Goal: Task Accomplishment & Management: Manage account settings

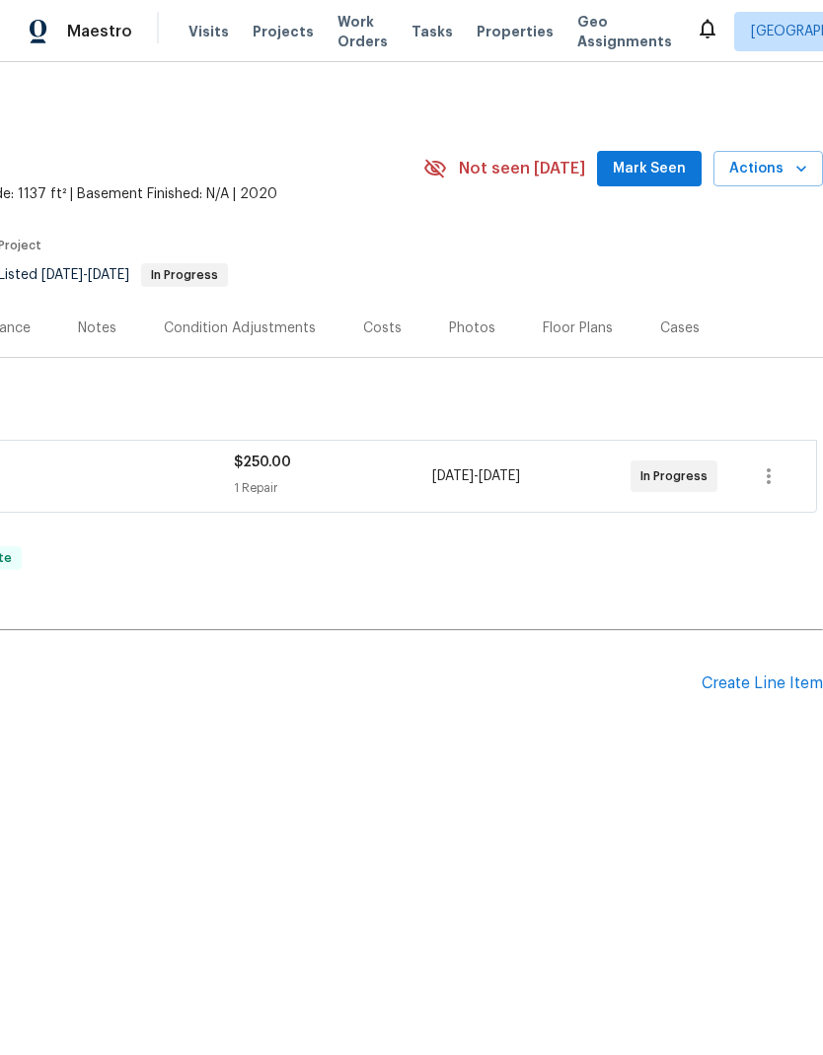
scroll to position [0, 292]
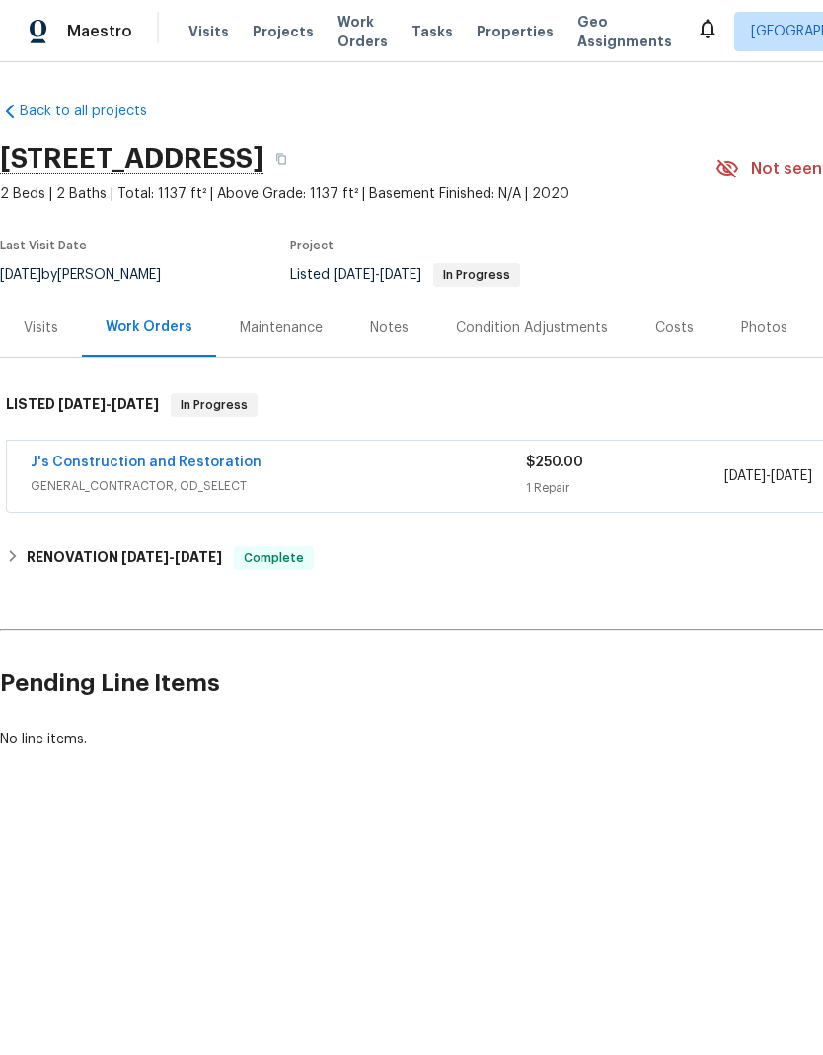
click at [225, 479] on span "GENERAL_CONTRACTOR, OD_SELECT" at bounding box center [278, 486] width 495 height 20
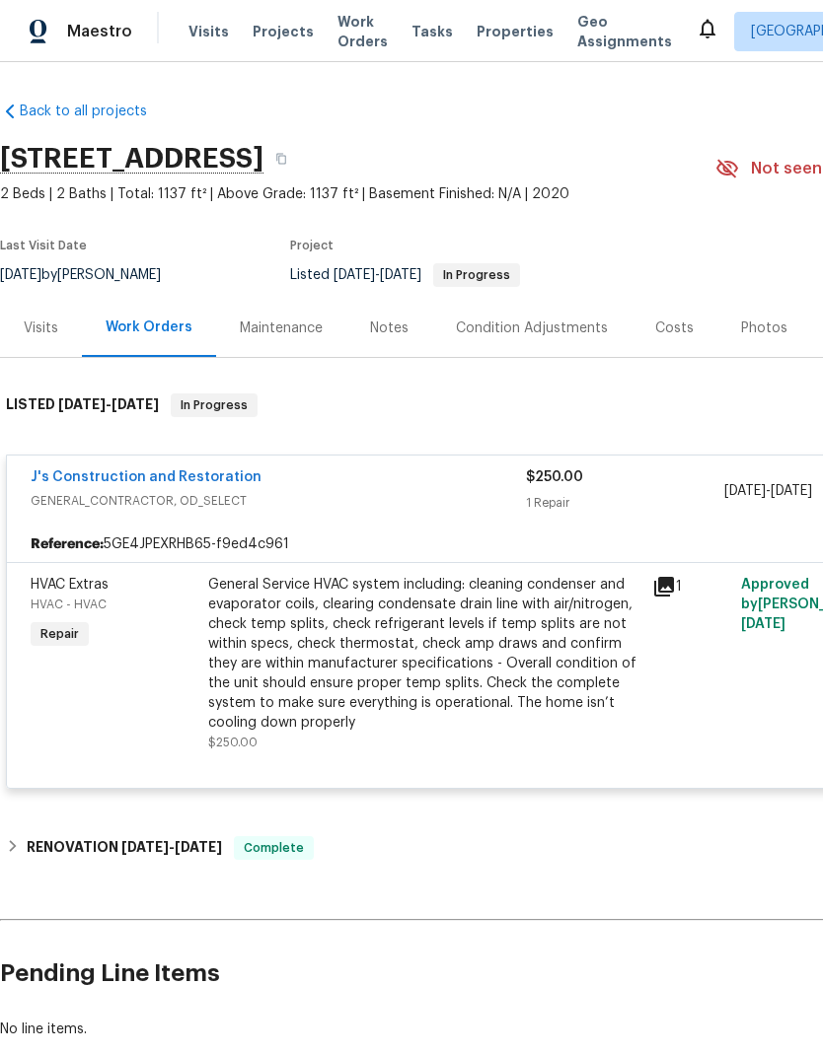
click at [209, 474] on link "J's Construction and Restoration" at bounding box center [146, 477] width 231 height 14
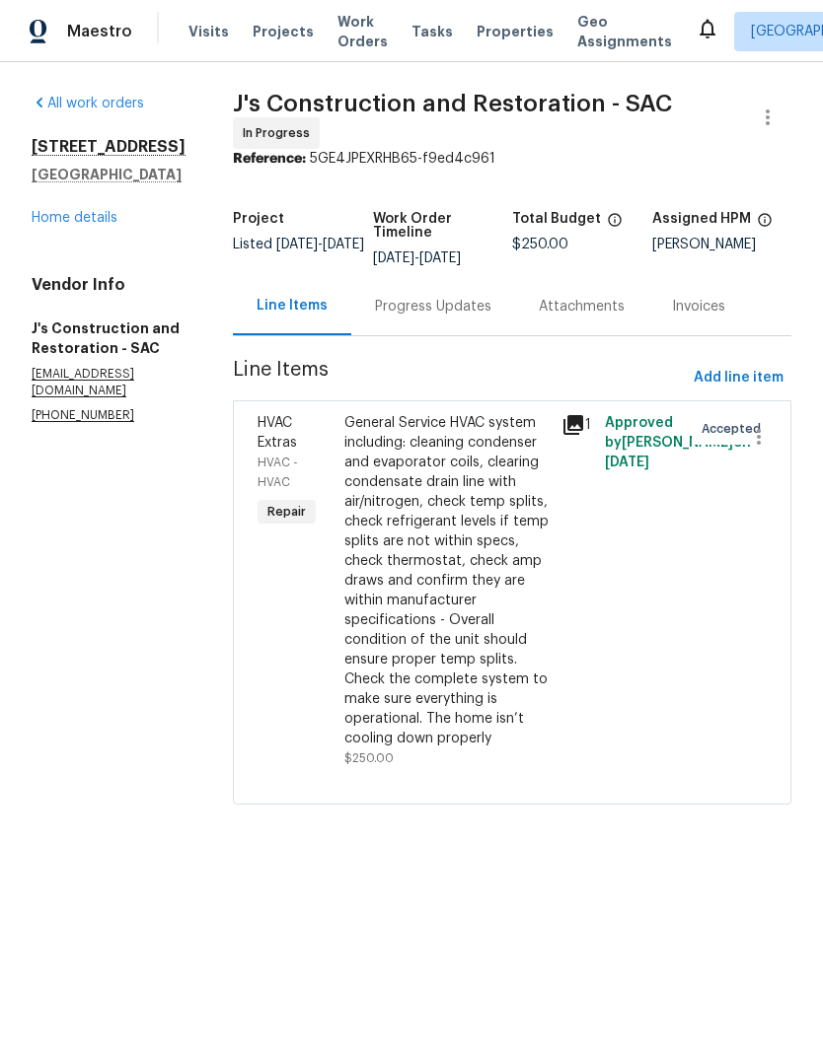
click at [507, 494] on div "General Service HVAC system including: cleaning condenser and evaporator coils,…" at bounding box center [446, 580] width 205 height 335
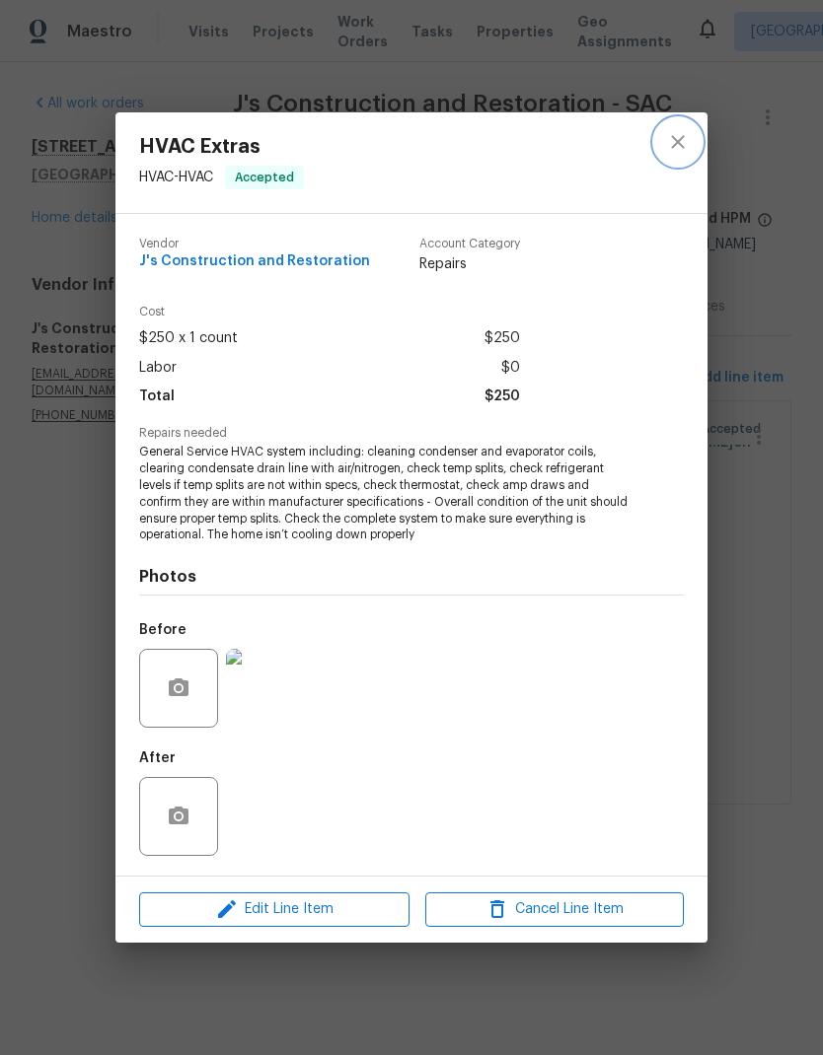
click at [693, 134] on button "close" at bounding box center [677, 141] width 47 height 47
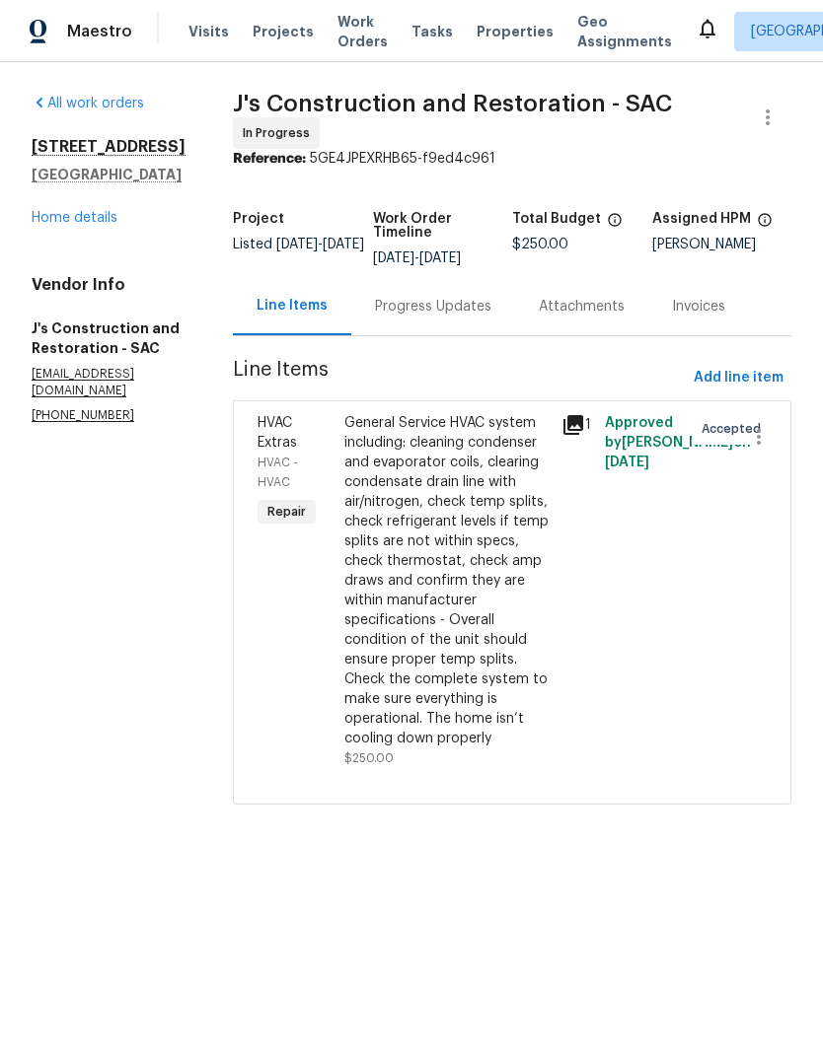
click at [56, 211] on link "Home details" at bounding box center [75, 218] width 86 height 14
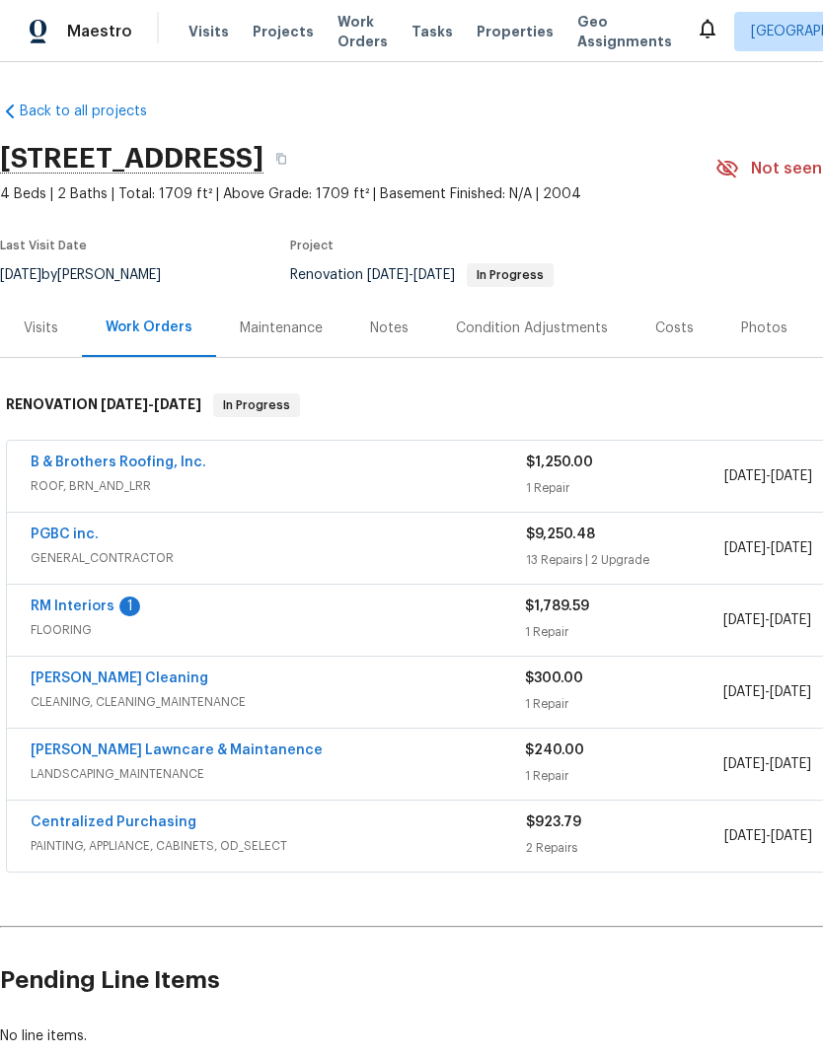
click at [82, 606] on link "RM Interiors" at bounding box center [73, 607] width 84 height 14
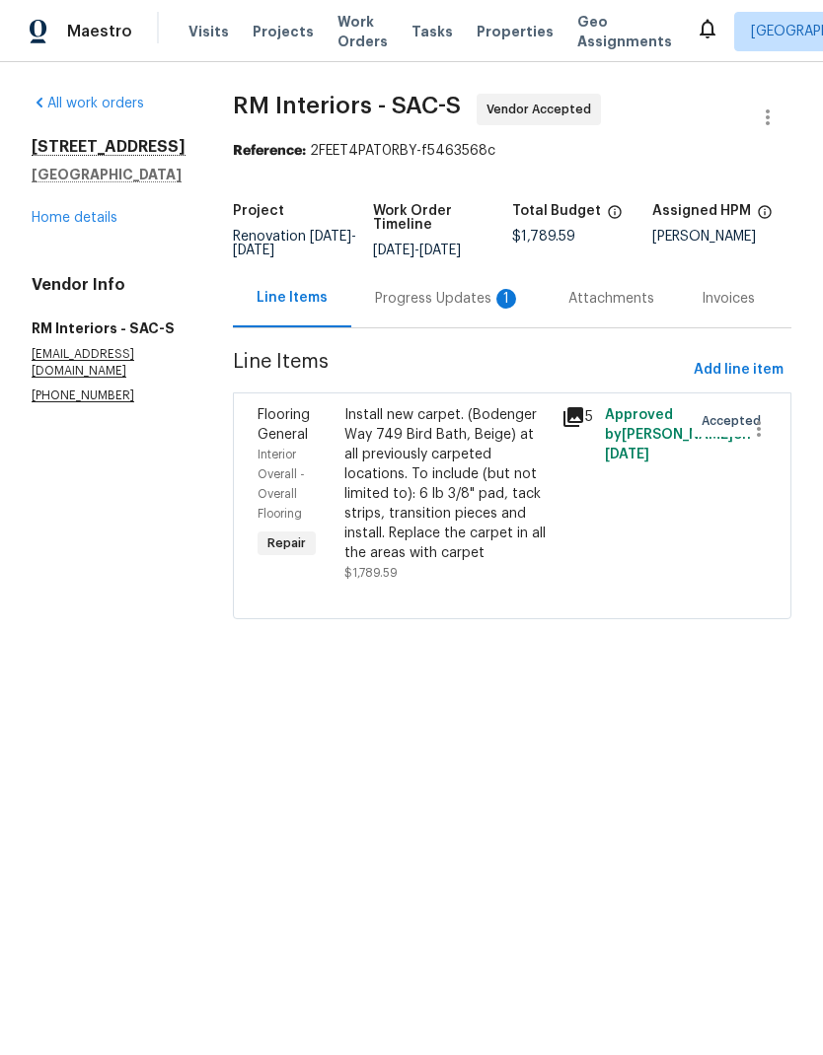
click at [474, 292] on div "Progress Updates 1" at bounding box center [448, 299] width 146 height 20
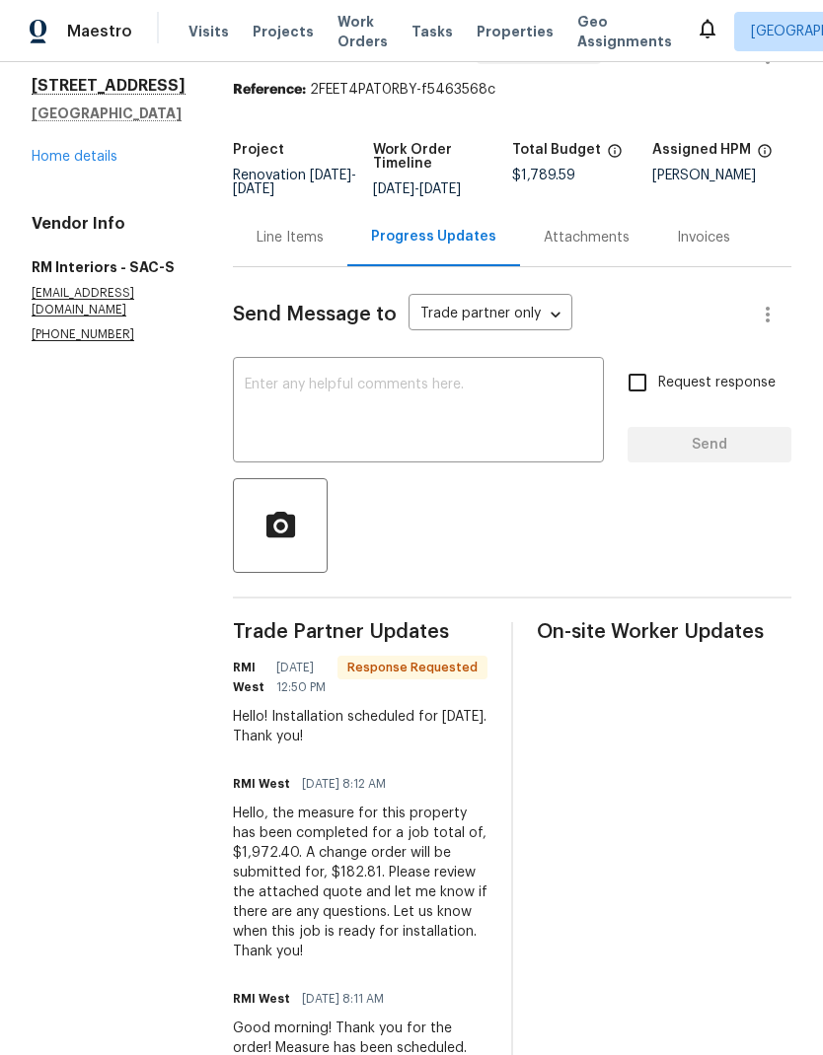
scroll to position [79, 0]
click at [53, 150] on link "Home details" at bounding box center [75, 157] width 86 height 14
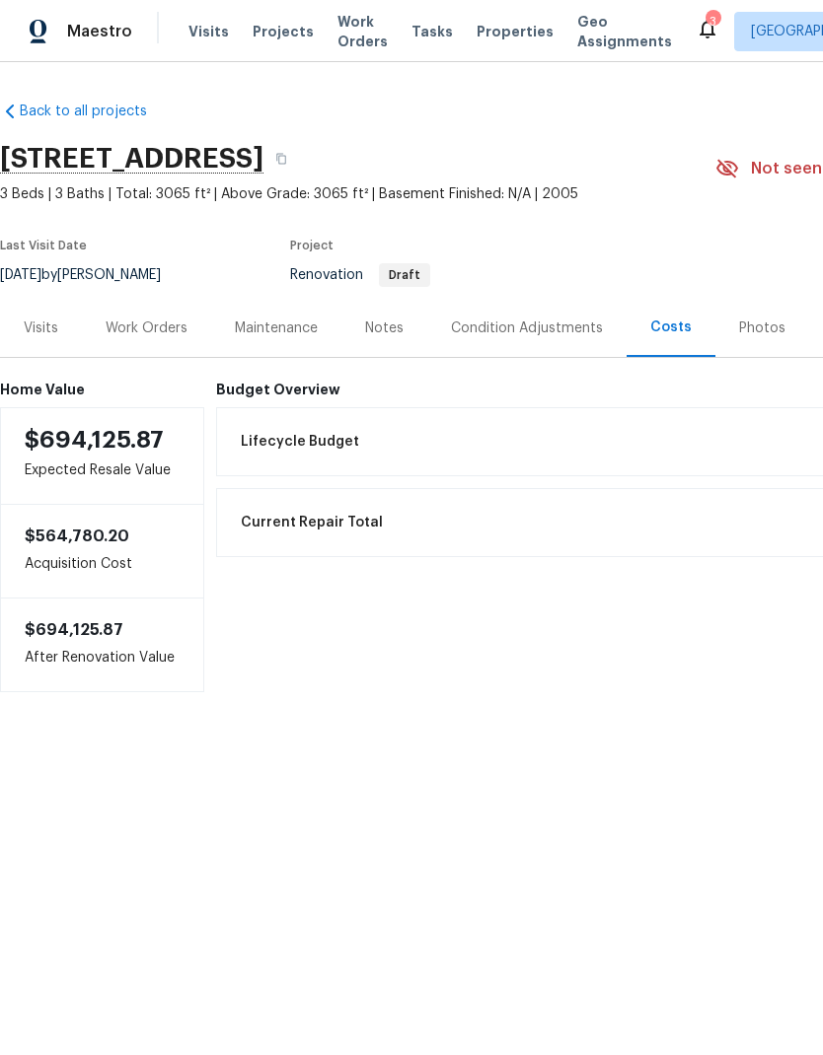
click at [140, 328] on div "Work Orders" at bounding box center [147, 329] width 82 height 20
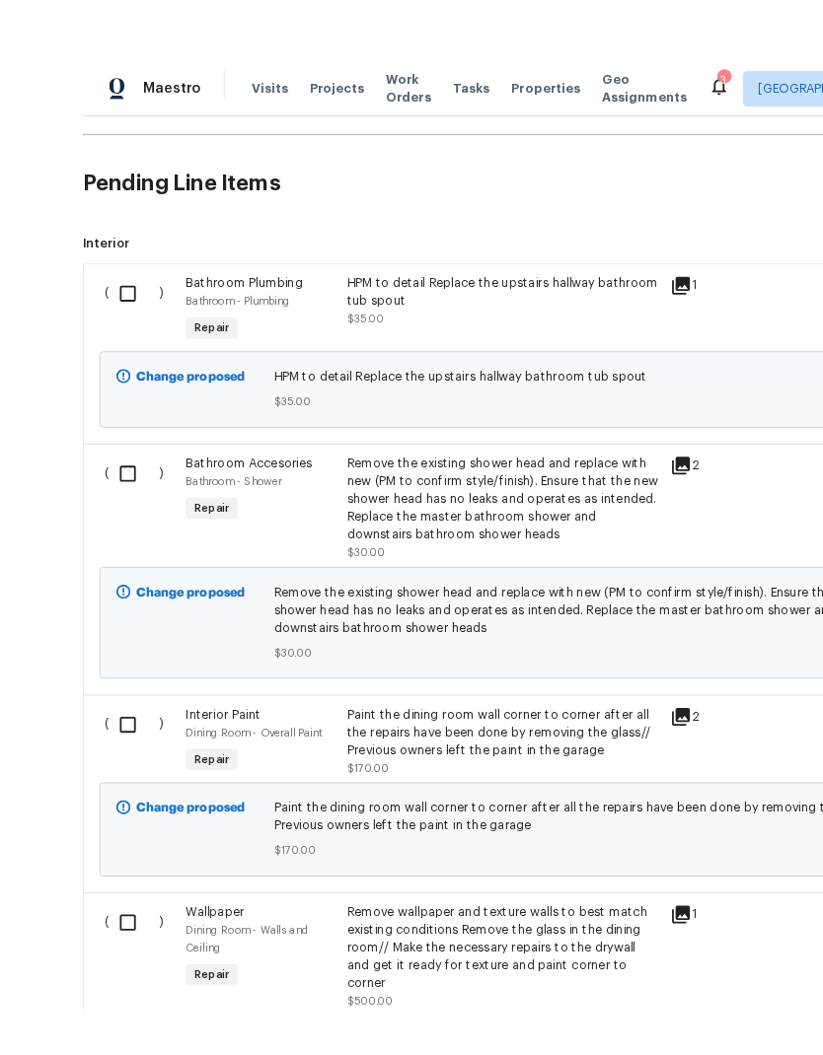
scroll to position [43, 0]
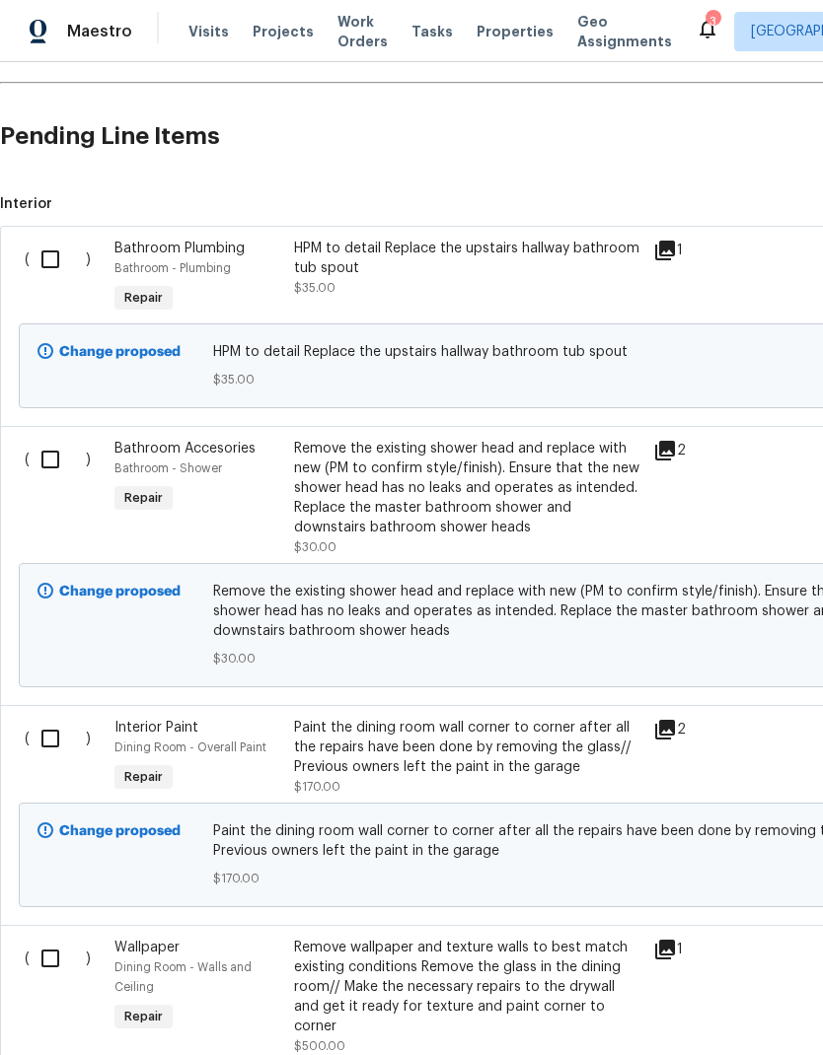
click at [70, 239] on input "checkbox" at bounding box center [58, 259] width 56 height 41
checkbox input "true"
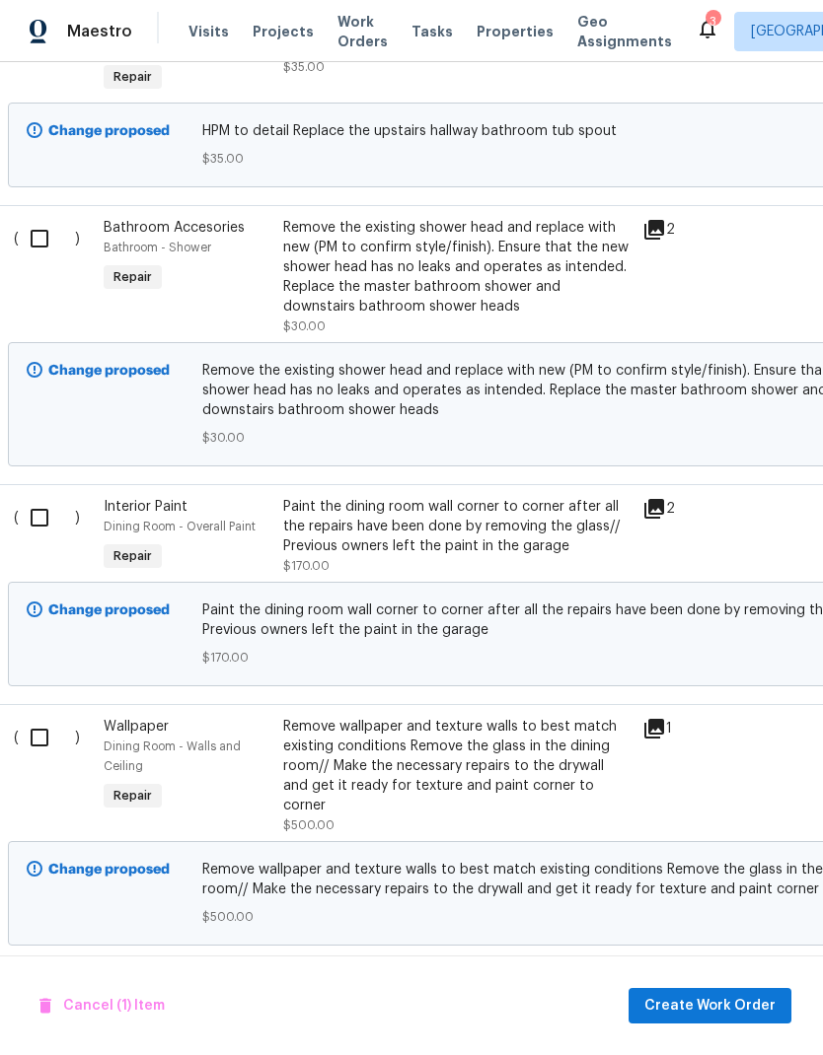
scroll to position [653, 3]
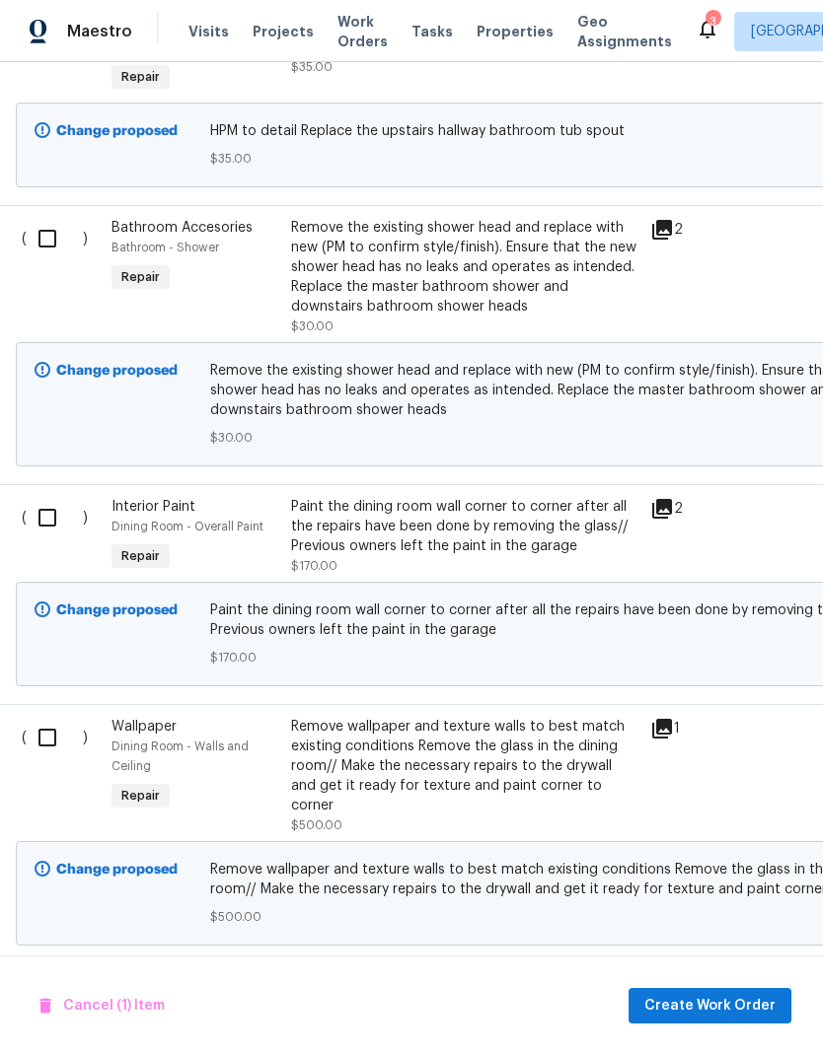
click at [57, 218] on input "checkbox" at bounding box center [55, 238] width 56 height 41
checkbox input "true"
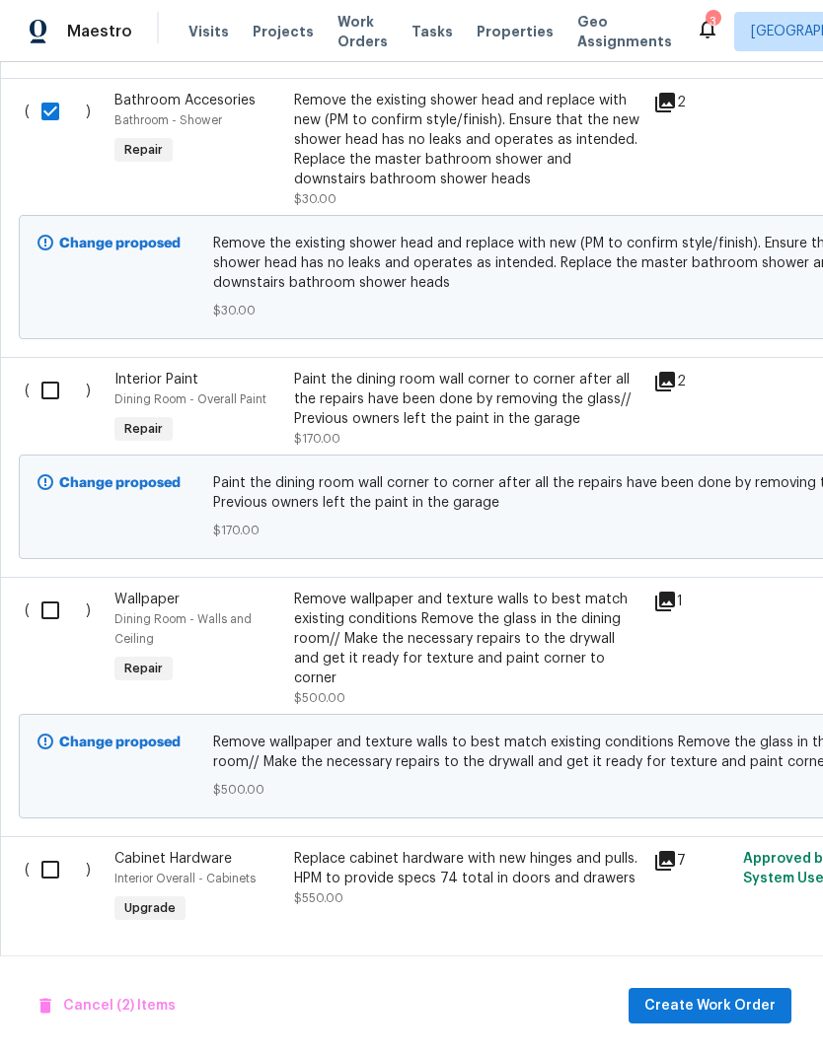
scroll to position [782, 0]
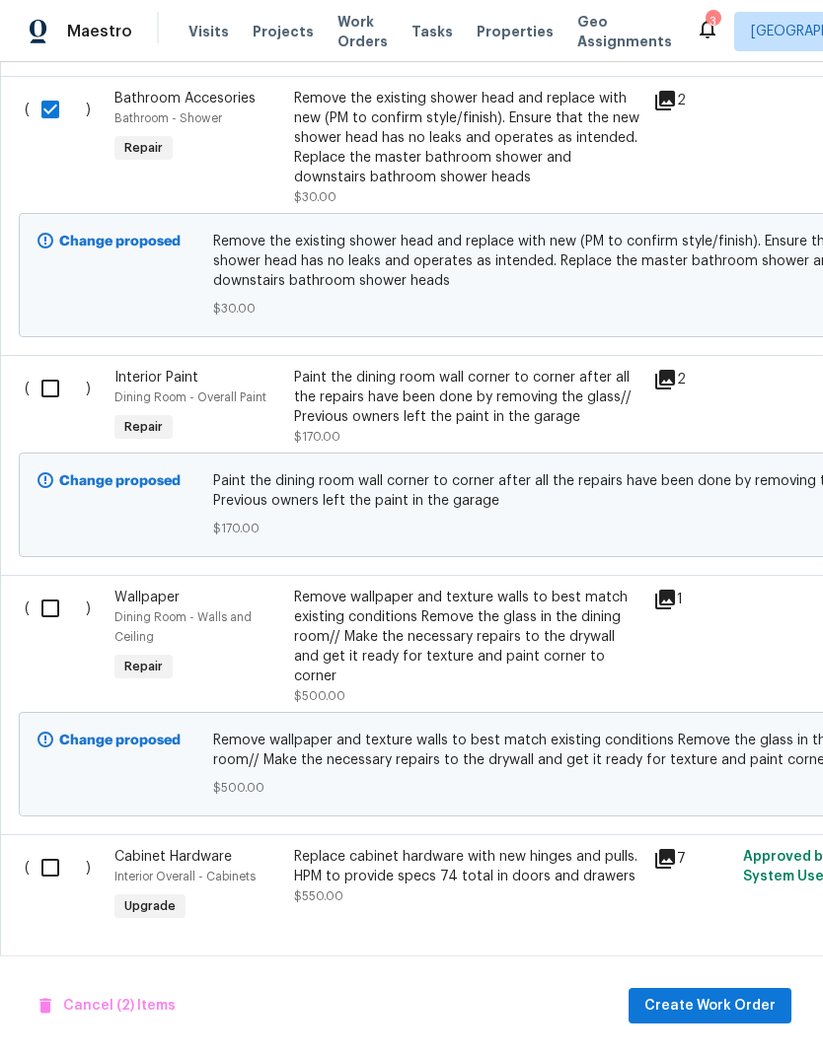
click at [51, 368] on input "checkbox" at bounding box center [58, 388] width 56 height 41
checkbox input "true"
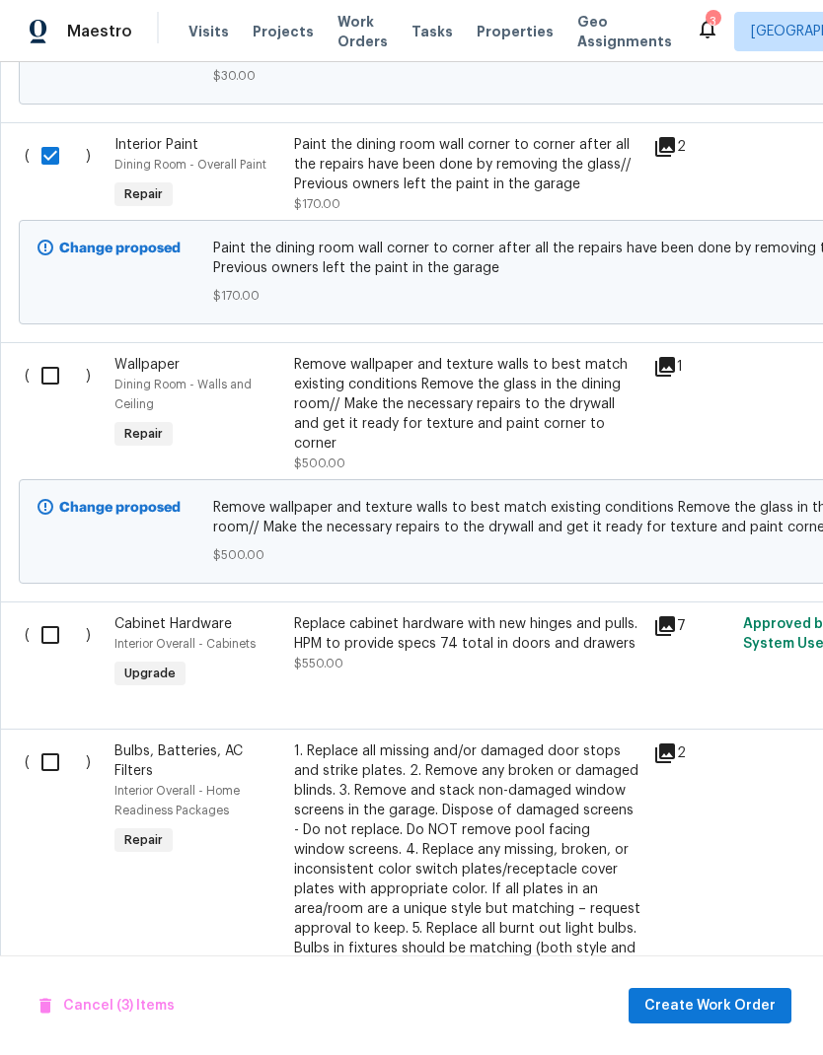
scroll to position [1012, 2]
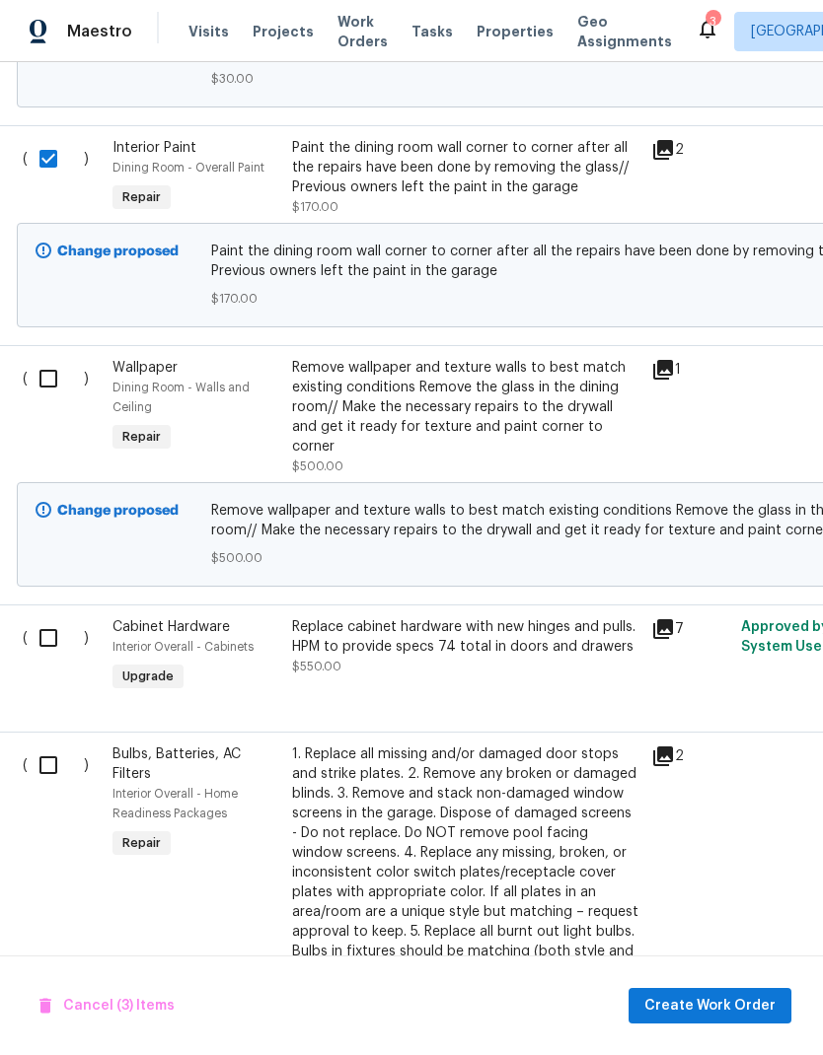
click at [50, 358] on input "checkbox" at bounding box center [56, 378] width 56 height 41
checkbox input "true"
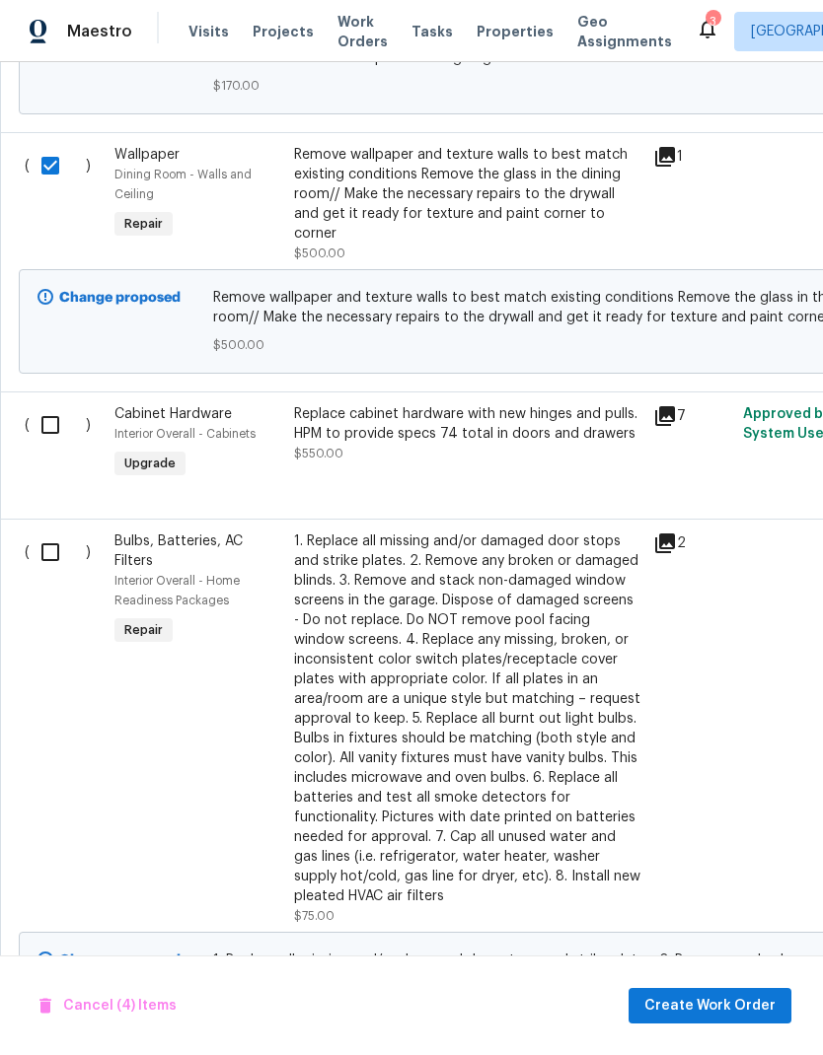
scroll to position [1226, 0]
click at [47, 403] on input "checkbox" at bounding box center [58, 423] width 56 height 41
checkbox input "true"
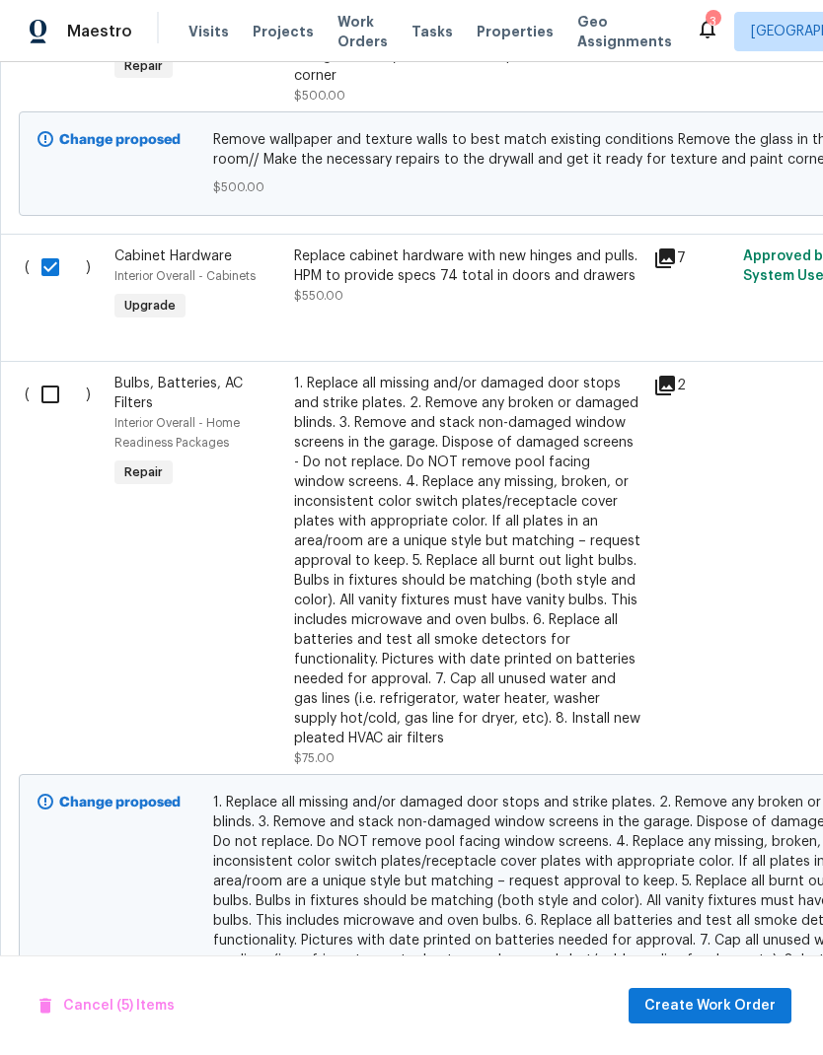
scroll to position [1384, 0]
click at [52, 373] on input "checkbox" at bounding box center [58, 393] width 56 height 41
checkbox input "true"
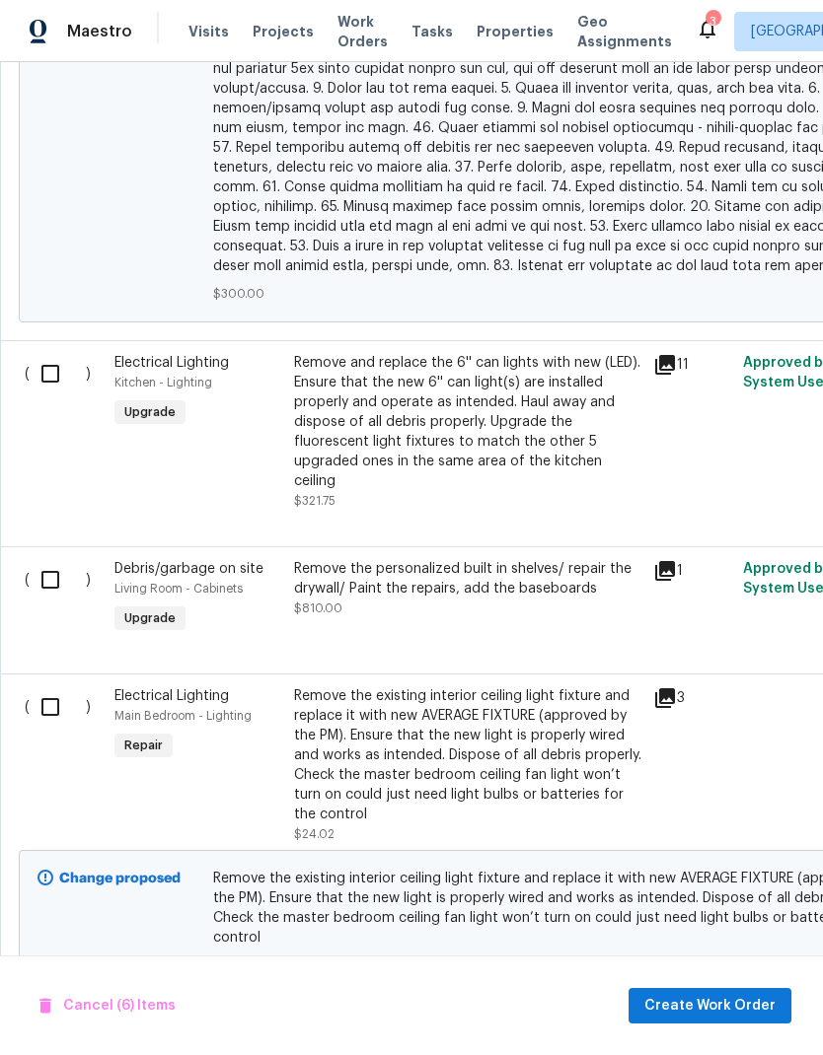
scroll to position [3008, 0]
click at [52, 352] on input "checkbox" at bounding box center [58, 372] width 56 height 41
checkbox input "true"
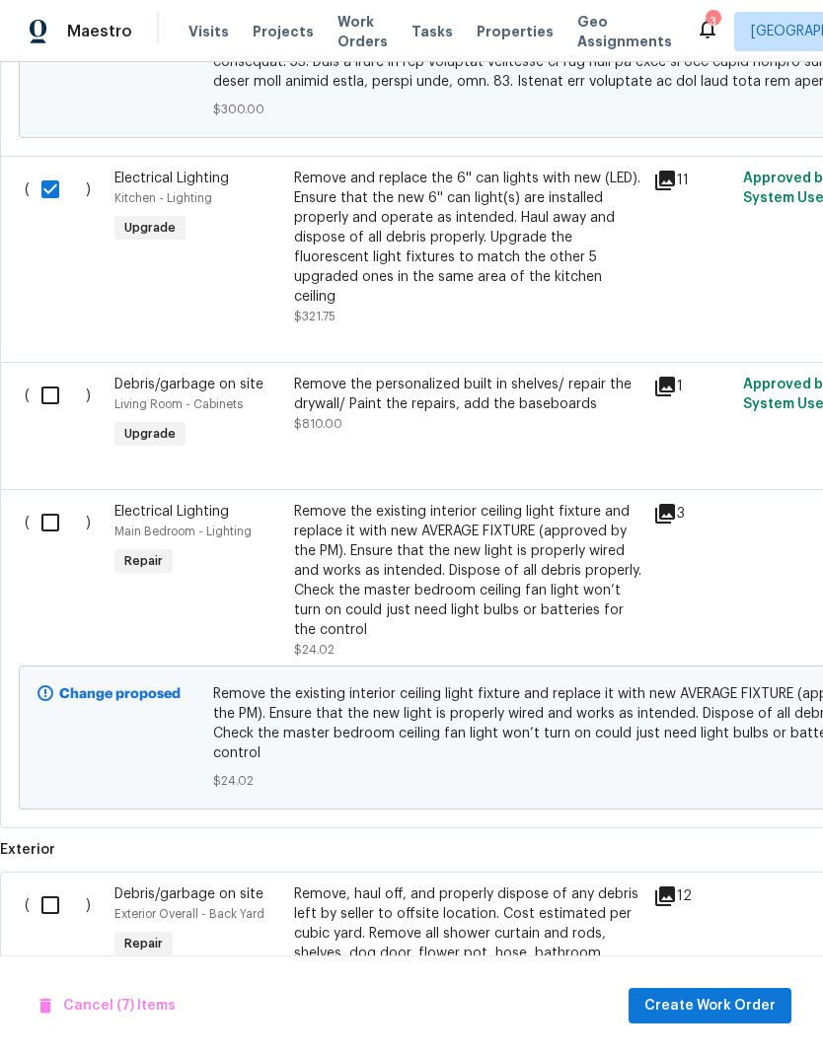
scroll to position [3193, 0]
click at [57, 374] on input "checkbox" at bounding box center [58, 394] width 56 height 41
checkbox input "true"
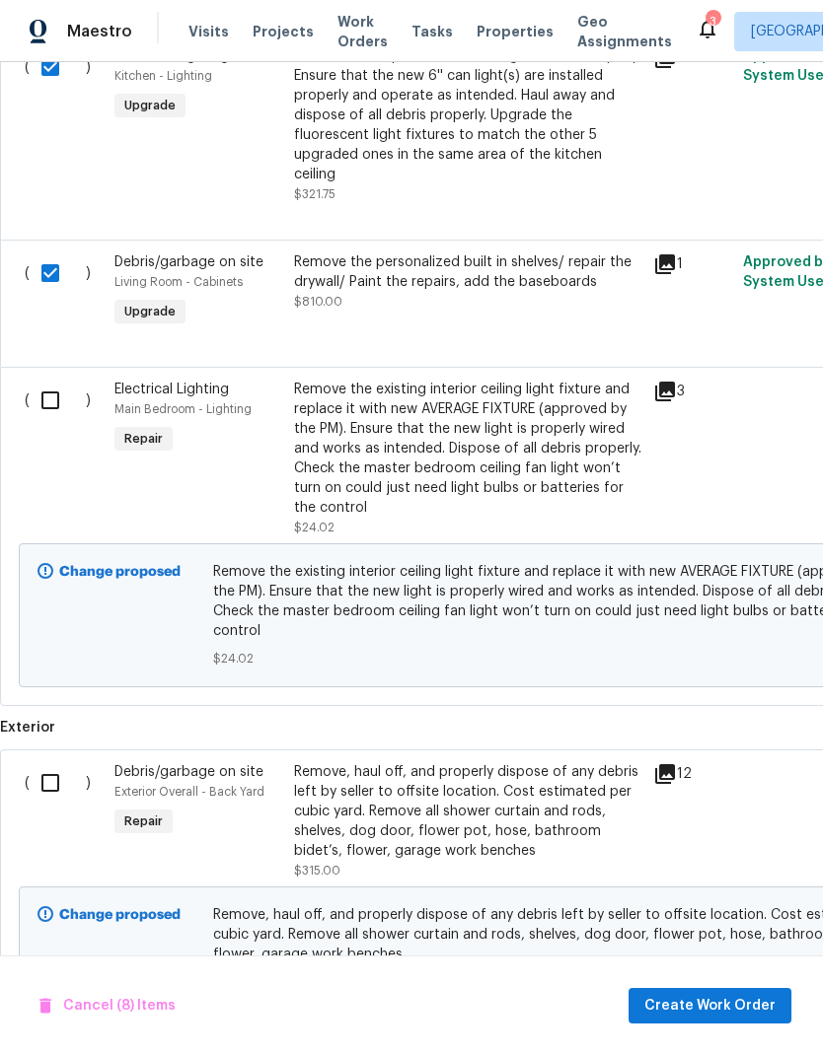
scroll to position [3315, 0]
click at [51, 379] on input "checkbox" at bounding box center [58, 399] width 56 height 41
checkbox input "true"
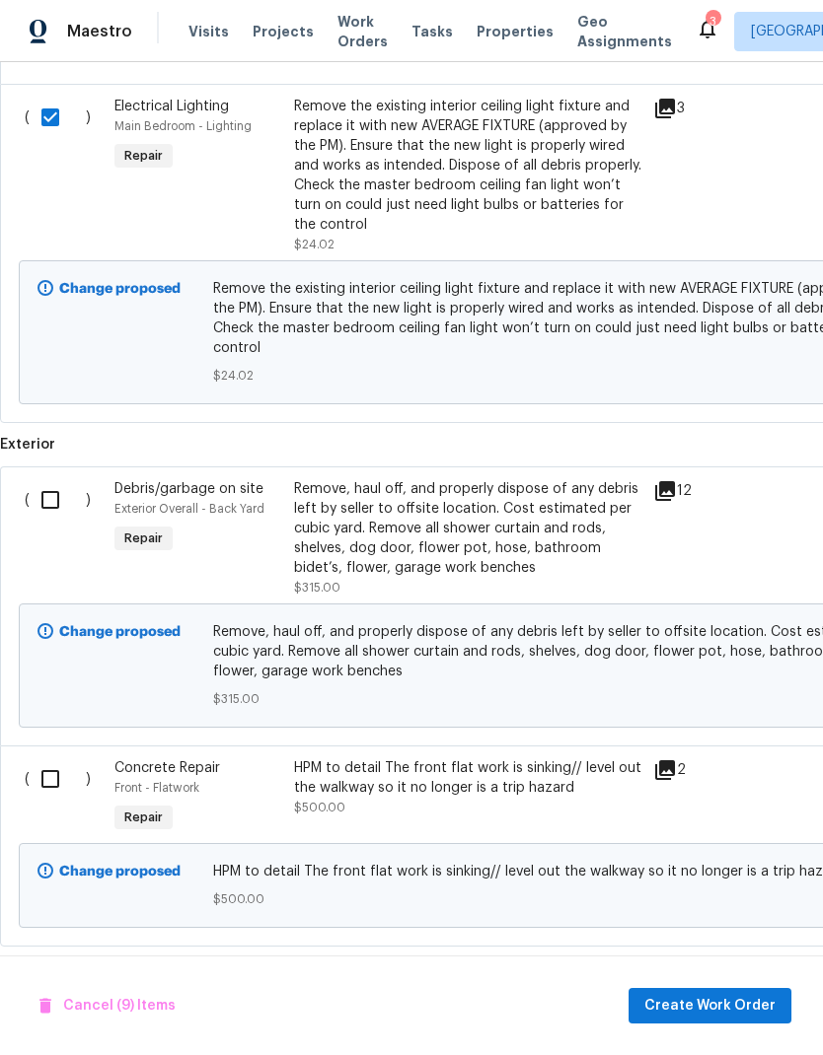
scroll to position [0, 0]
click at [55, 479] on input "checkbox" at bounding box center [58, 499] width 56 height 41
checkbox input "true"
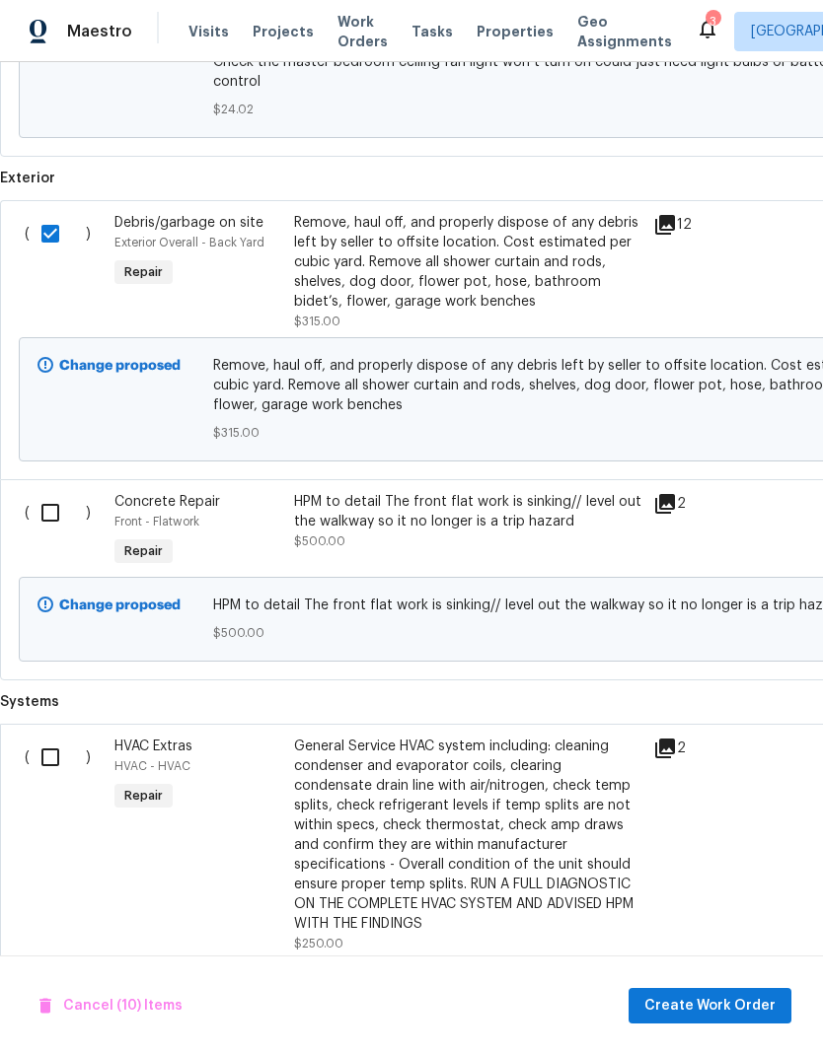
scroll to position [3865, 0]
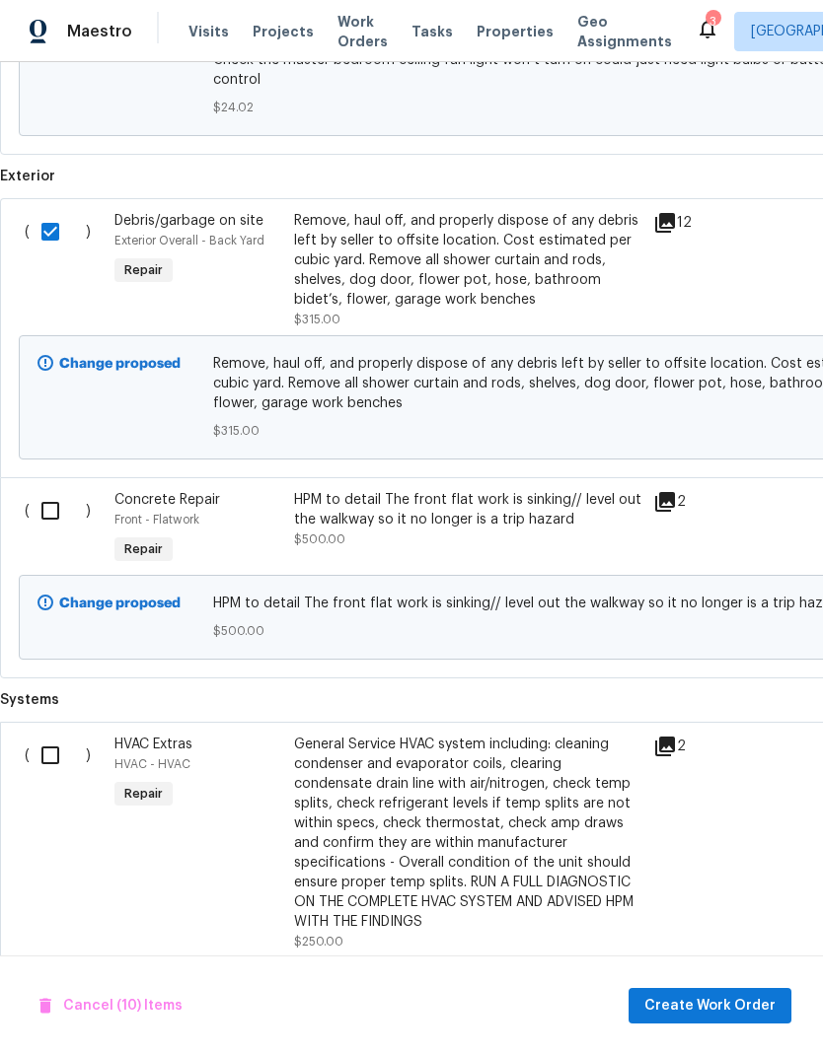
click at [52, 490] on input "checkbox" at bounding box center [58, 510] width 56 height 41
checkbox input "true"
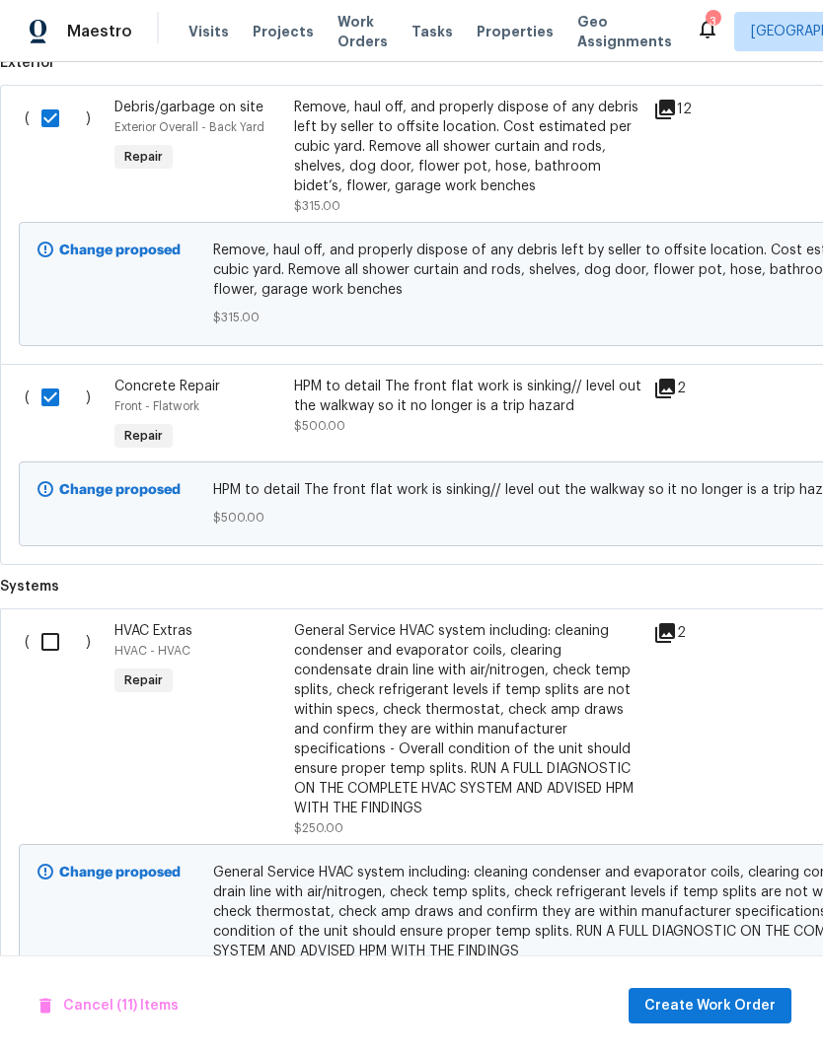
scroll to position [3979, 0]
click at [50, 621] on input "checkbox" at bounding box center [58, 641] width 56 height 41
checkbox input "true"
click at [527, 690] on div "General Service HVAC system including: cleaning condenser and evaporator coils,…" at bounding box center [467, 719] width 347 height 197
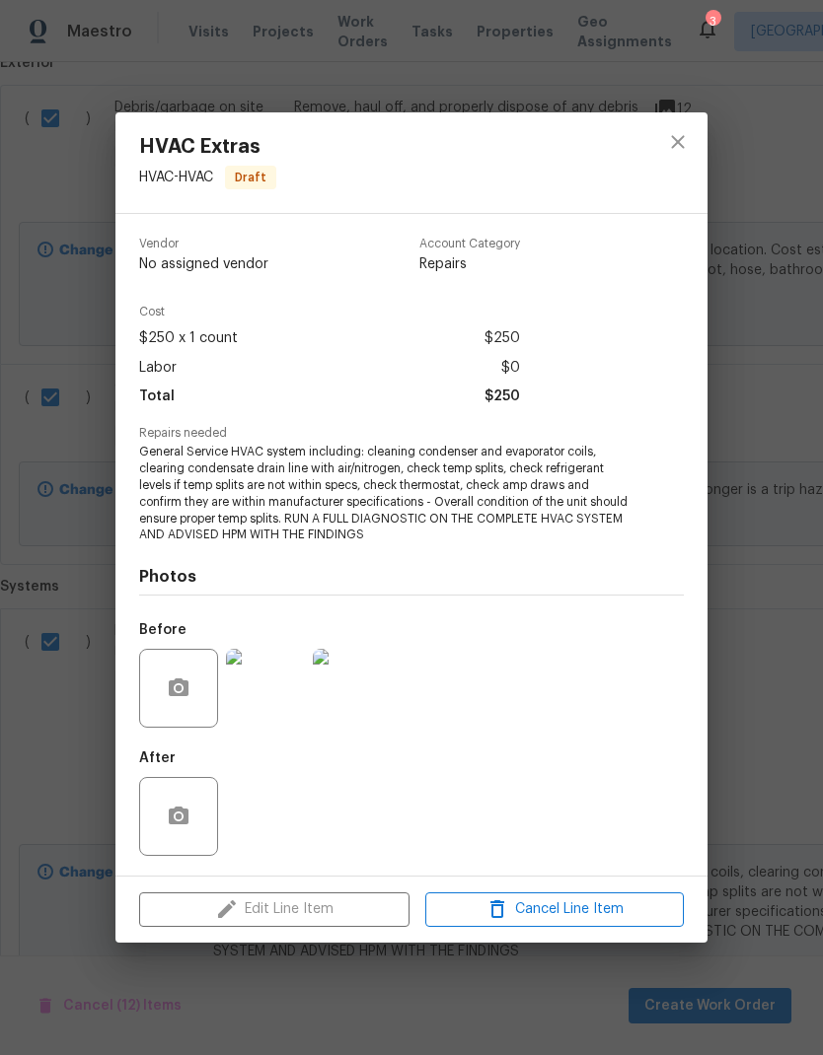
click at [800, 722] on div "HVAC Extras HVAC - HVAC Draft Vendor No assigned vendor Account Category Repair…" at bounding box center [411, 527] width 823 height 1055
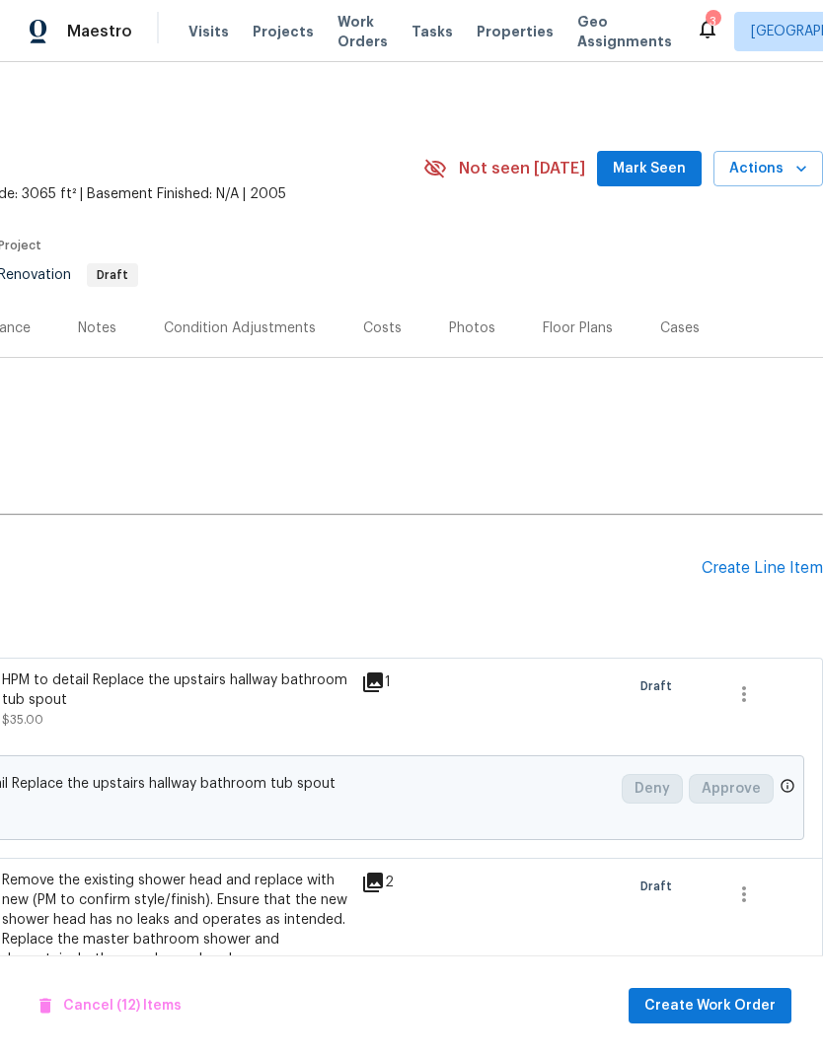
scroll to position [0, 292]
click at [773, 559] on div "Create Line Item" at bounding box center [761, 568] width 121 height 19
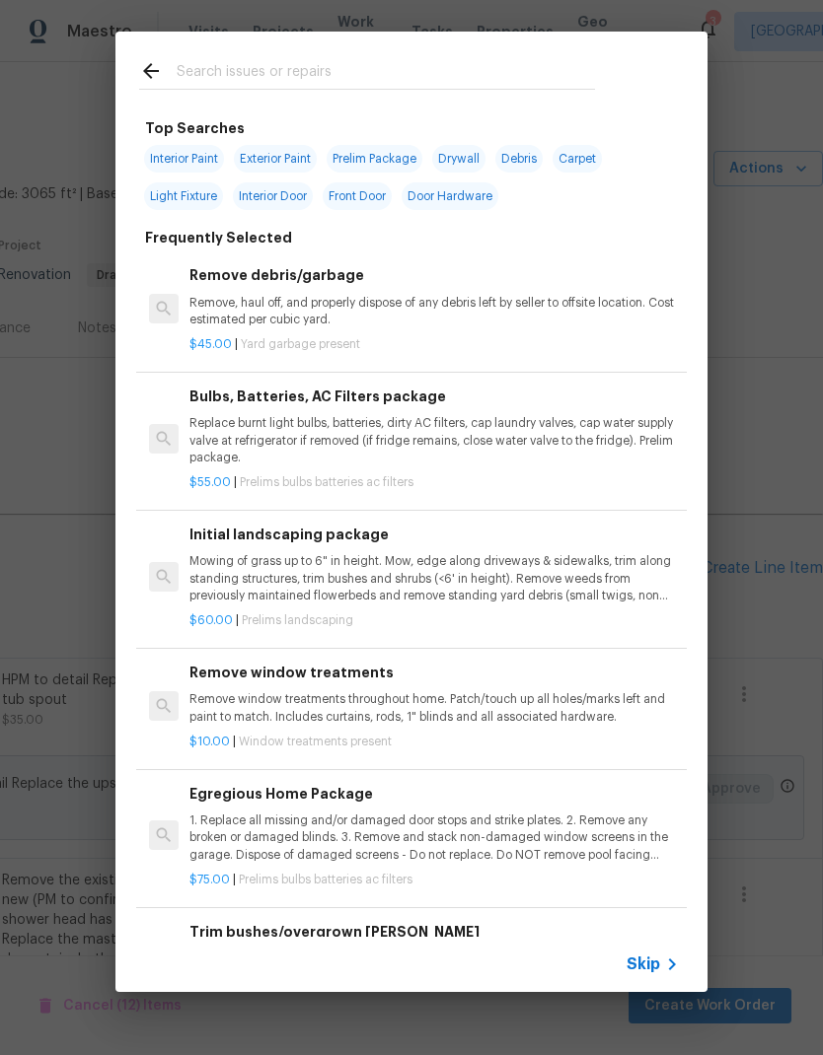
click at [468, 567] on p "Mowing of grass up to 6" in height. Mow, edge along driveways & sidewalks, trim…" at bounding box center [433, 578] width 489 height 50
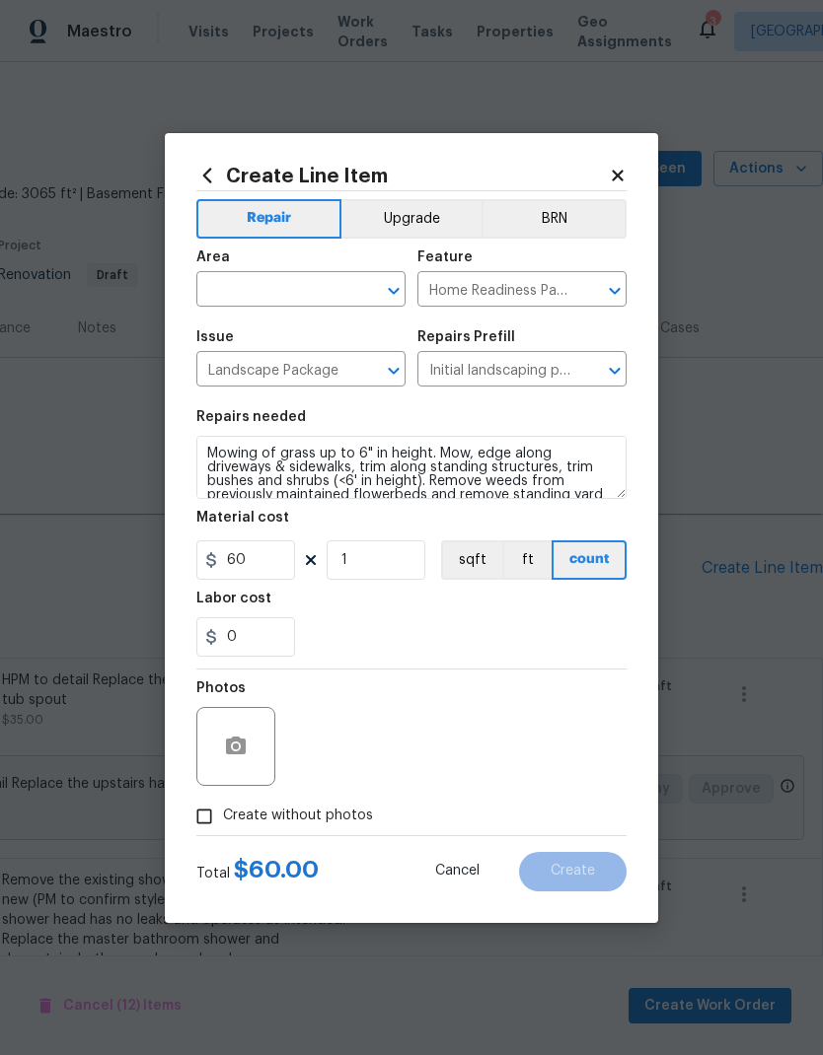
click at [624, 170] on icon at bounding box center [618, 176] width 18 height 18
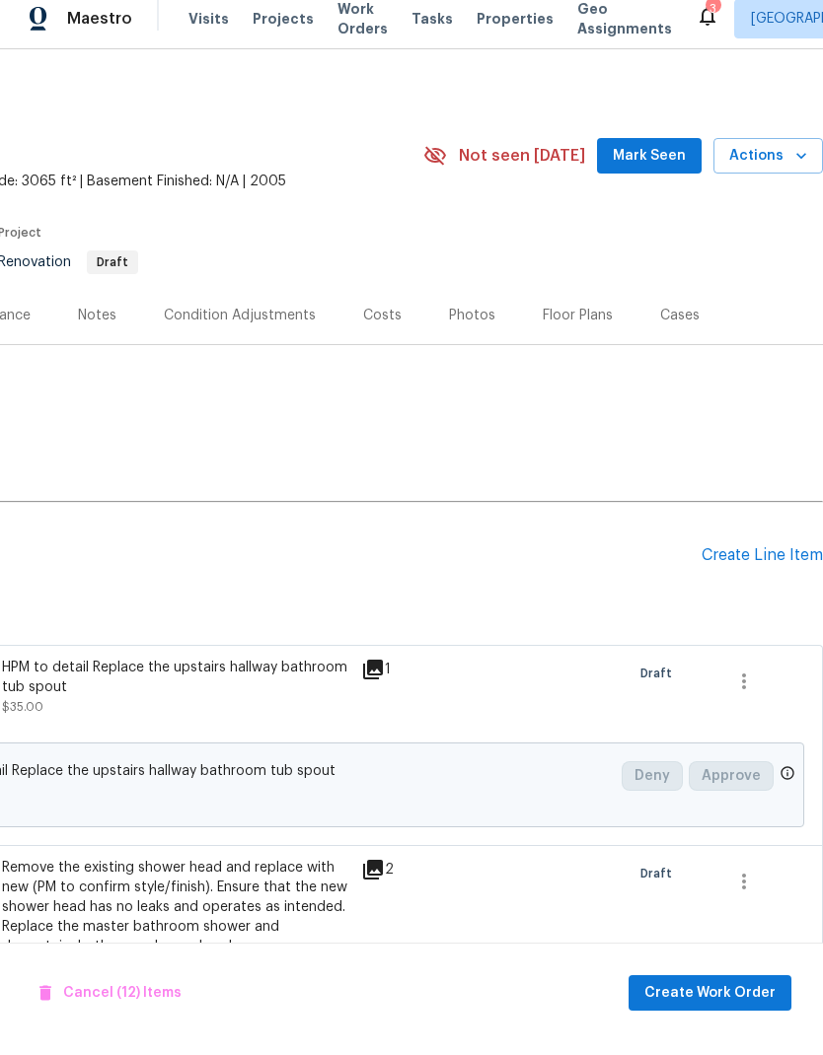
click at [785, 559] on div "Create Line Item" at bounding box center [761, 568] width 121 height 19
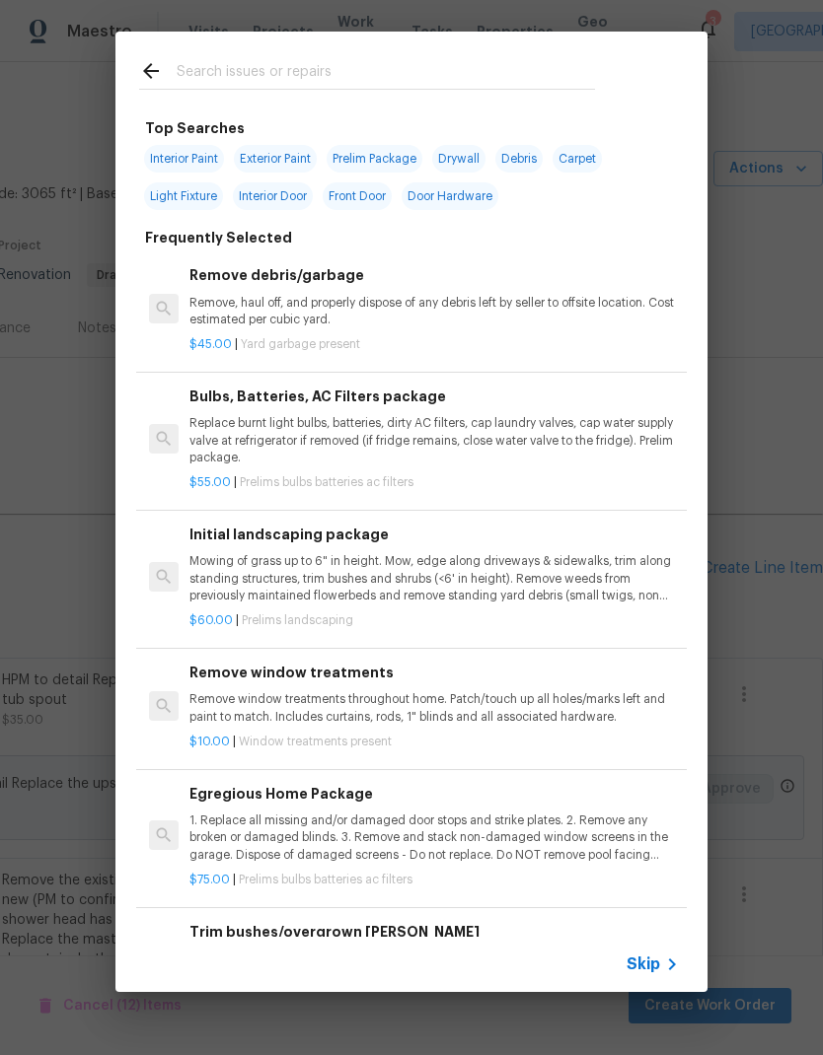
click at [440, 563] on p "Mowing of grass up to 6" in height. Mow, edge along driveways & sidewalks, trim…" at bounding box center [433, 578] width 489 height 50
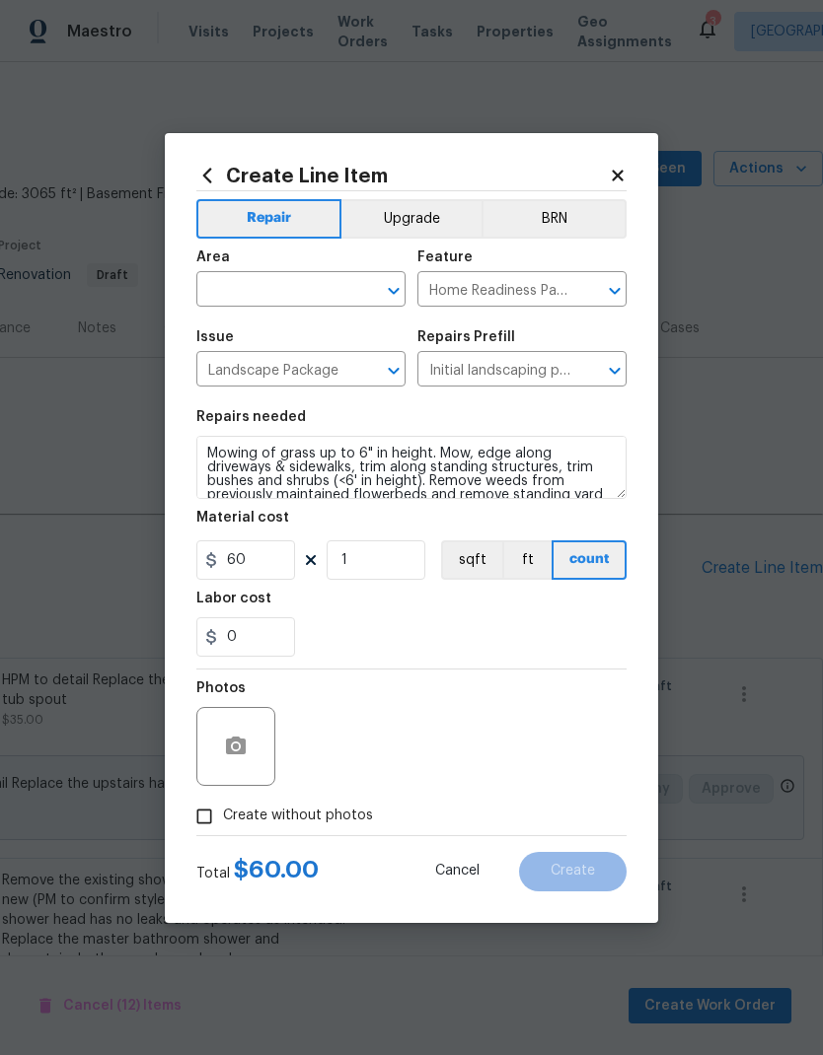
click at [287, 287] on input "text" at bounding box center [273, 291] width 154 height 31
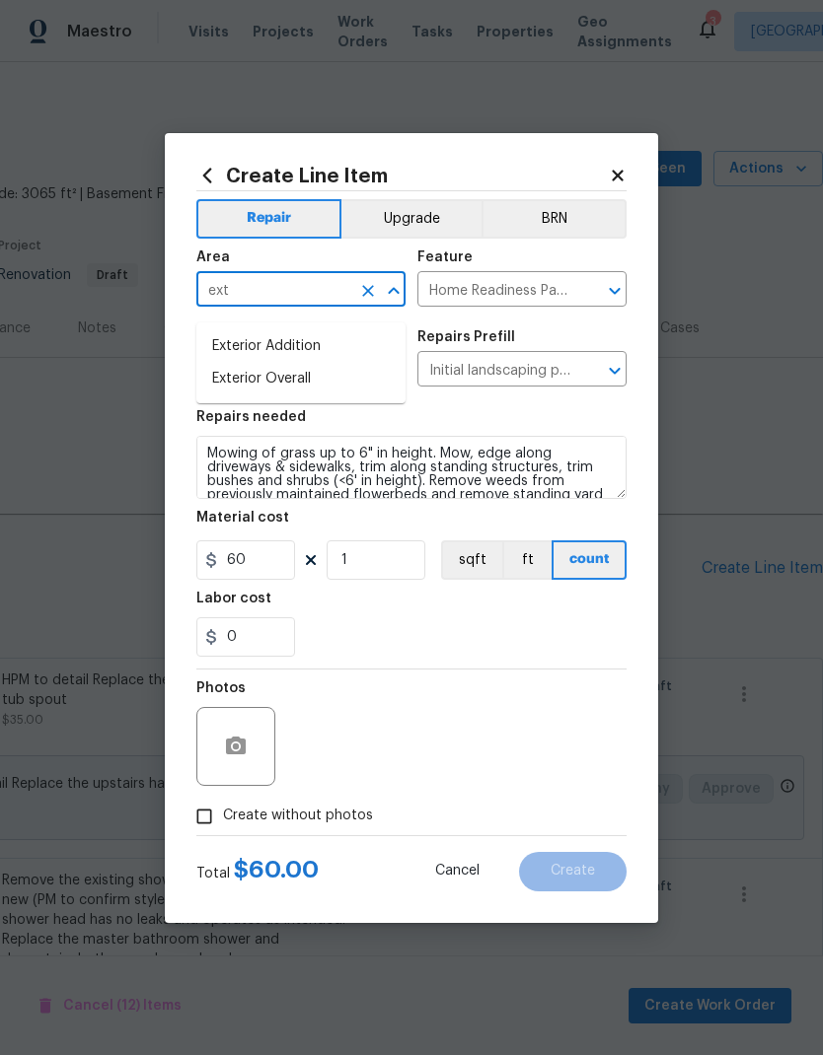
click at [297, 363] on li "Exterior Overall" at bounding box center [300, 379] width 209 height 33
type input "Exterior Overall"
click at [402, 562] on input "1" at bounding box center [375, 560] width 99 height 39
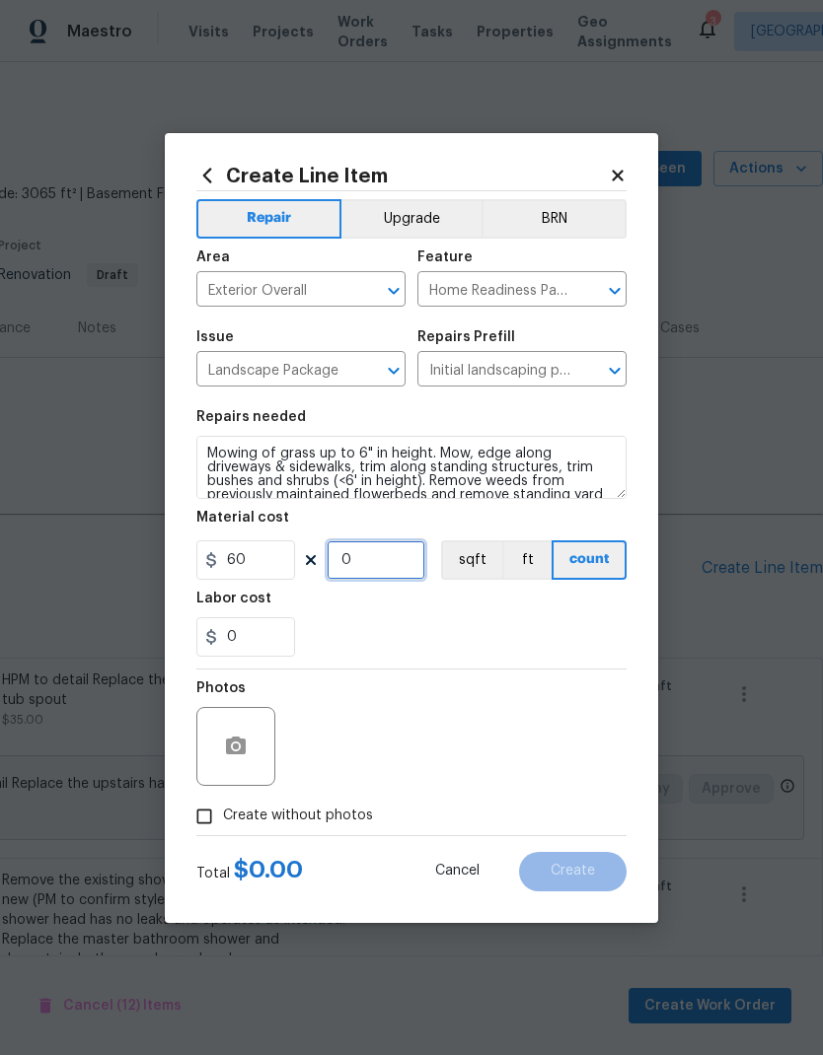
type input "3"
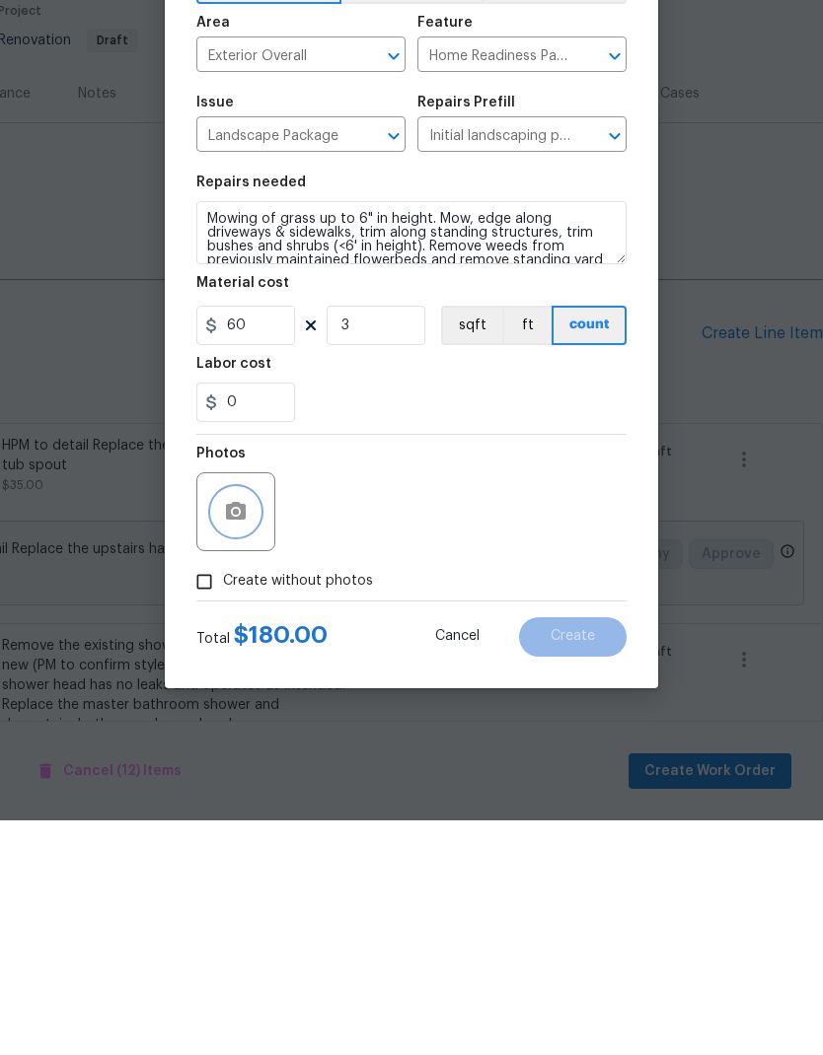
click at [242, 737] on icon "button" at bounding box center [236, 746] width 20 height 18
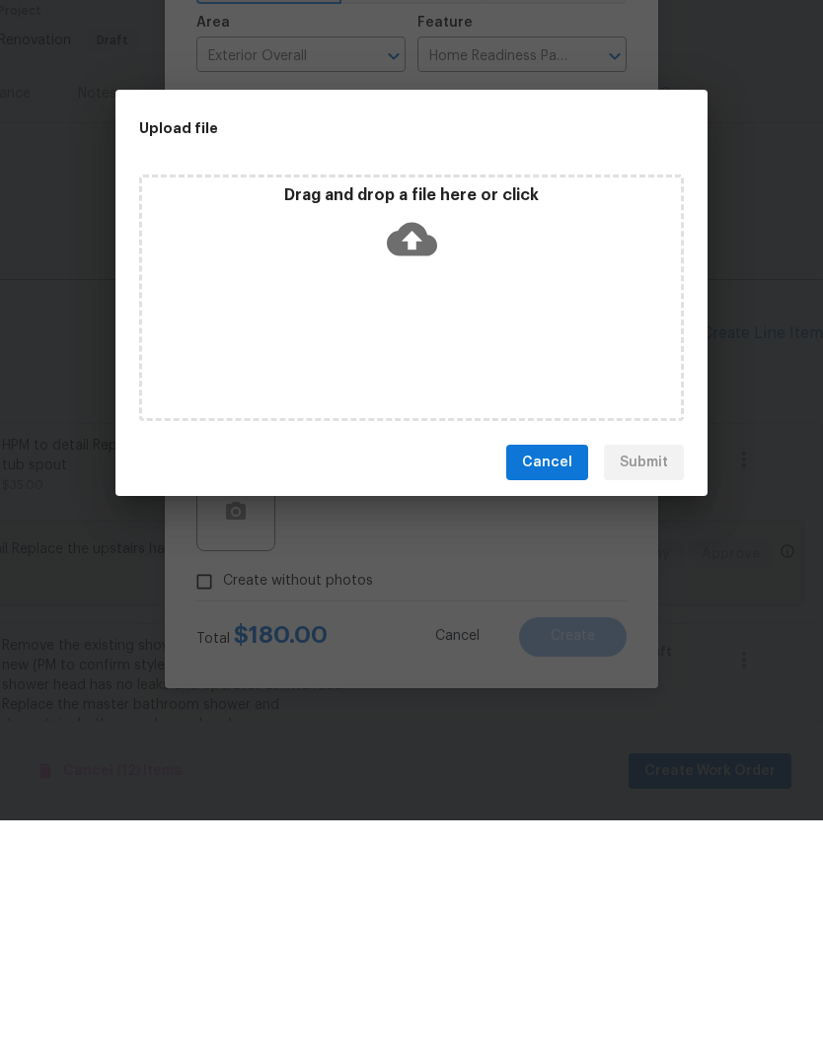
scroll to position [79, 0]
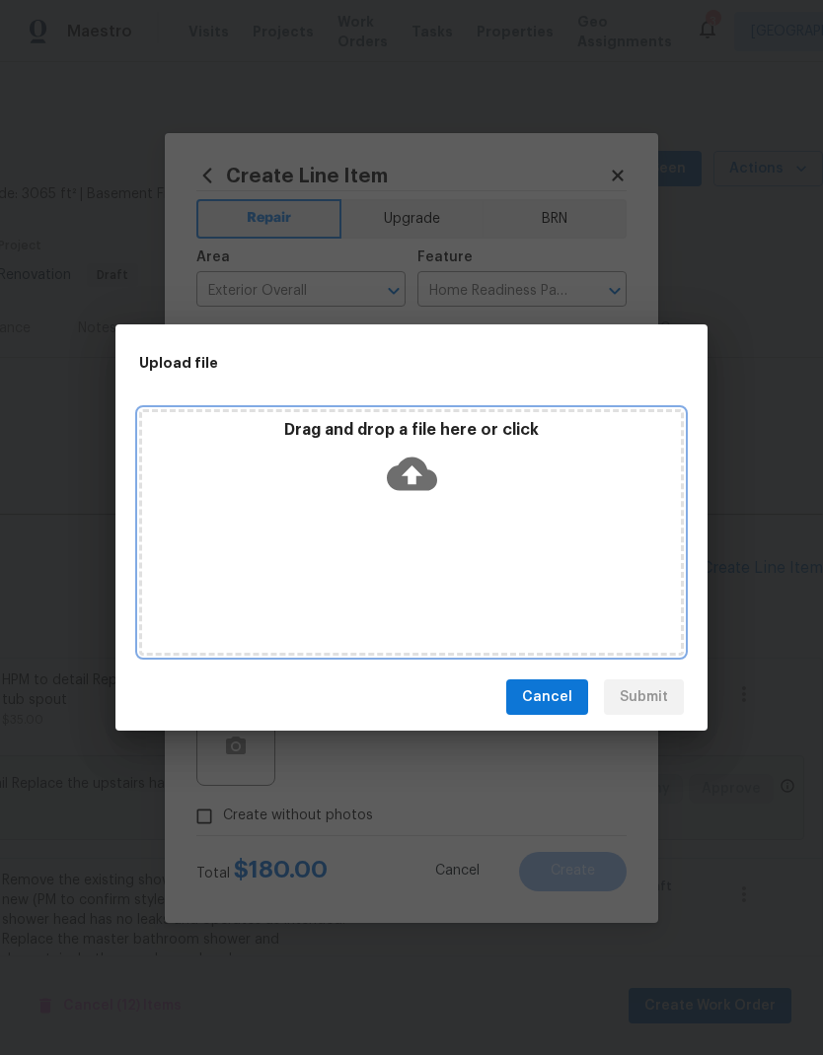
click at [412, 462] on icon at bounding box center [412, 475] width 50 height 34
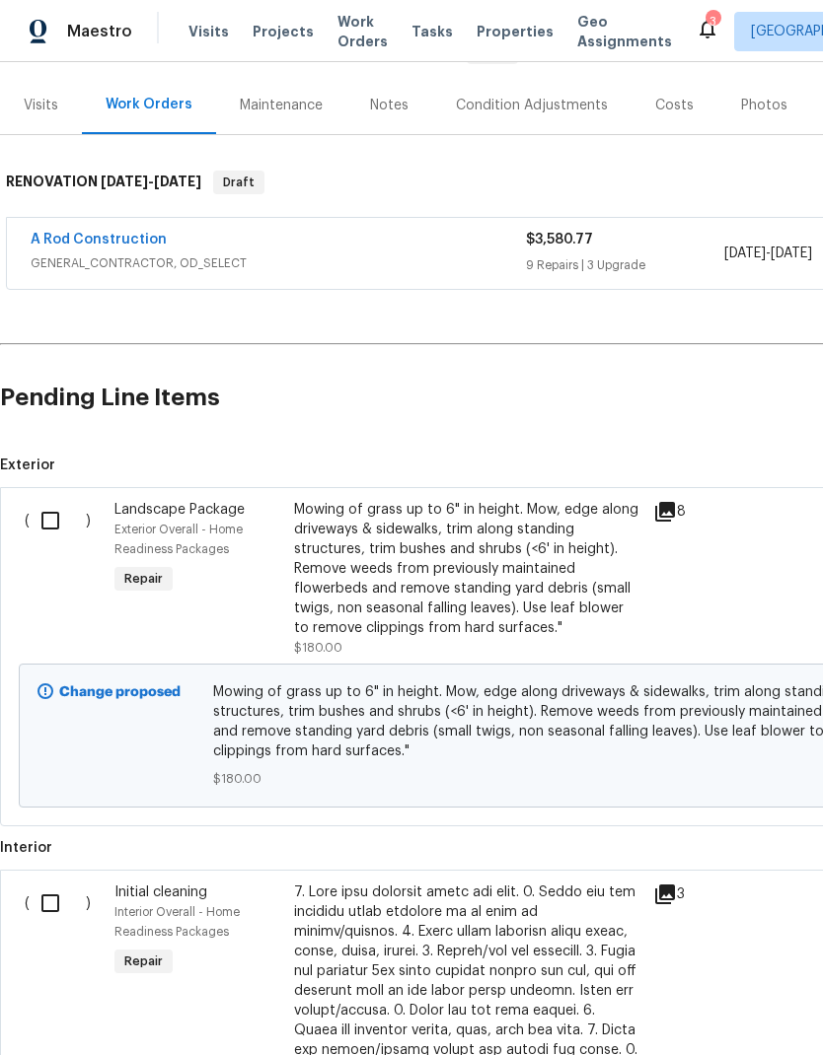
scroll to position [224, 0]
click at [63, 896] on input "checkbox" at bounding box center [58, 902] width 56 height 41
checkbox input "true"
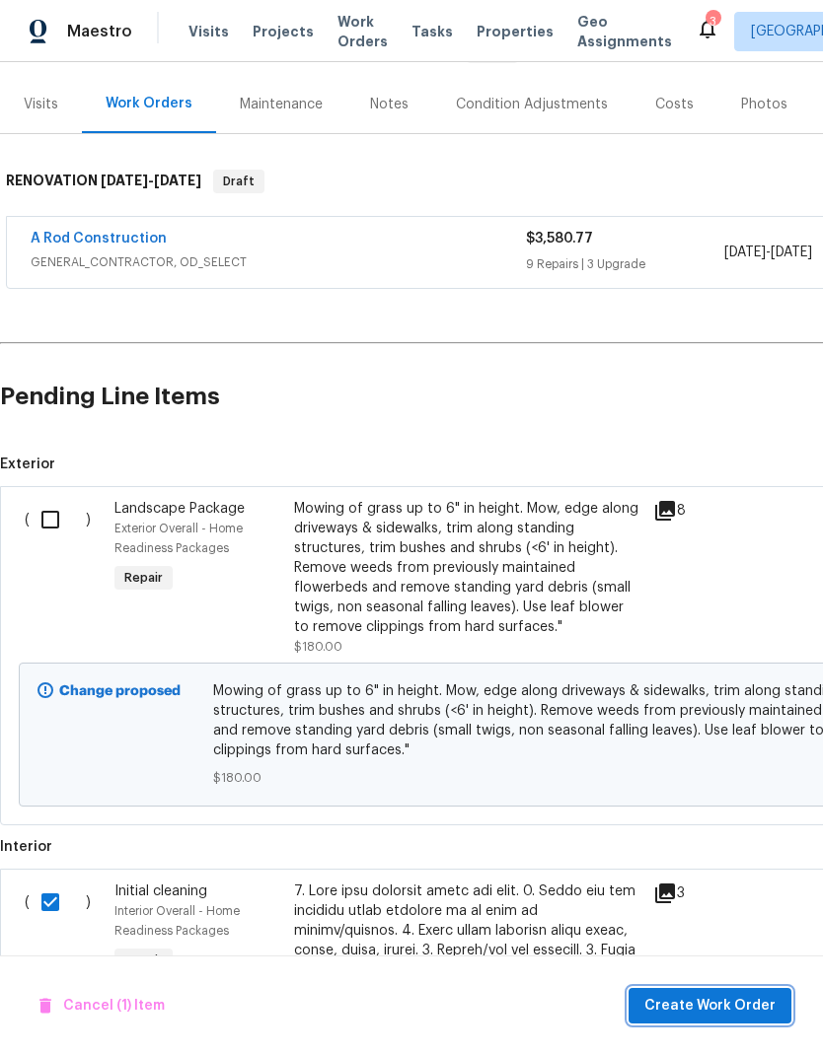
click at [746, 1001] on span "Create Work Order" at bounding box center [709, 1006] width 131 height 25
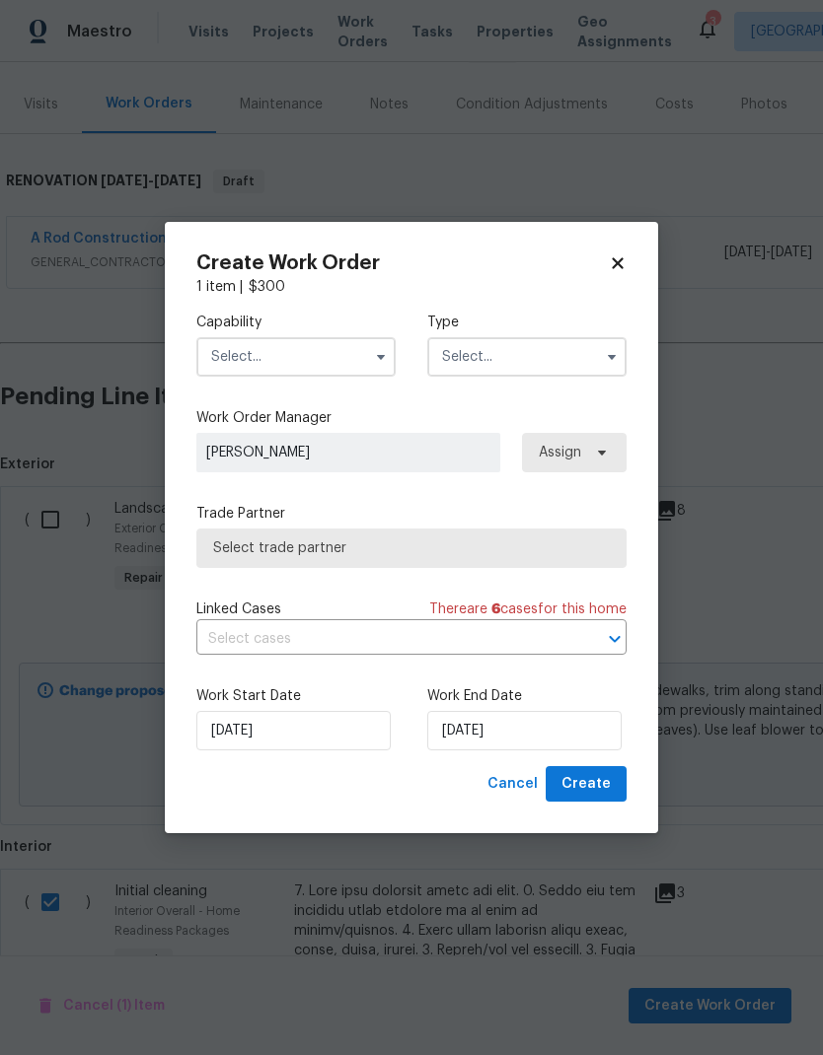
click at [369, 339] on input "text" at bounding box center [295, 356] width 199 height 39
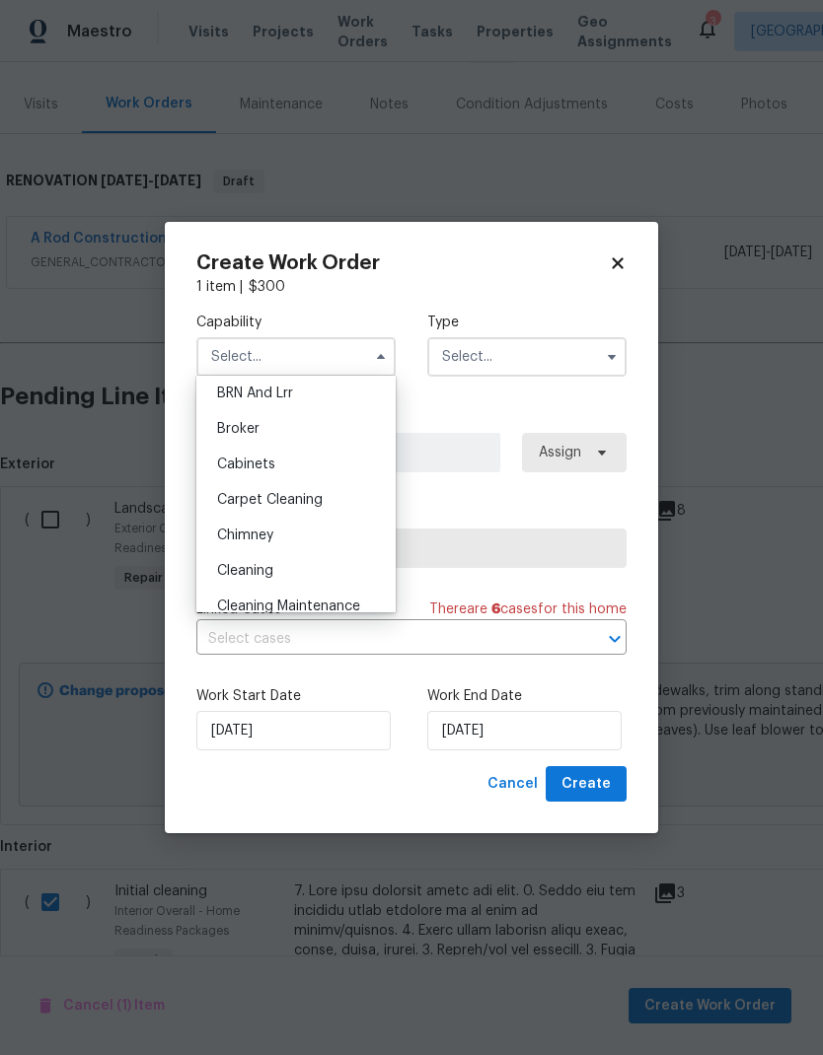
scroll to position [157, 0]
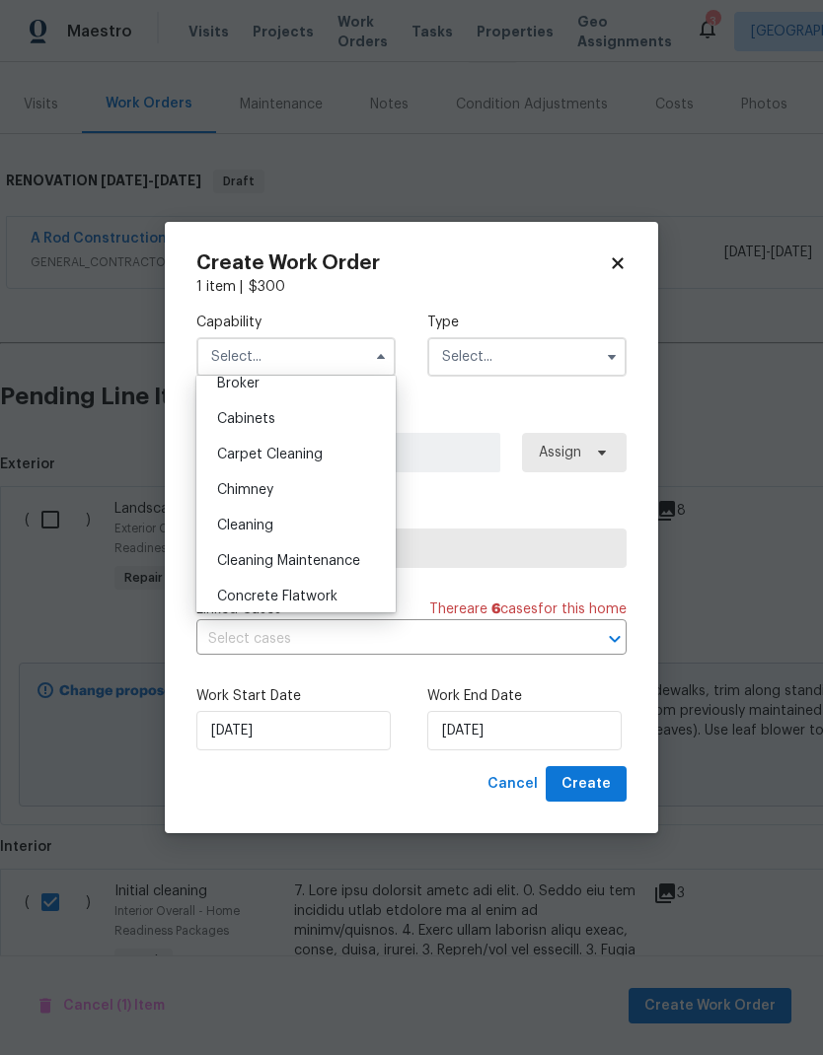
click at [281, 531] on div "Cleaning" at bounding box center [295, 526] width 189 height 36
type input "Cleaning"
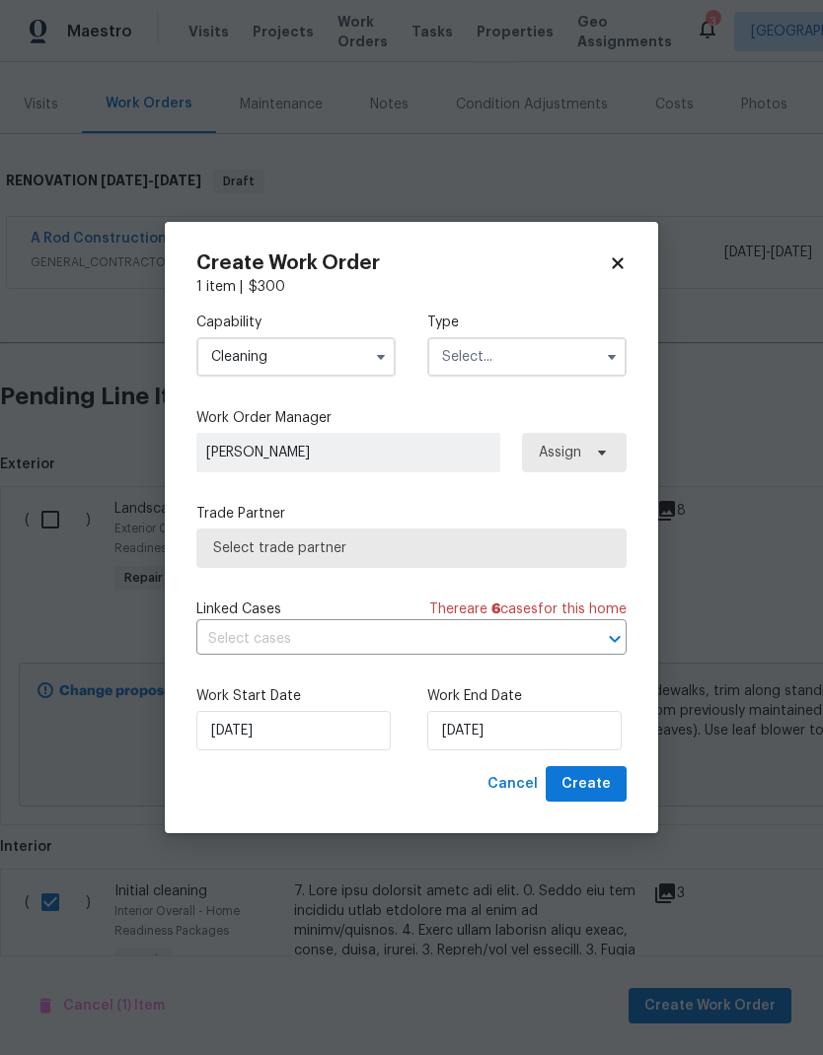
click at [562, 353] on input "text" at bounding box center [526, 356] width 199 height 39
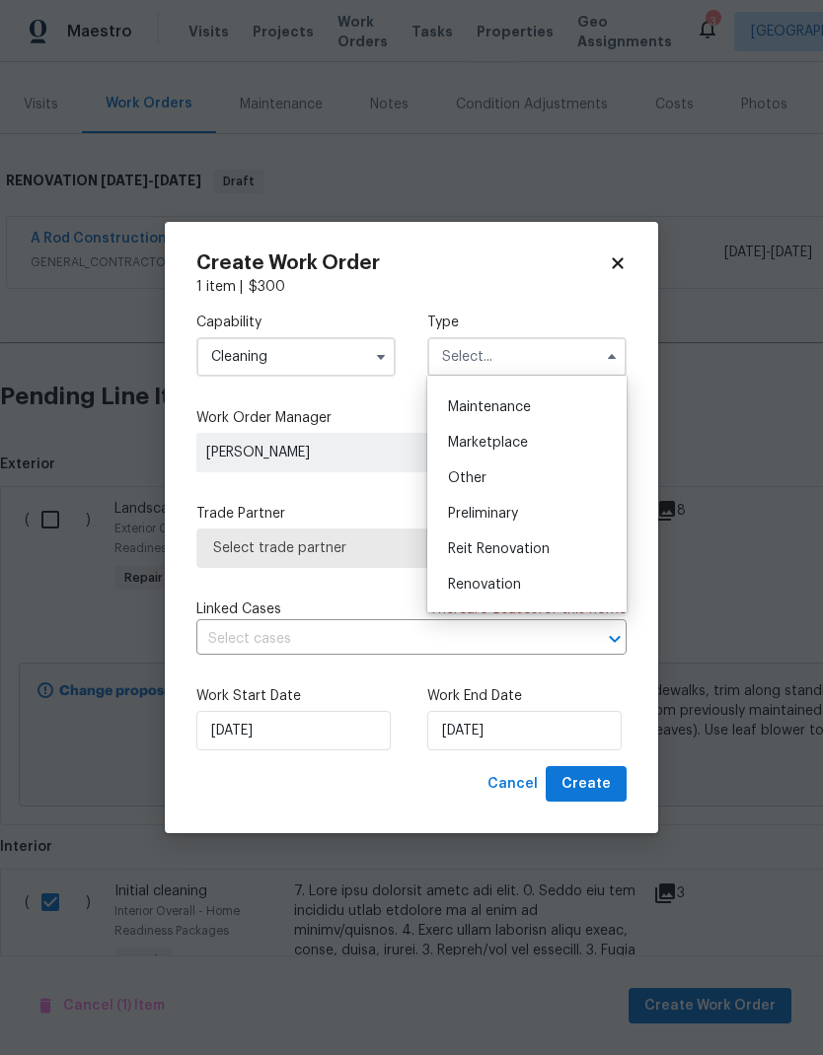
scroll to position [327, 0]
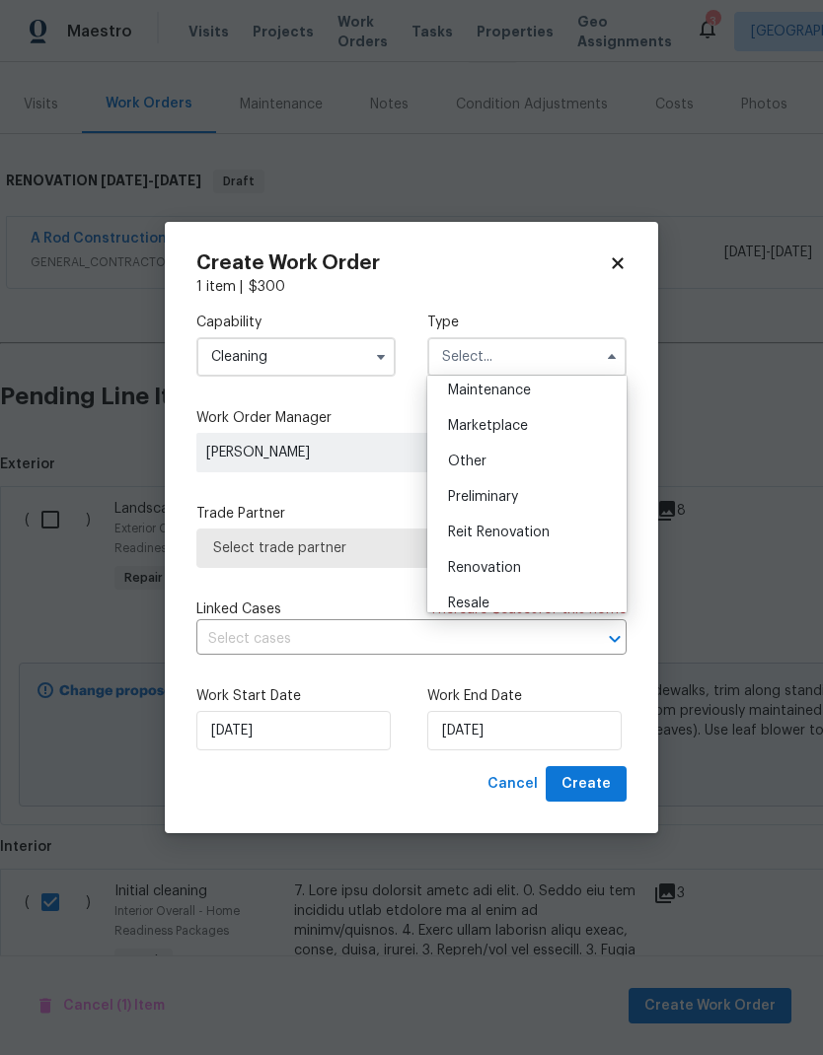
click at [506, 568] on span "Renovation" at bounding box center [484, 568] width 73 height 14
type input "Renovation"
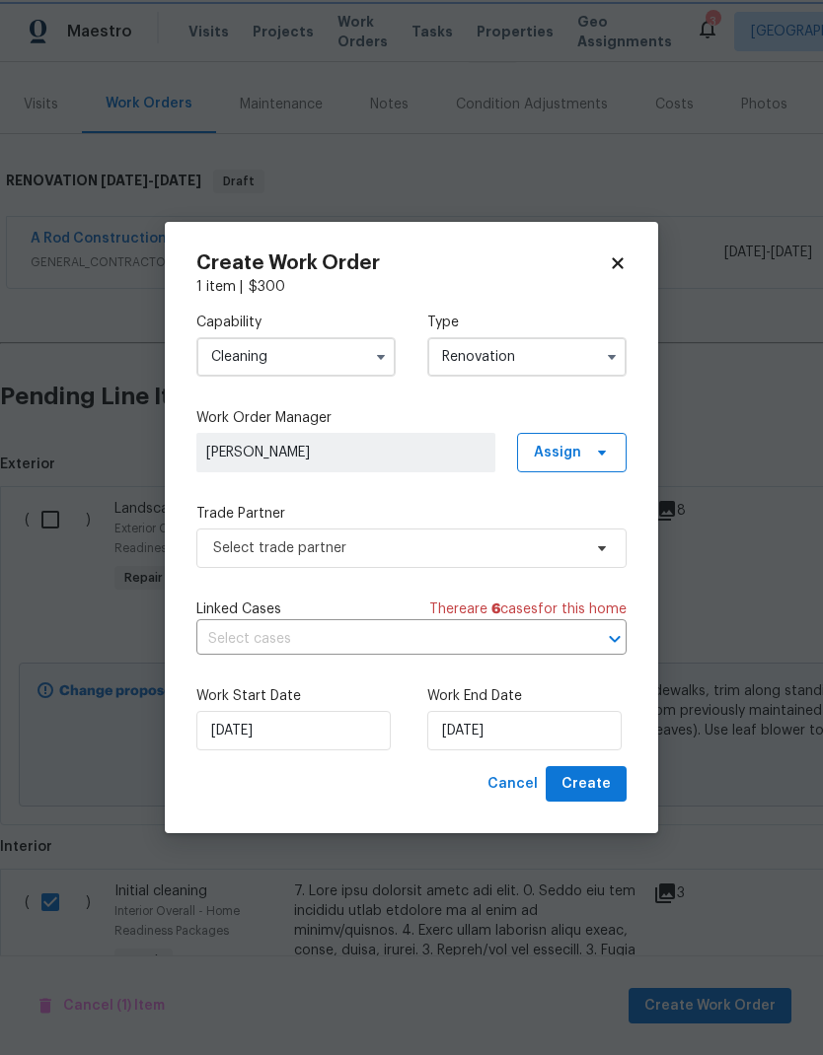
scroll to position [0, 0]
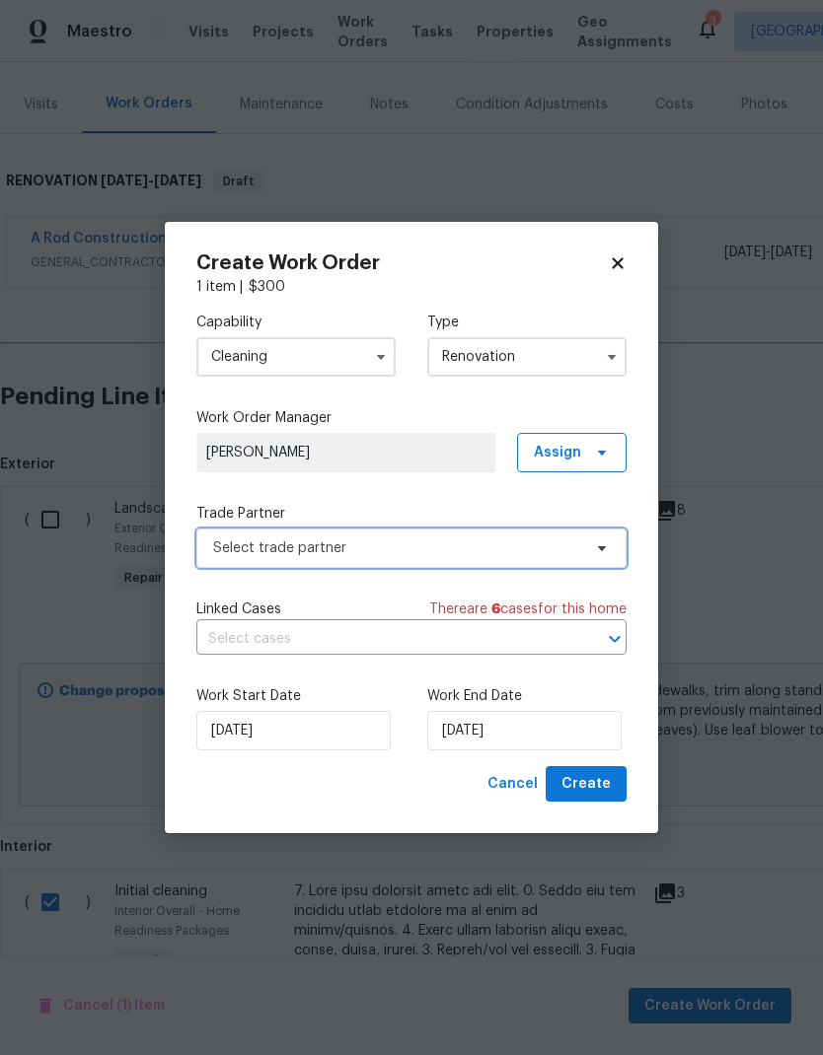
click at [520, 541] on span "Select trade partner" at bounding box center [397, 549] width 368 height 20
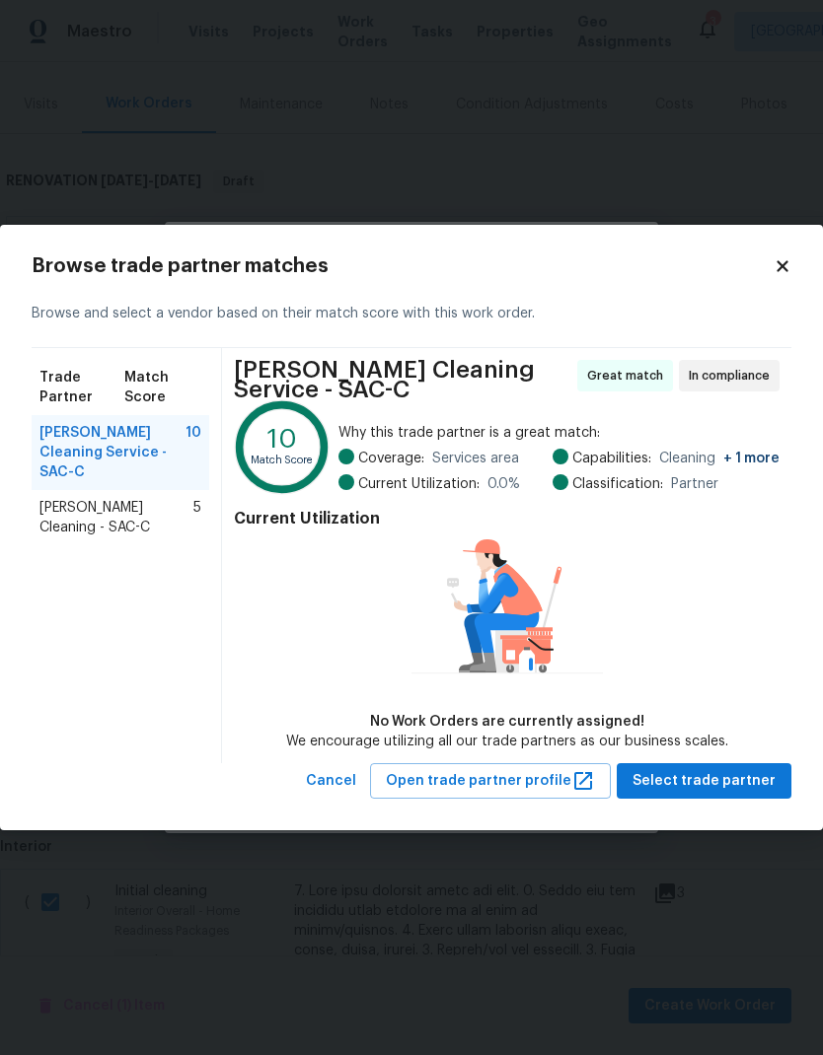
click at [160, 498] on span "Ruiz's Cleaning - SAC-C" at bounding box center [116, 517] width 154 height 39
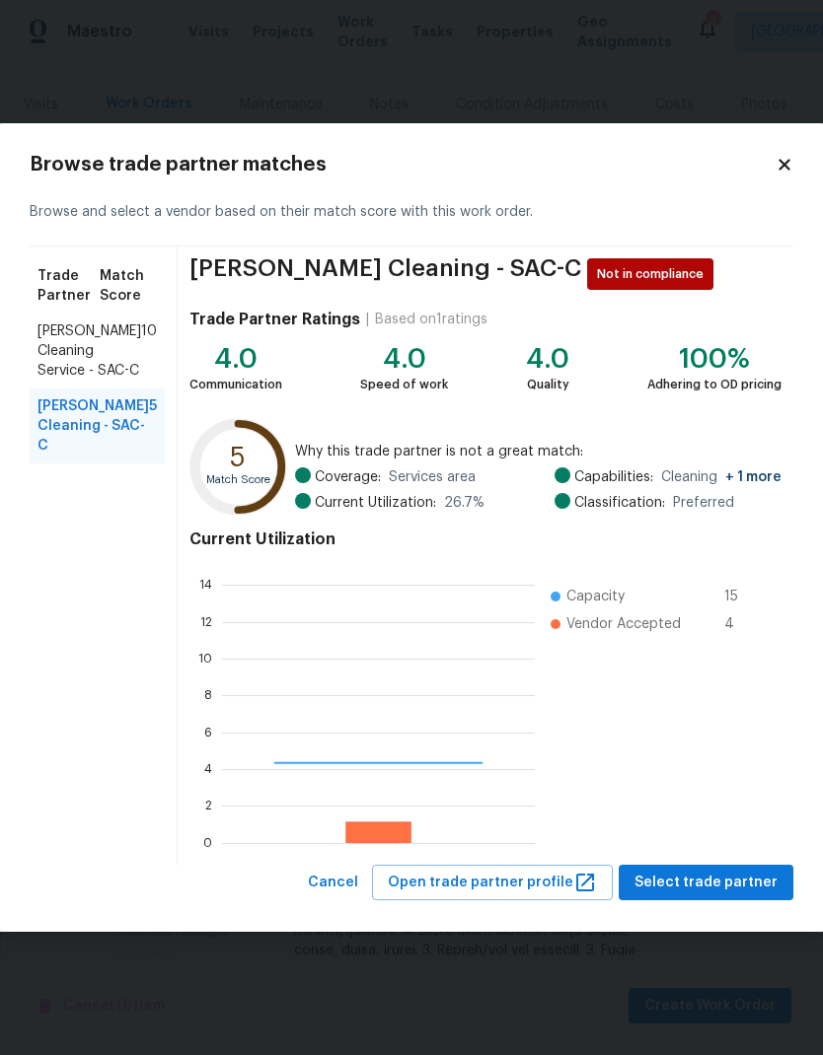
scroll to position [276, 313]
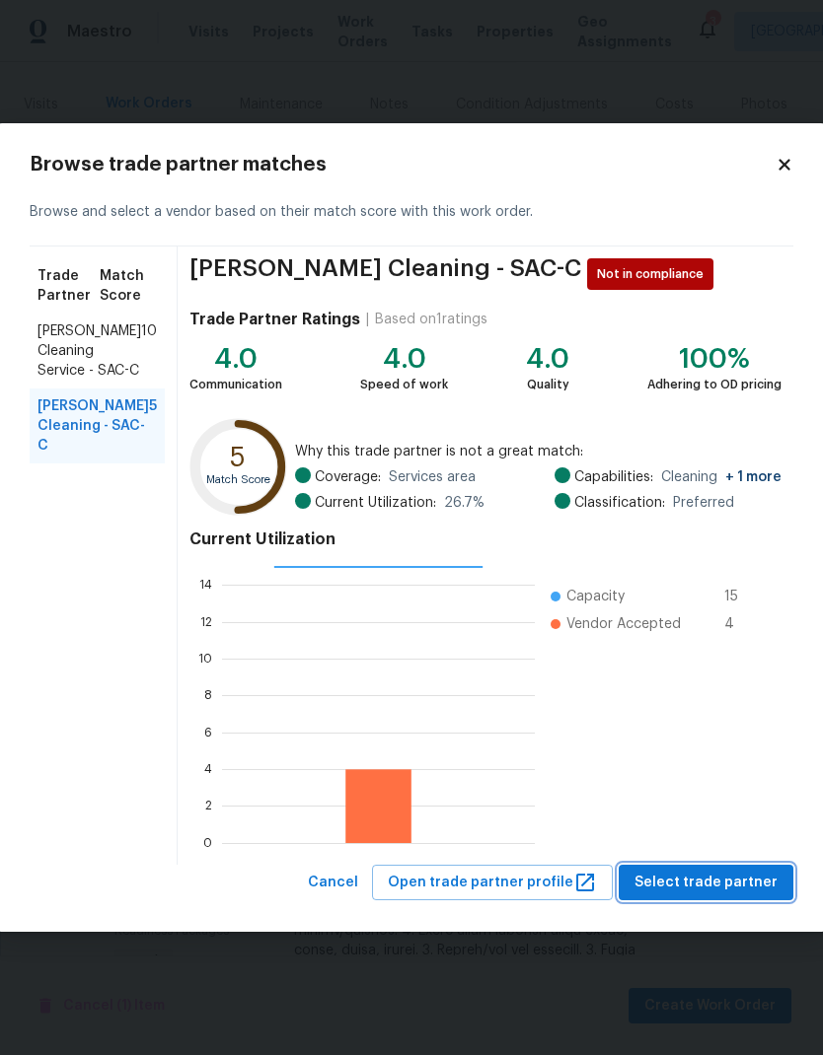
click at [730, 875] on span "Select trade partner" at bounding box center [705, 883] width 143 height 25
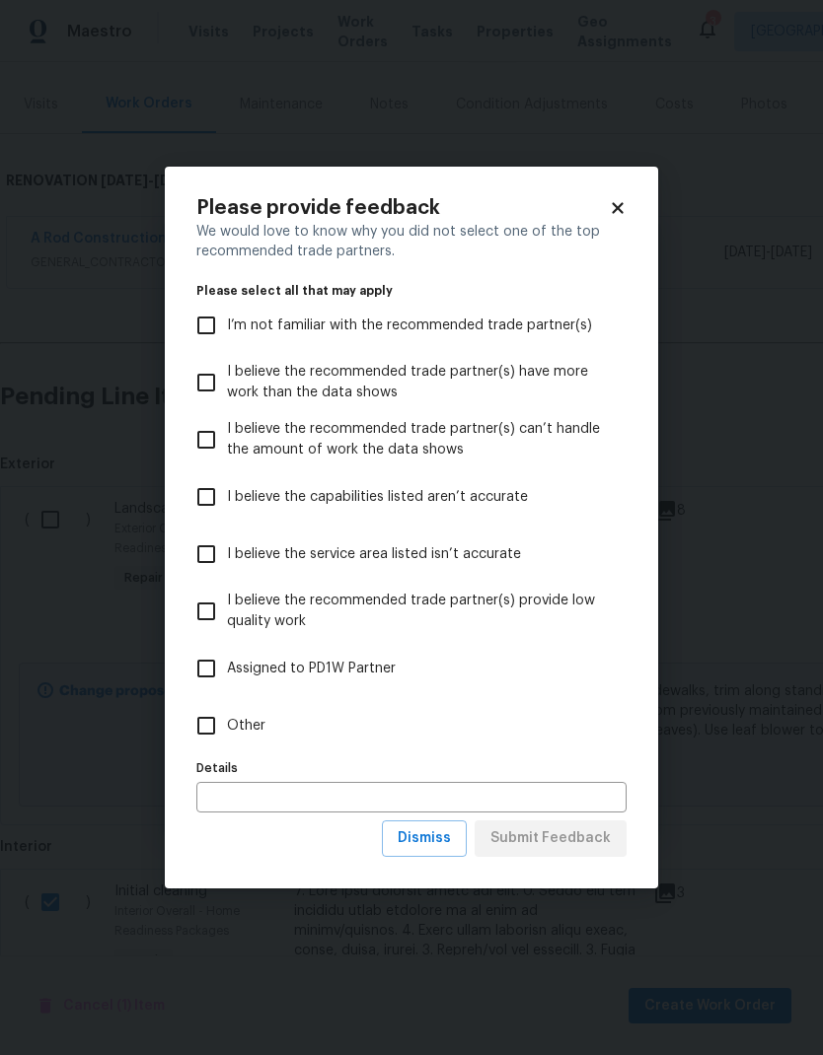
click at [223, 733] on input "Other" at bounding box center [205, 725] width 41 height 41
checkbox input "true"
click at [592, 849] on span "Submit Feedback" at bounding box center [550, 839] width 120 height 25
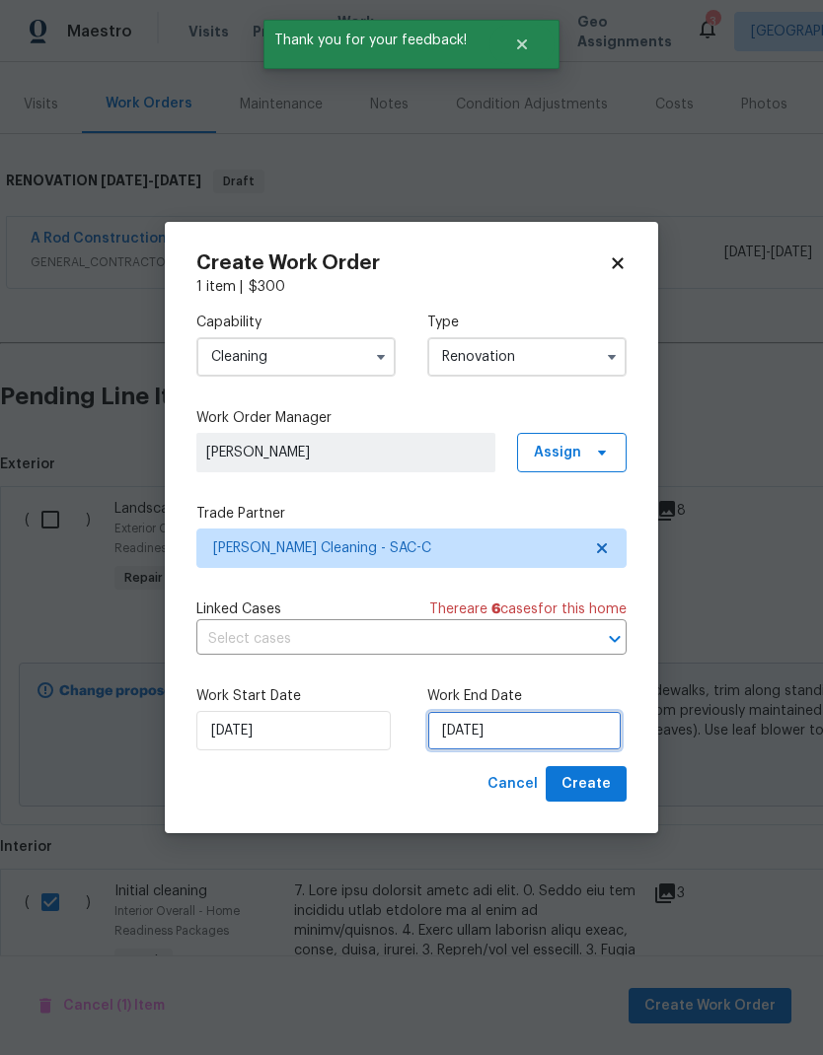
click at [526, 736] on input "9/8/2025" at bounding box center [524, 730] width 194 height 39
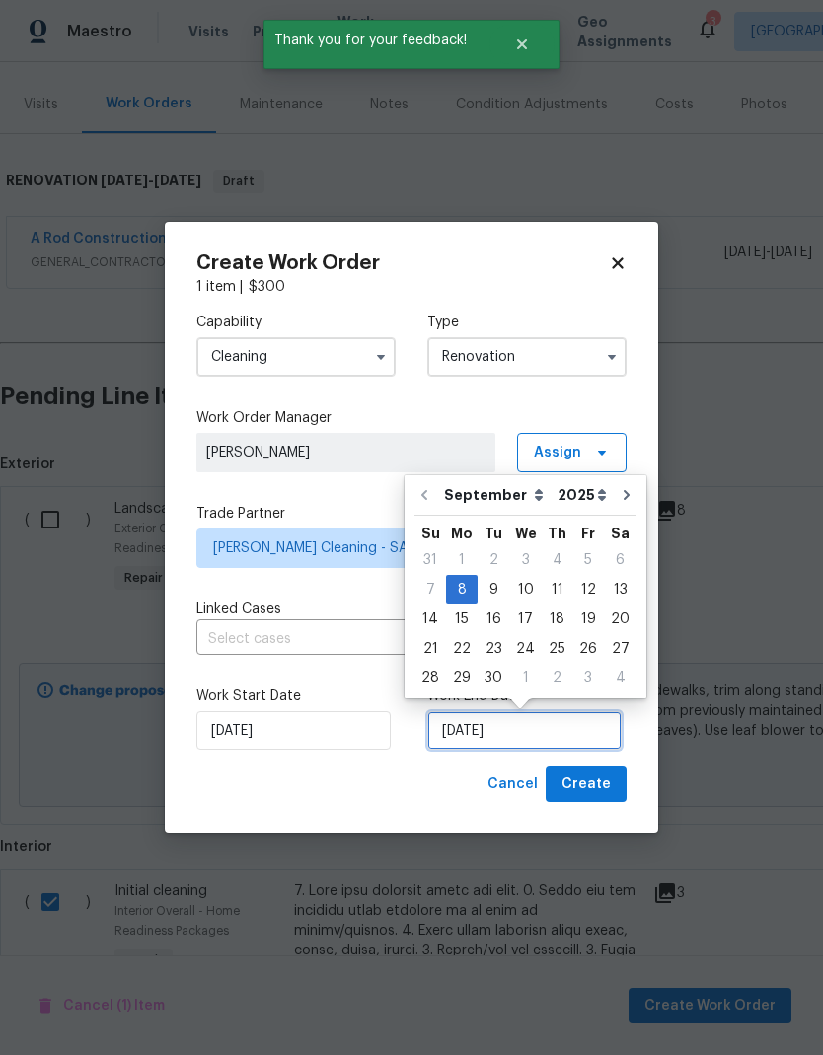
scroll to position [8, 0]
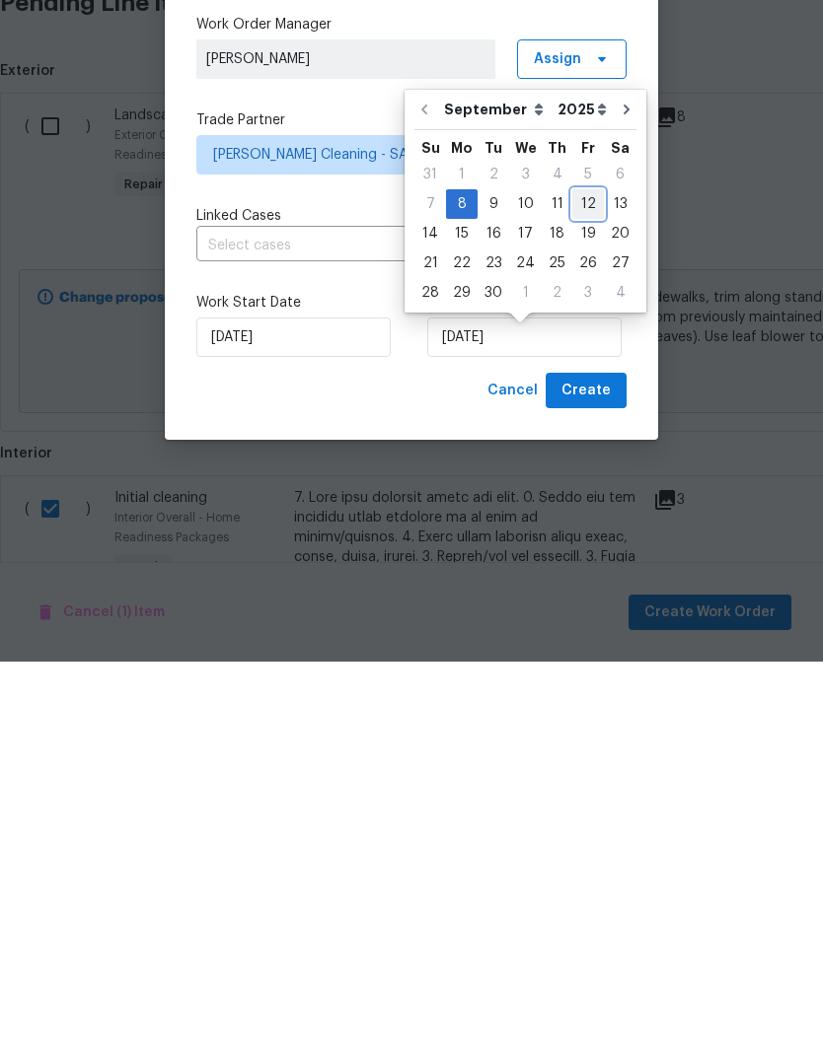
click at [587, 584] on div "12" at bounding box center [588, 598] width 32 height 28
type input "9/12/2025"
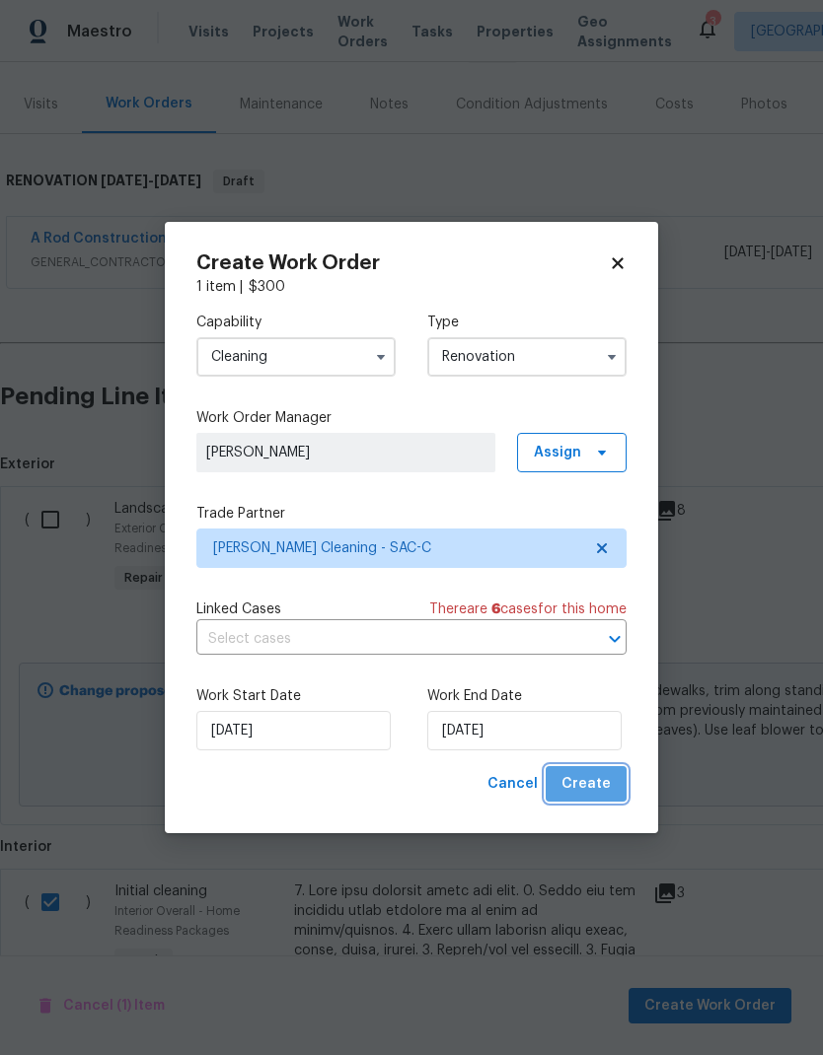
click at [602, 784] on span "Create" at bounding box center [585, 784] width 49 height 25
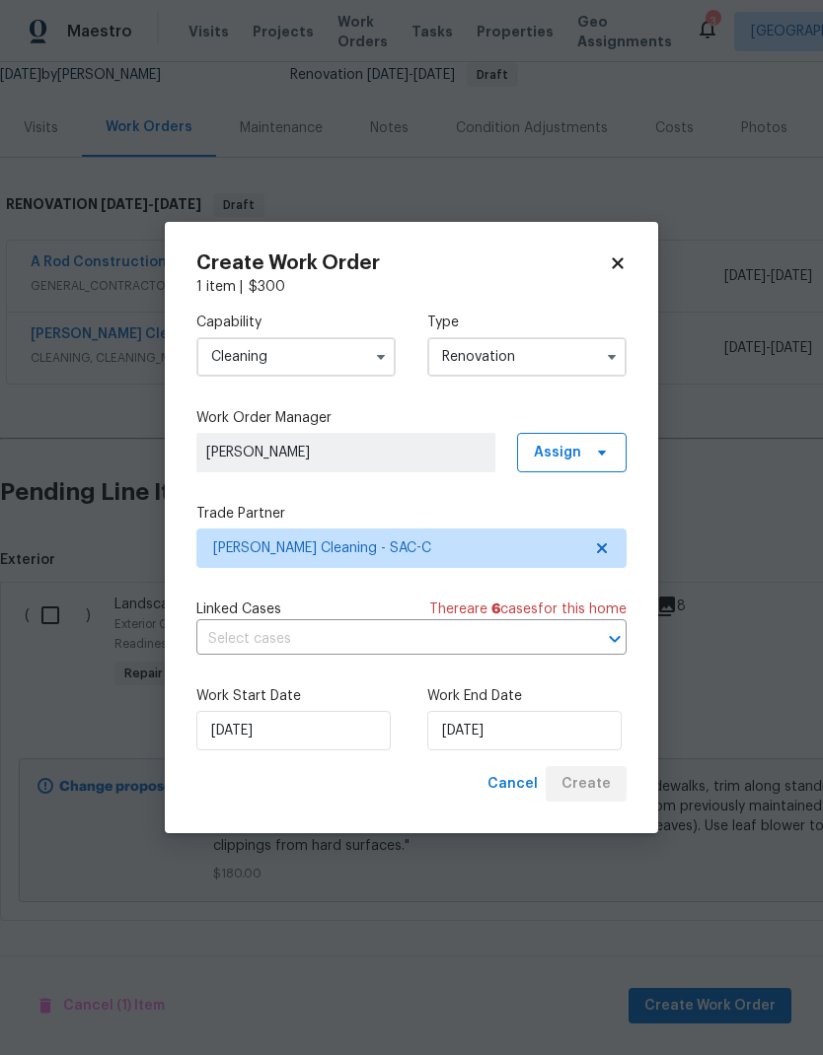
scroll to position [121, 0]
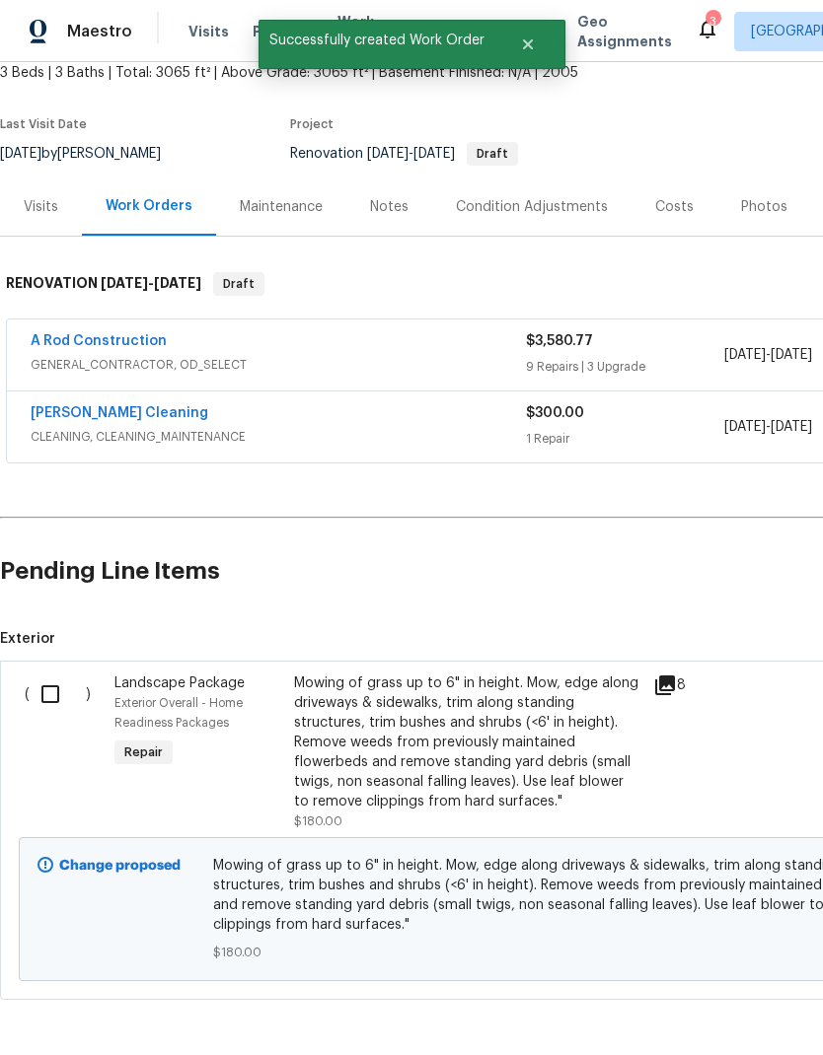
click at [53, 674] on input "checkbox" at bounding box center [58, 694] width 56 height 41
checkbox input "true"
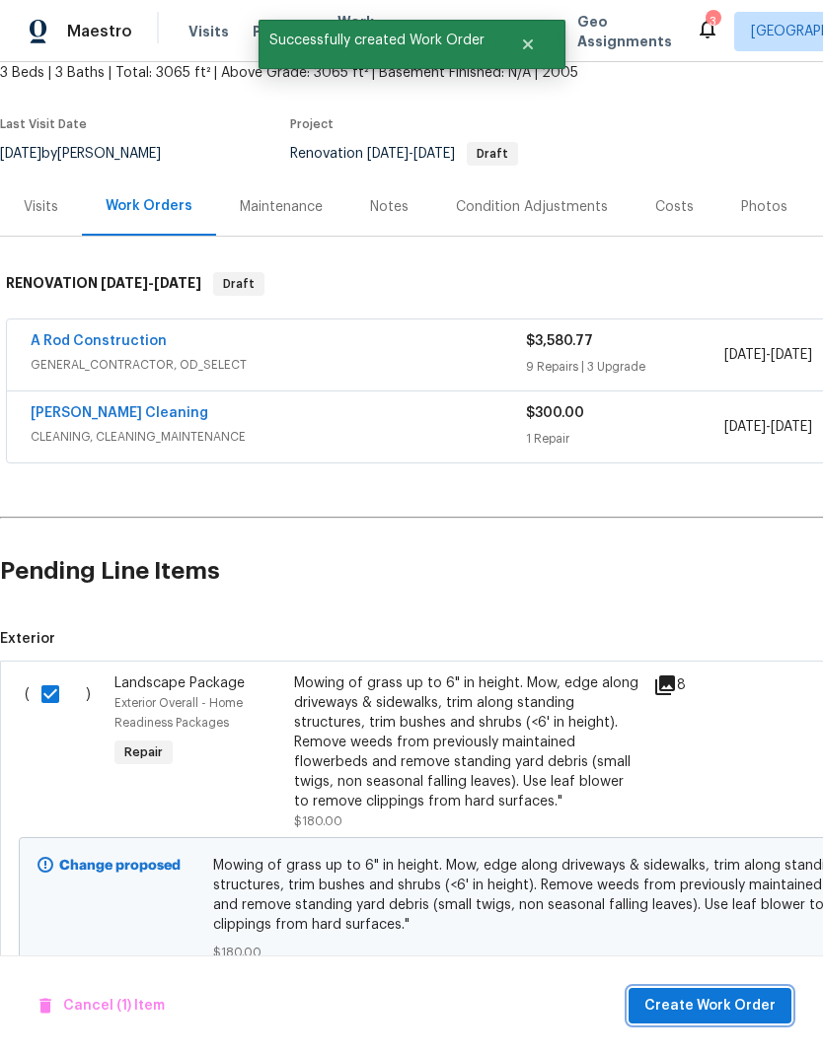
click at [726, 1012] on span "Create Work Order" at bounding box center [709, 1006] width 131 height 25
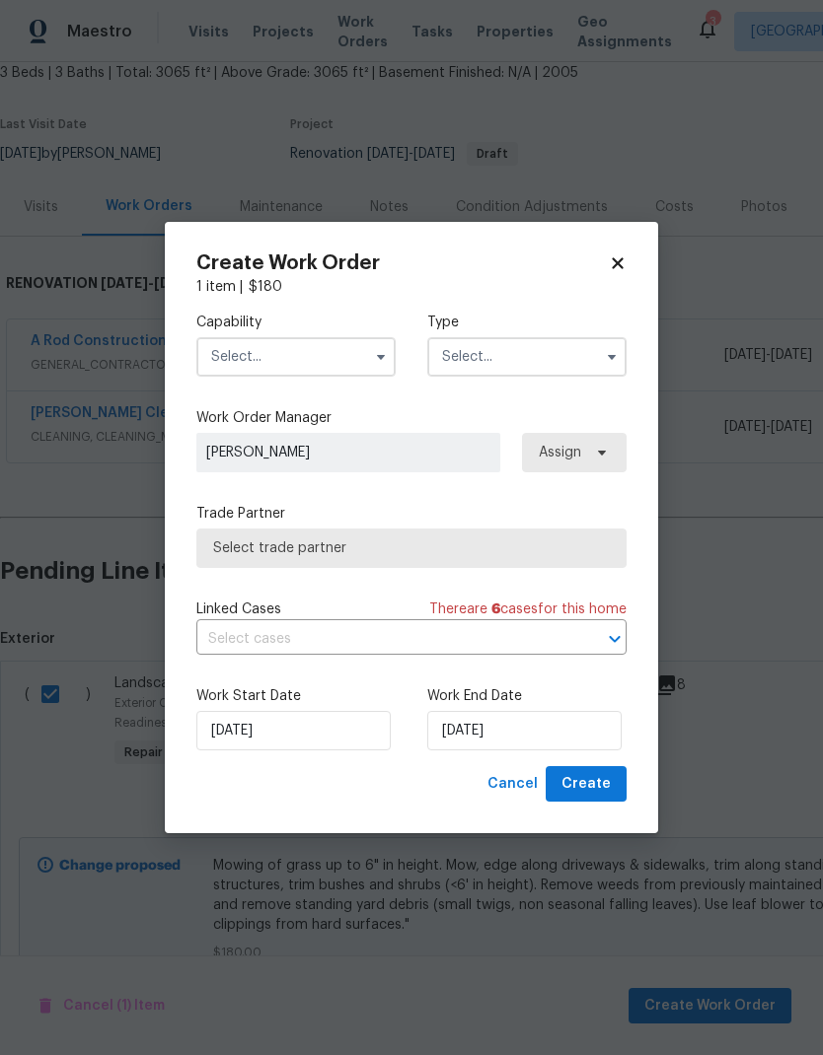
click at [354, 344] on input "text" at bounding box center [295, 356] width 199 height 39
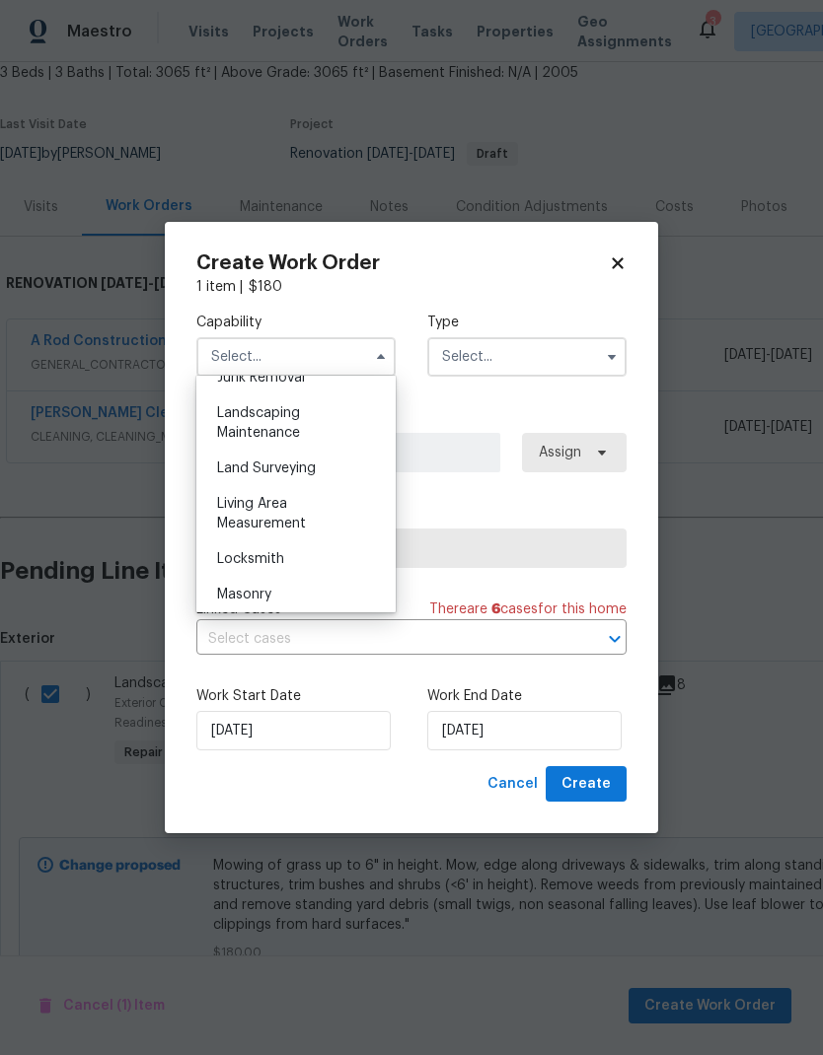
scroll to position [1281, 0]
click at [354, 426] on div "Landscaping Maintenance" at bounding box center [295, 424] width 189 height 55
type input "Landscaping Maintenance"
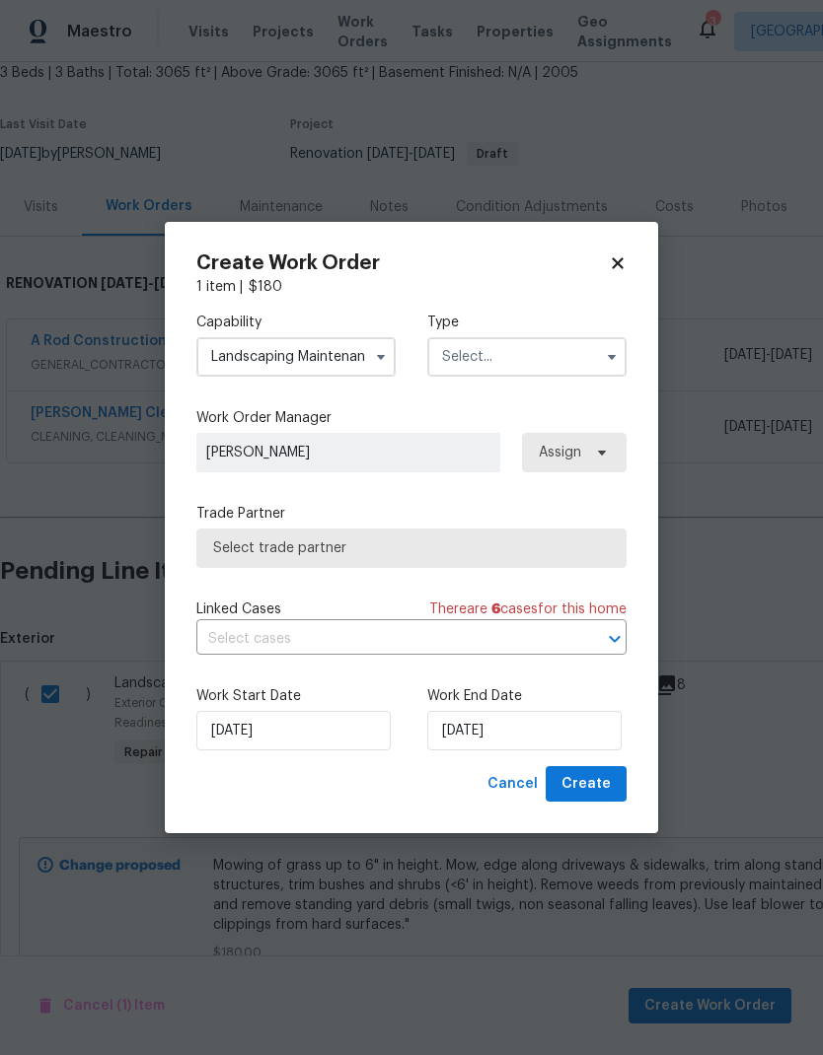
click at [557, 355] on input "text" at bounding box center [526, 356] width 199 height 39
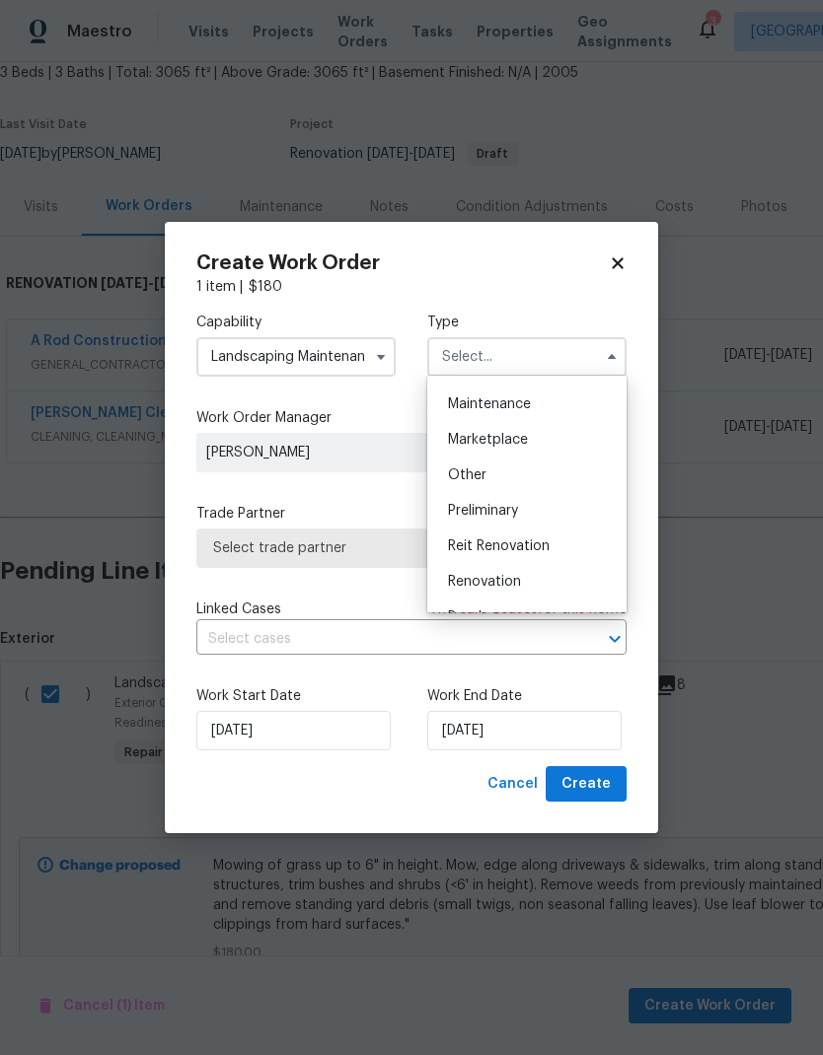
scroll to position [320, 0]
click at [515, 574] on span "Renovation" at bounding box center [484, 576] width 73 height 14
type input "Renovation"
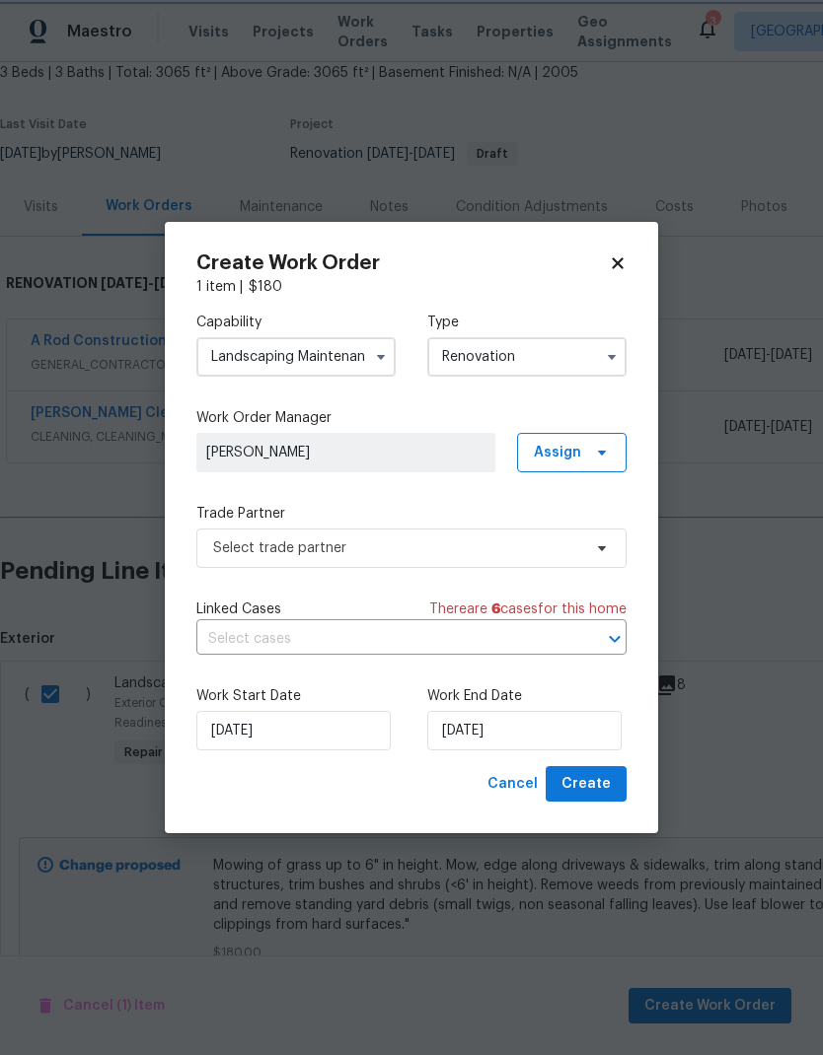
scroll to position [0, 0]
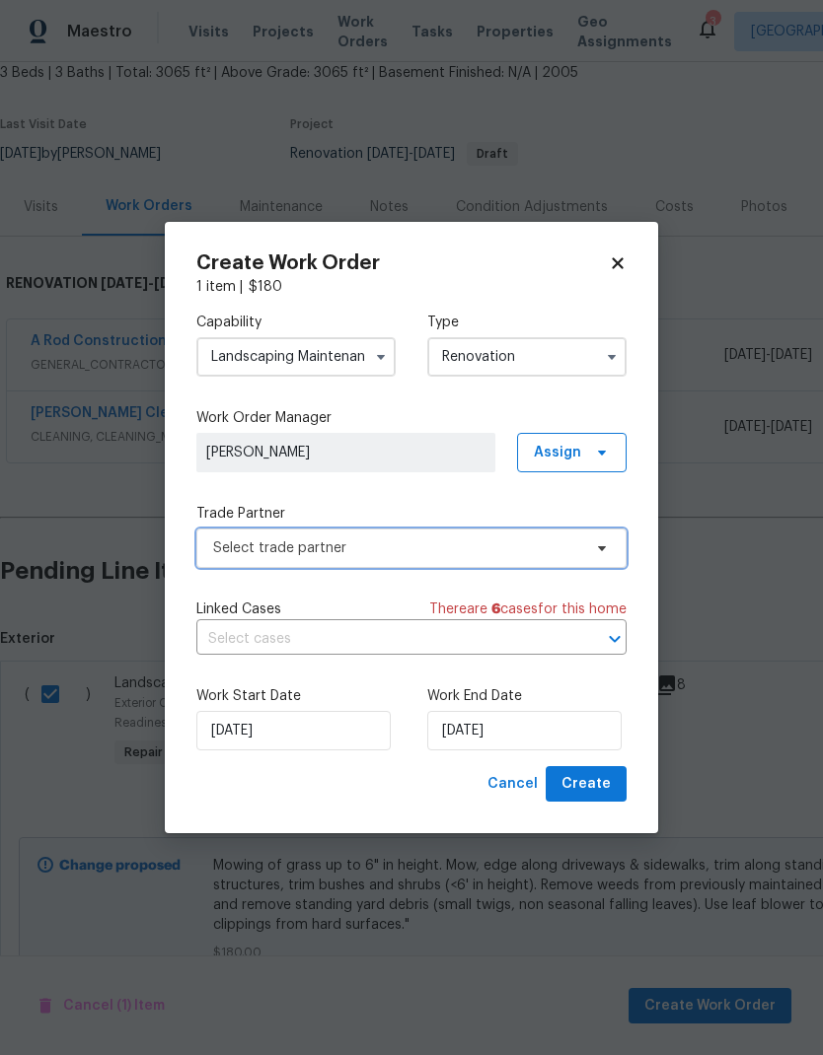
click at [469, 541] on span "Select trade partner" at bounding box center [397, 549] width 368 height 20
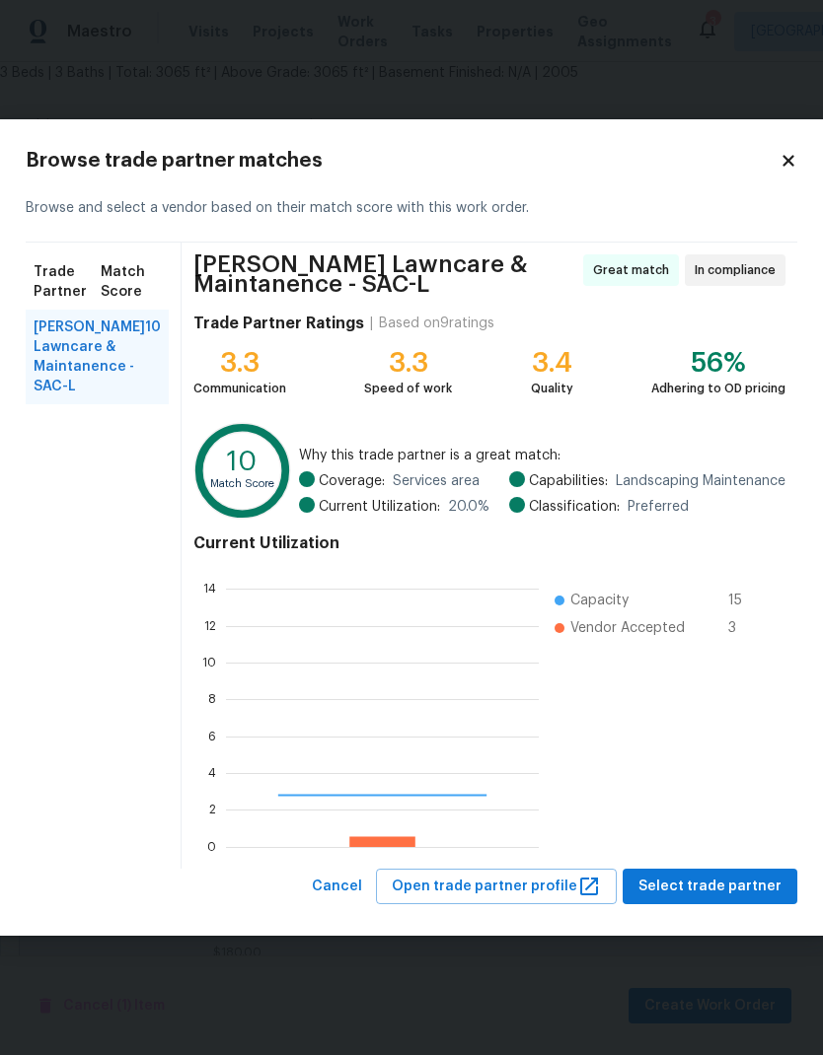
scroll to position [276, 313]
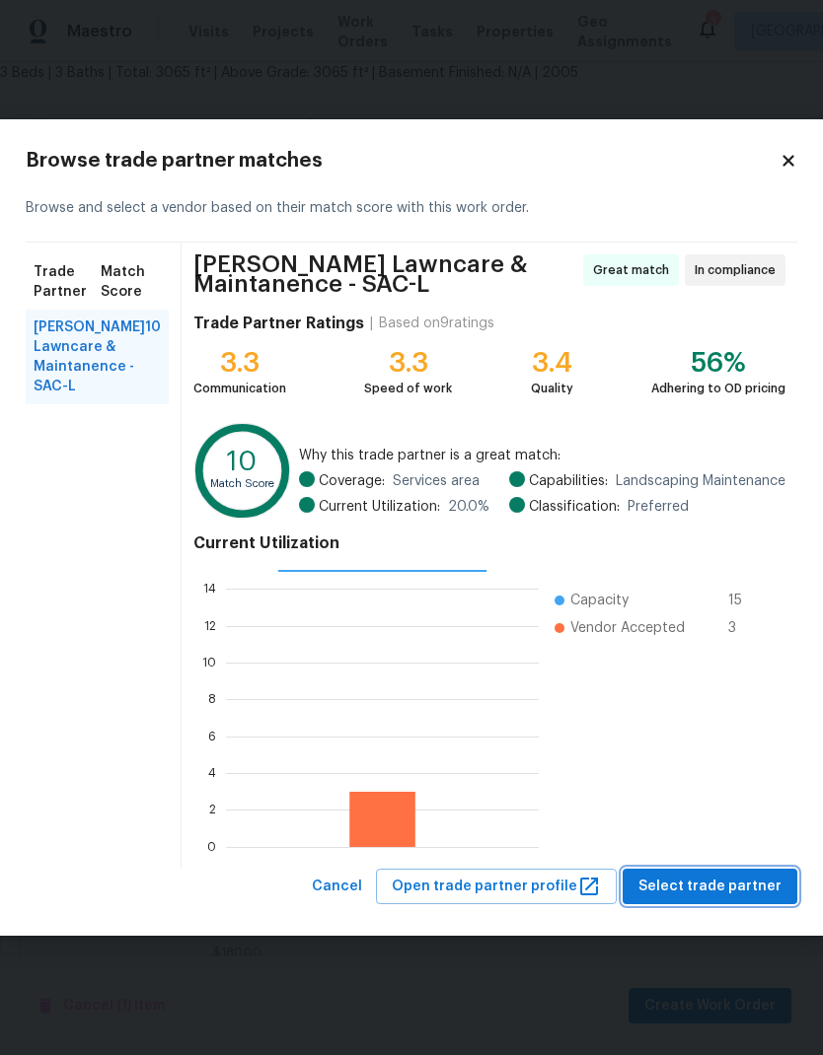
click at [744, 889] on span "Select trade partner" at bounding box center [709, 887] width 143 height 25
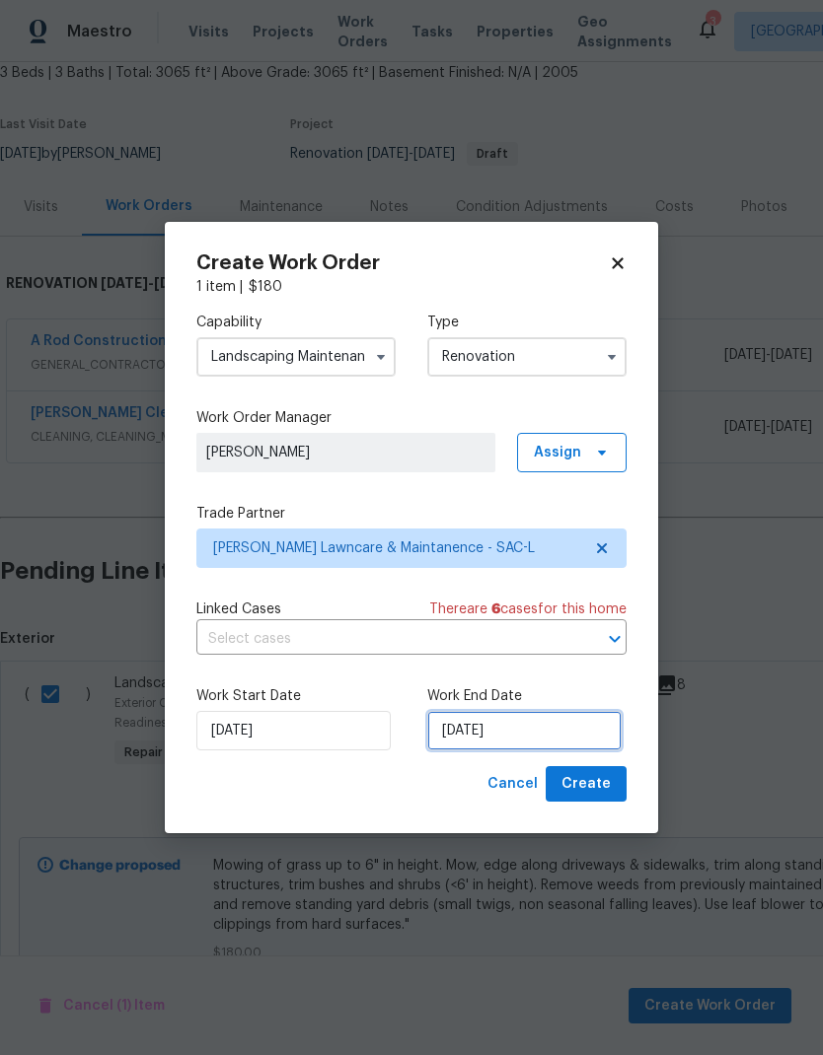
click at [496, 736] on input "[DATE]" at bounding box center [524, 730] width 194 height 39
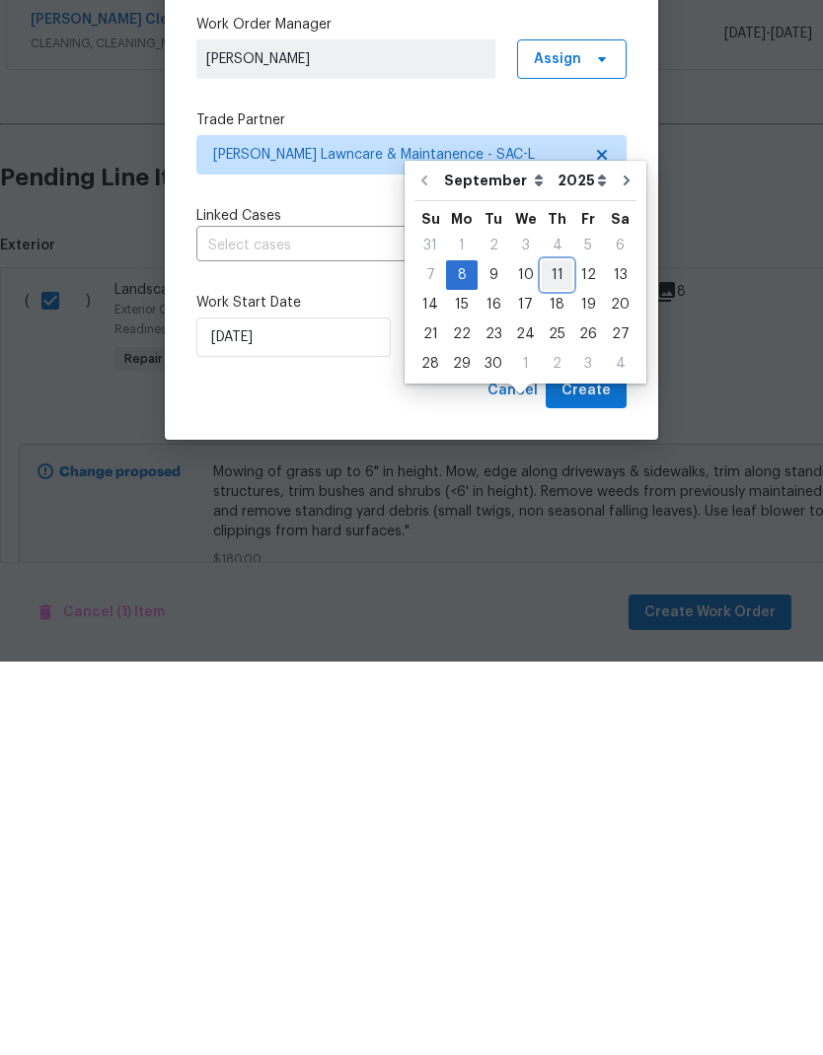
click at [557, 655] on div "11" at bounding box center [556, 669] width 31 height 28
type input "9/11/2025"
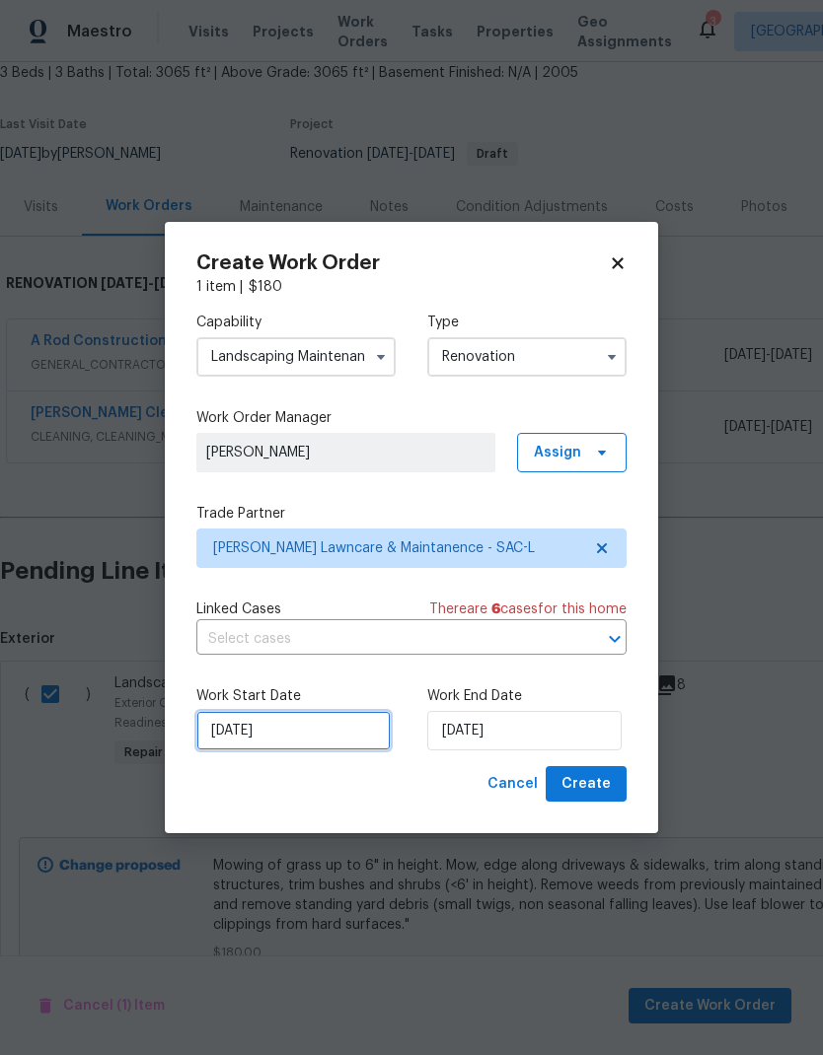
click at [326, 736] on input "[DATE]" at bounding box center [293, 730] width 194 height 39
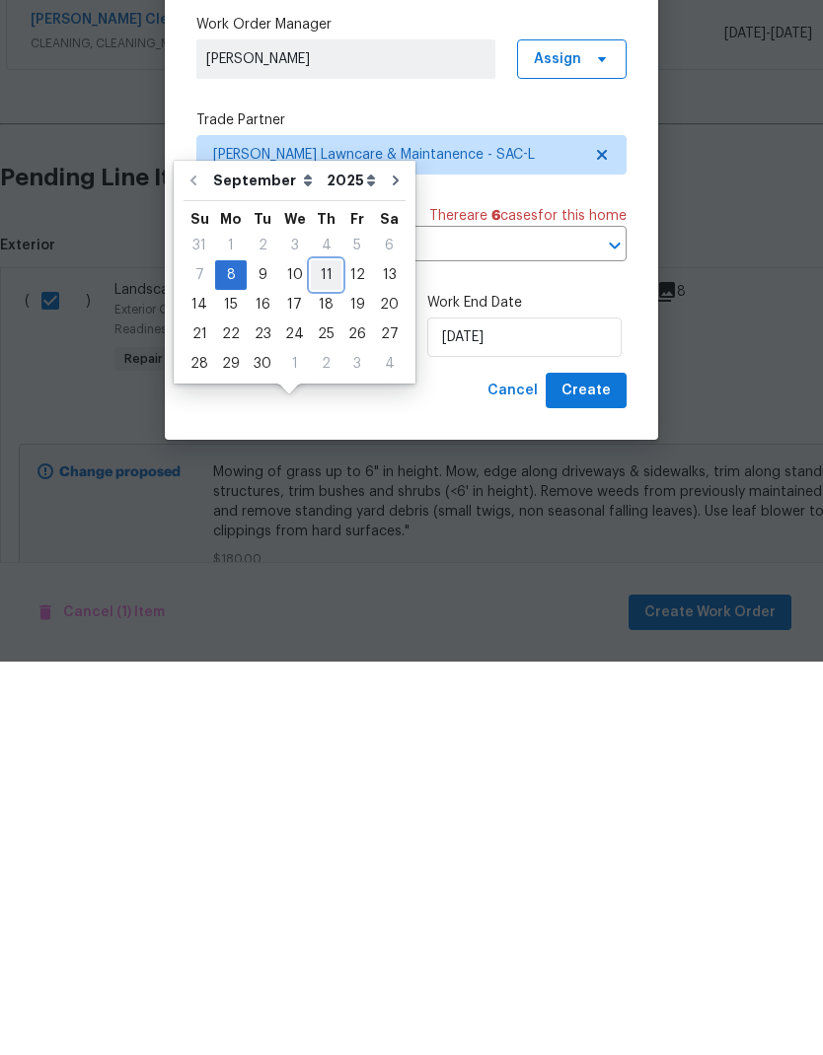
click at [317, 655] on div "11" at bounding box center [326, 669] width 31 height 28
type input "9/11/2025"
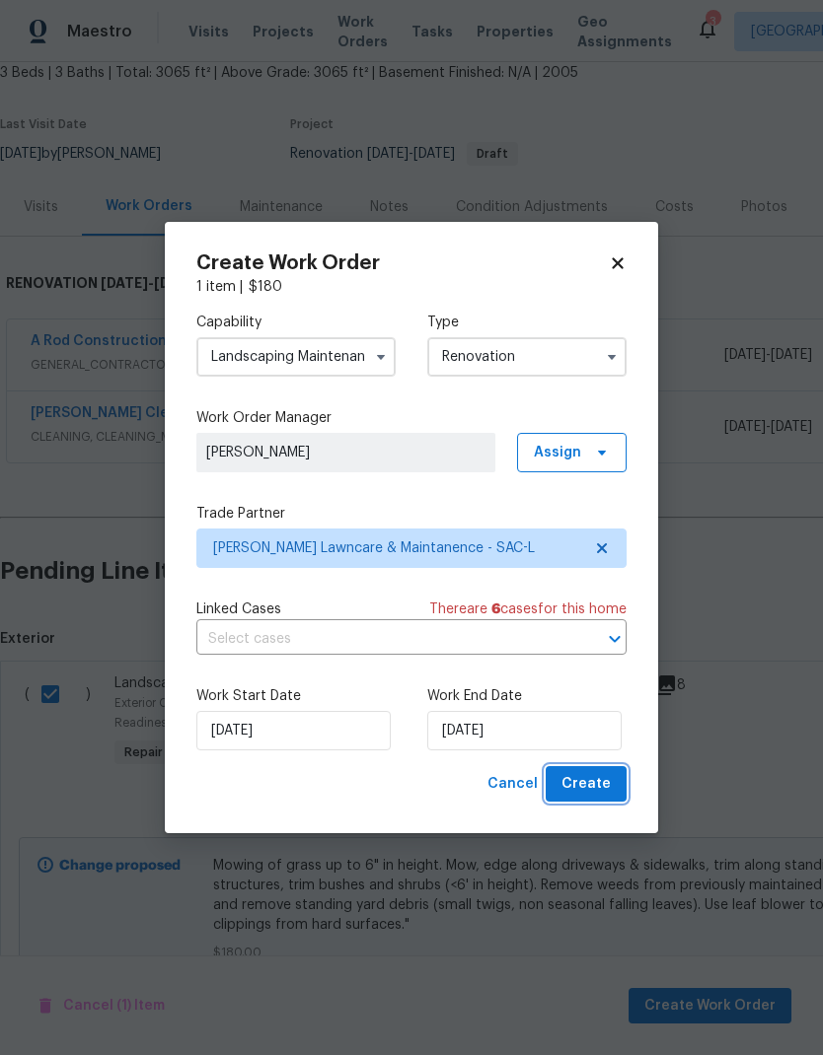
click at [599, 777] on span "Create" at bounding box center [585, 784] width 49 height 25
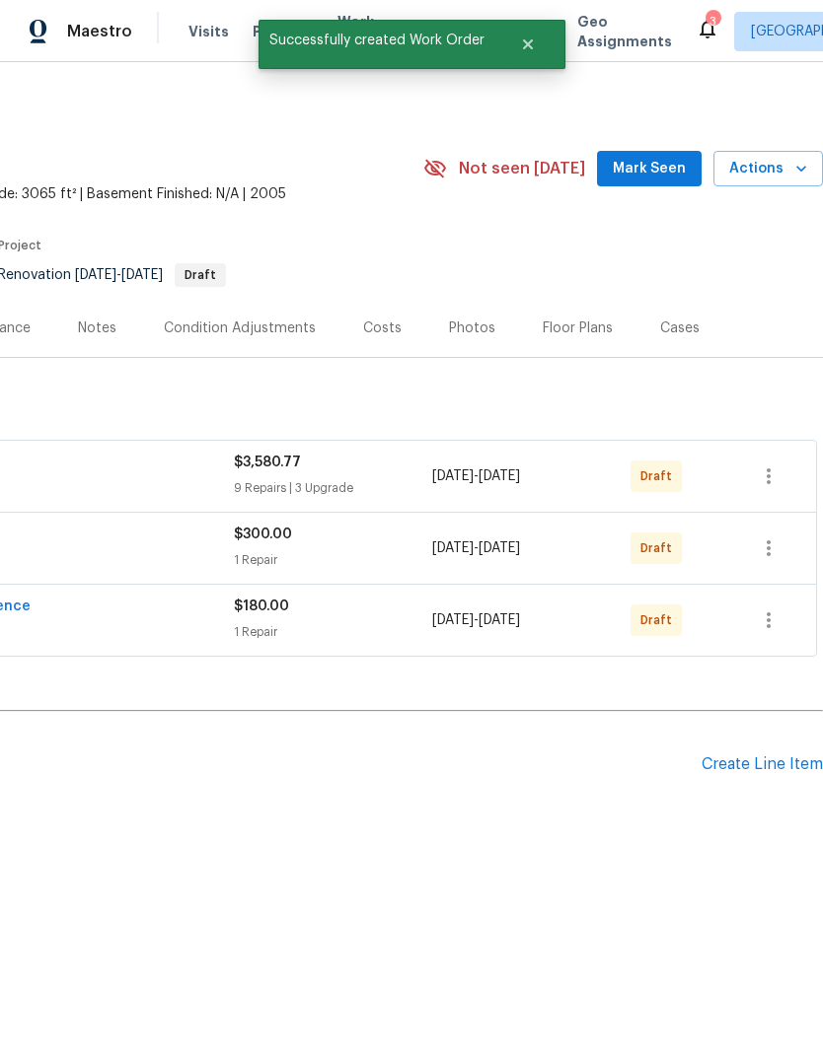
scroll to position [0, 292]
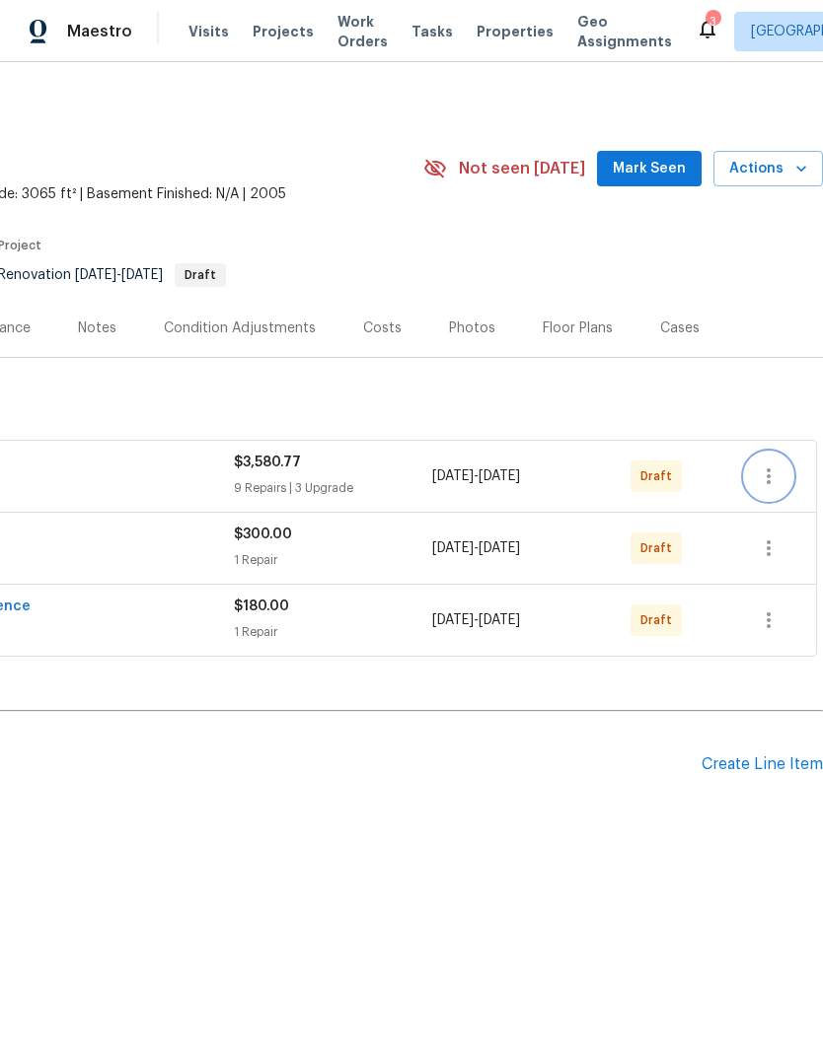
click at [765, 470] on icon "button" at bounding box center [769, 477] width 24 height 24
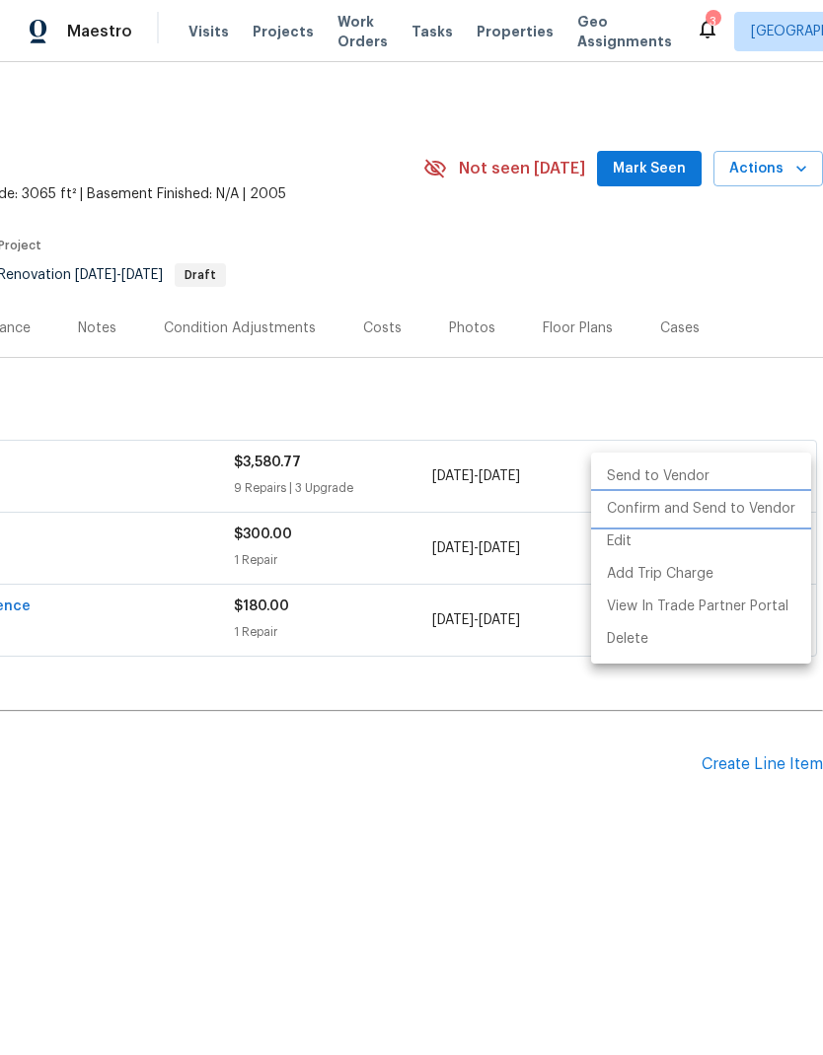
click at [770, 509] on li "Confirm and Send to Vendor" at bounding box center [701, 509] width 220 height 33
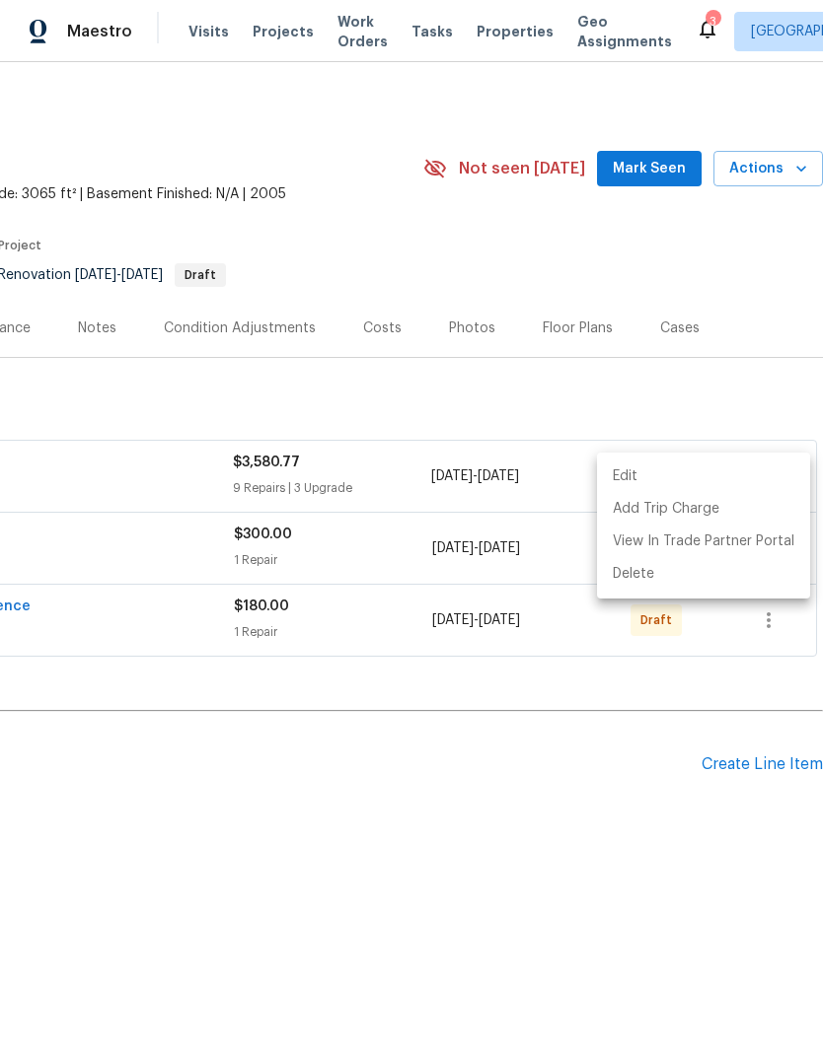
click at [619, 762] on div at bounding box center [411, 527] width 823 height 1055
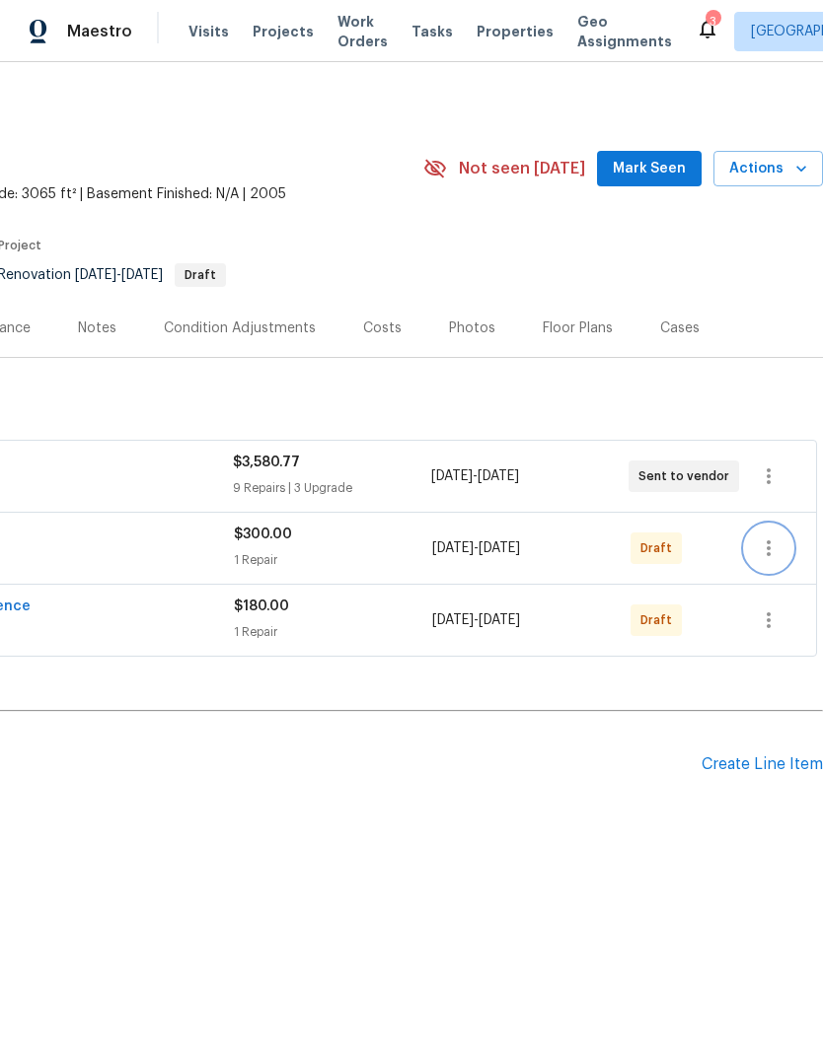
click at [780, 537] on icon "button" at bounding box center [769, 549] width 24 height 24
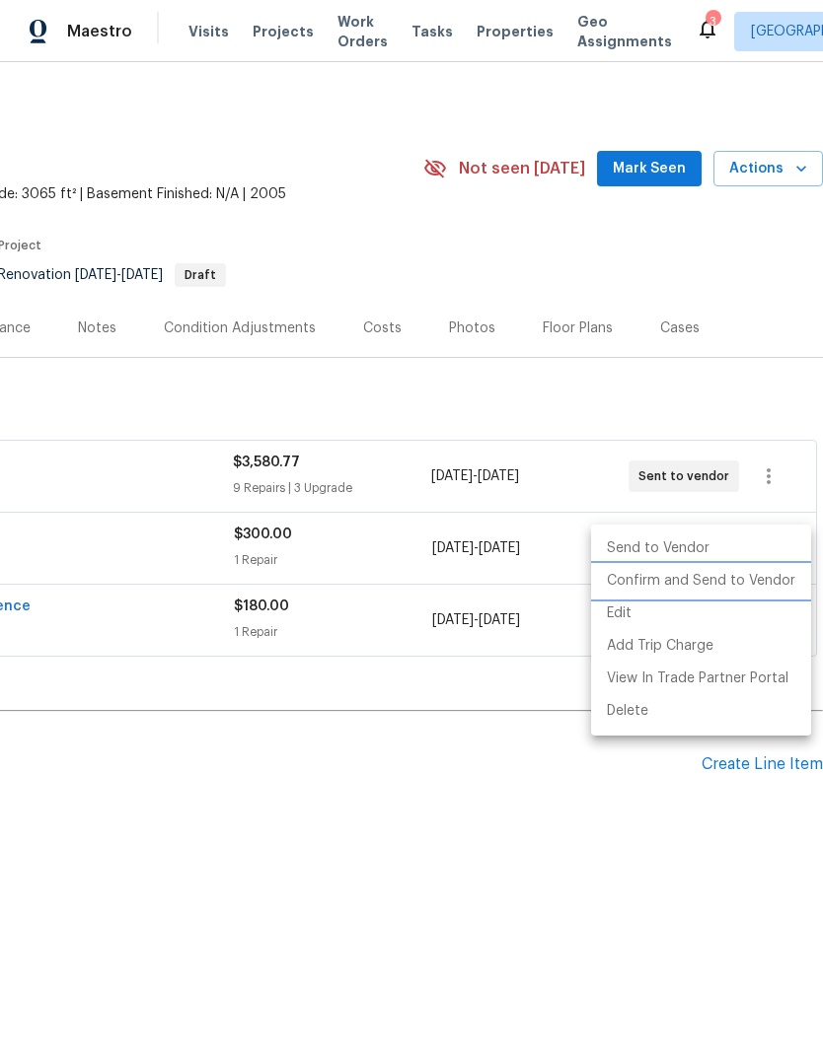
click at [752, 582] on li "Confirm and Send to Vendor" at bounding box center [701, 581] width 220 height 33
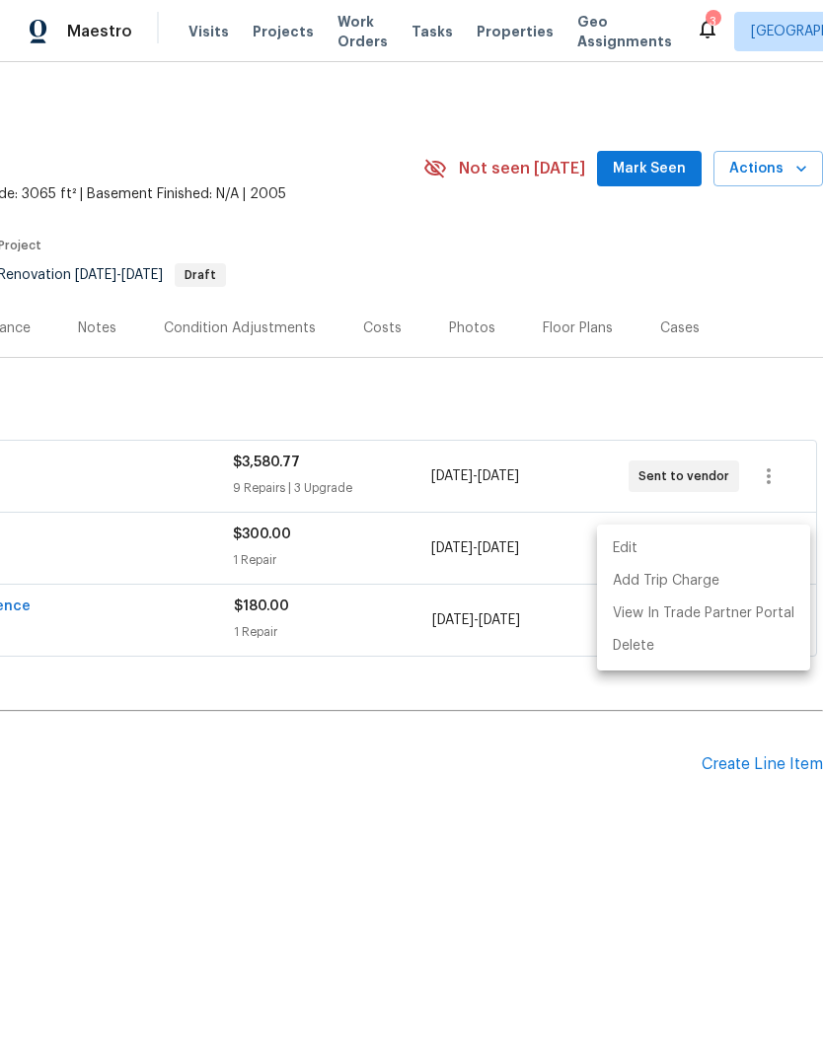
click at [626, 786] on div at bounding box center [411, 527] width 823 height 1055
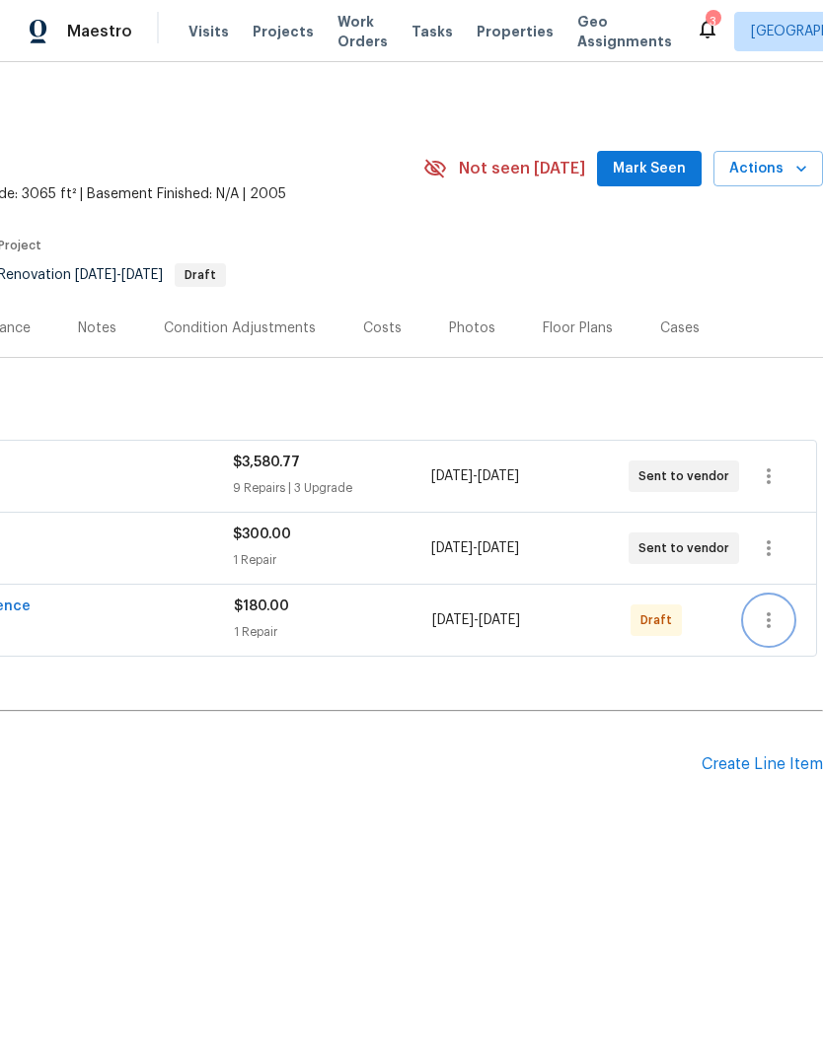
click at [780, 612] on icon "button" at bounding box center [769, 621] width 24 height 24
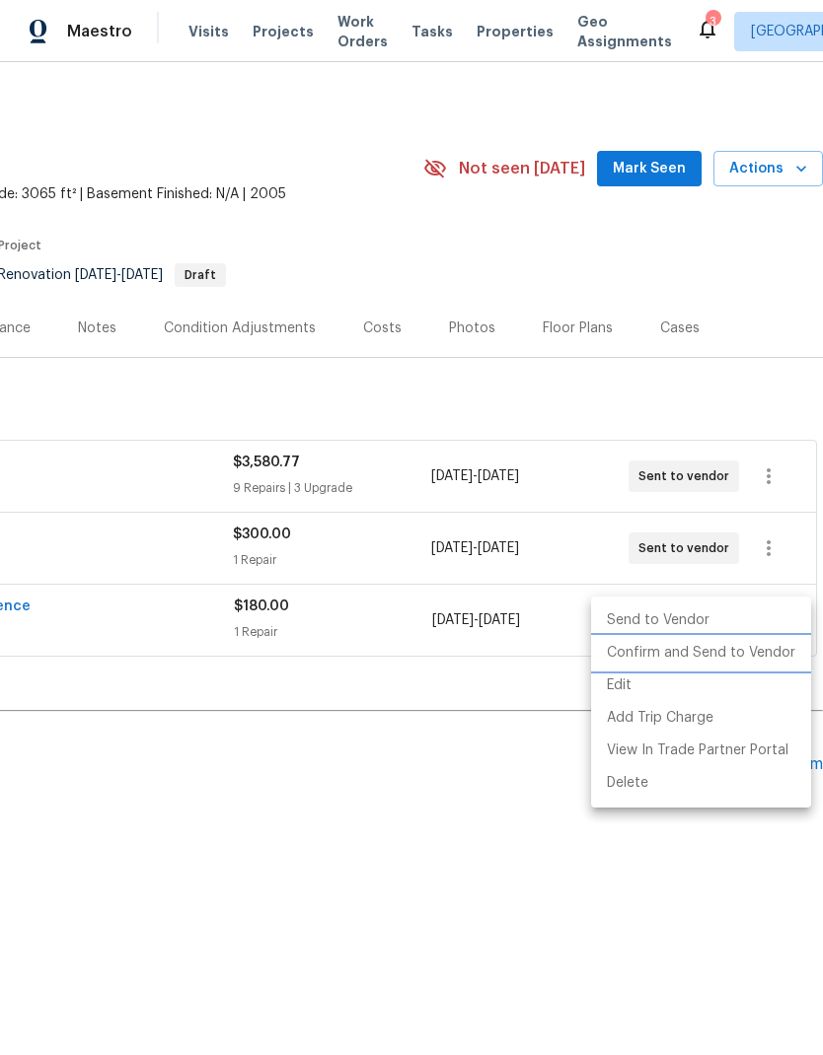
click at [744, 663] on li "Confirm and Send to Vendor" at bounding box center [701, 653] width 220 height 33
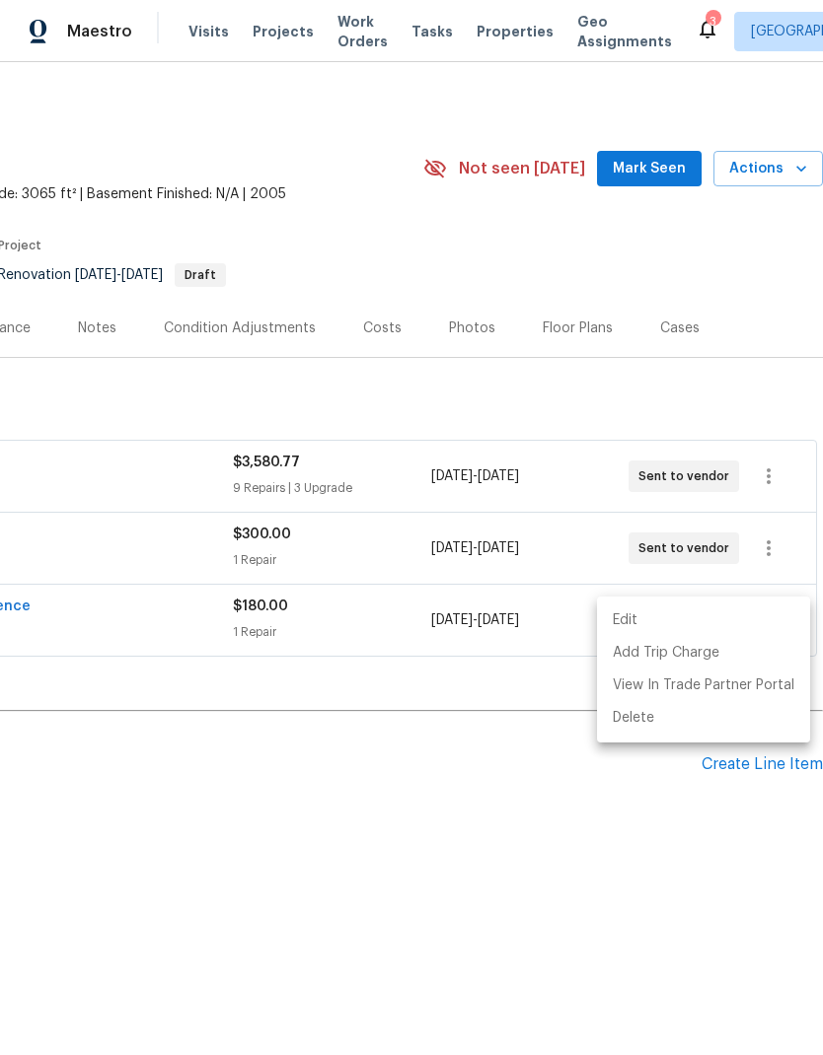
click at [589, 795] on div at bounding box center [411, 527] width 823 height 1055
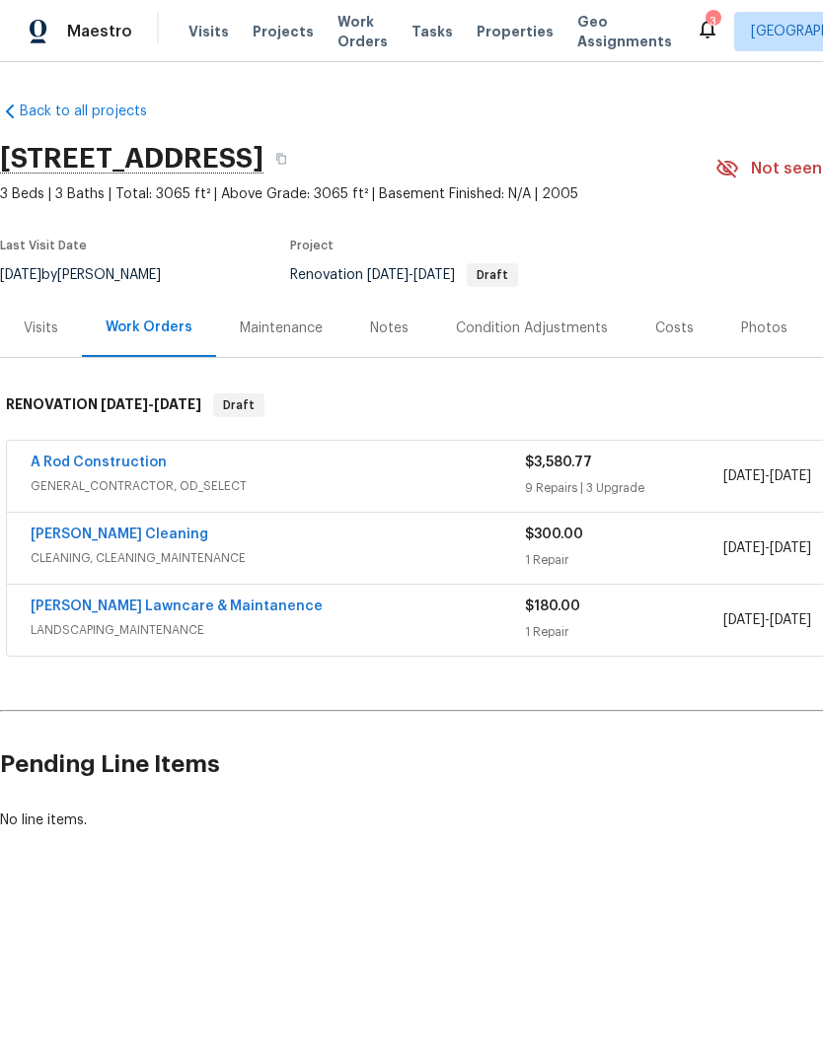
click at [669, 321] on div "Costs" at bounding box center [674, 329] width 38 height 20
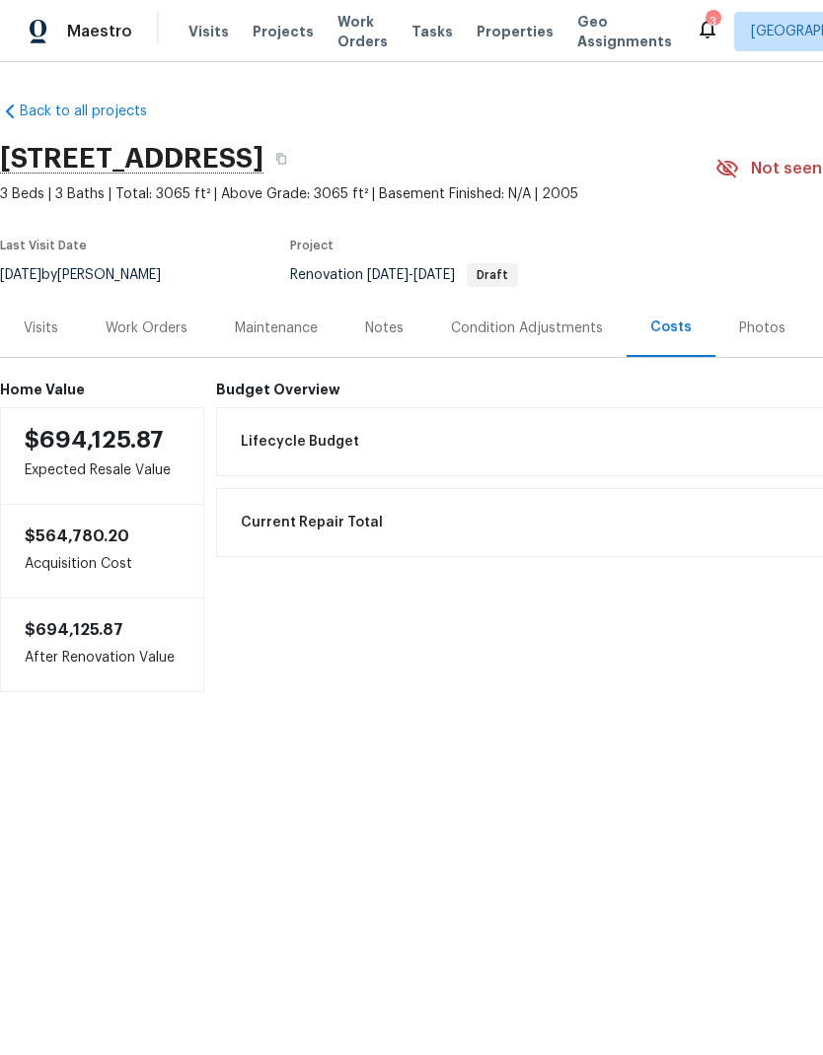
click at [132, 310] on div "Work Orders" at bounding box center [146, 328] width 129 height 58
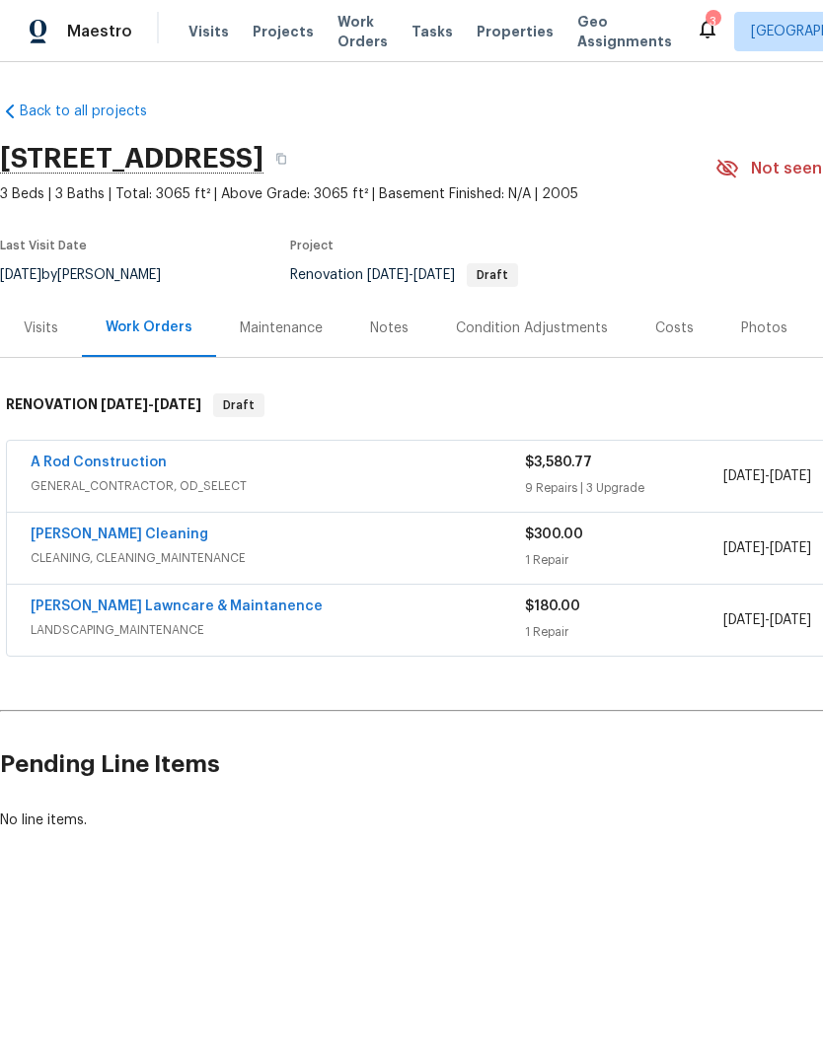
click at [455, 456] on div "A Rod Construction" at bounding box center [278, 465] width 494 height 24
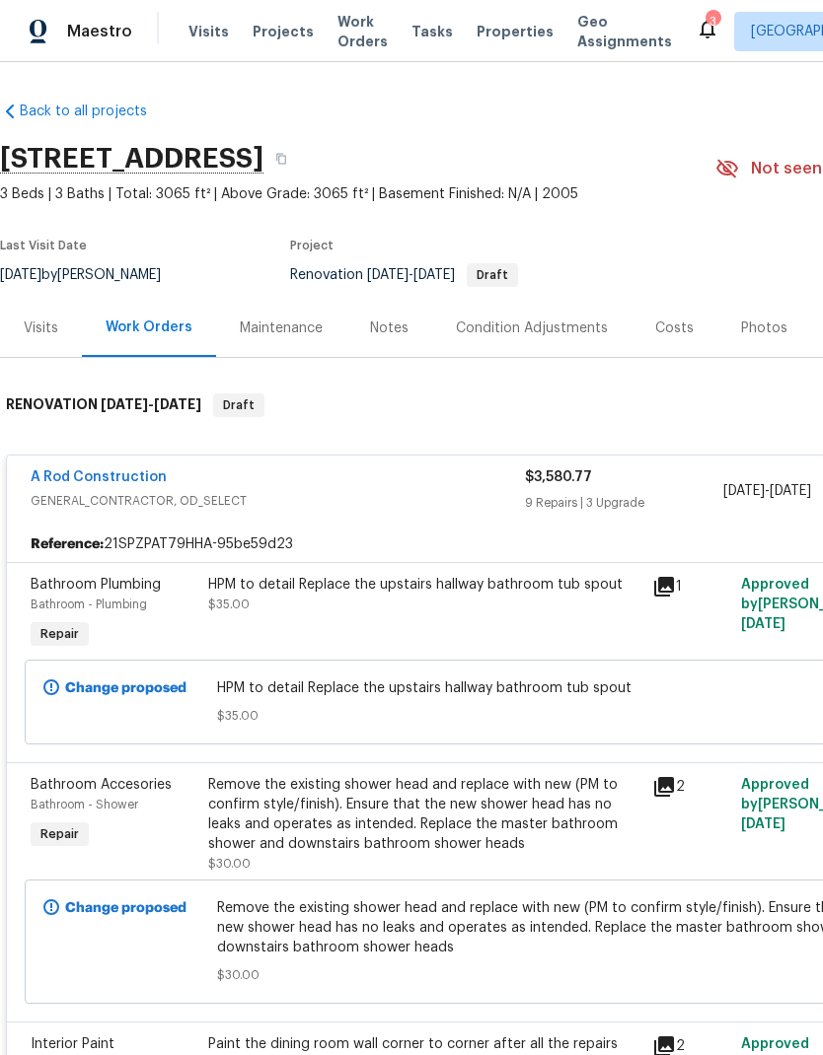
click at [678, 328] on div "Costs" at bounding box center [674, 329] width 38 height 20
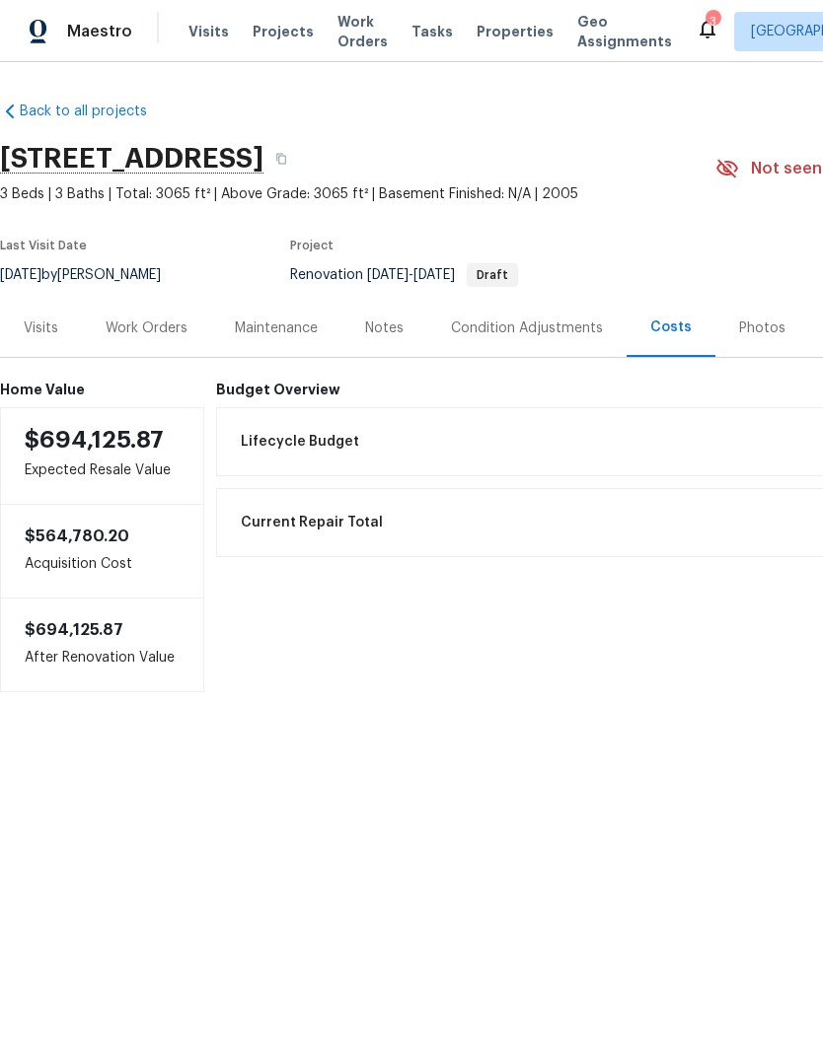
click at [162, 324] on div "Work Orders" at bounding box center [147, 329] width 82 height 20
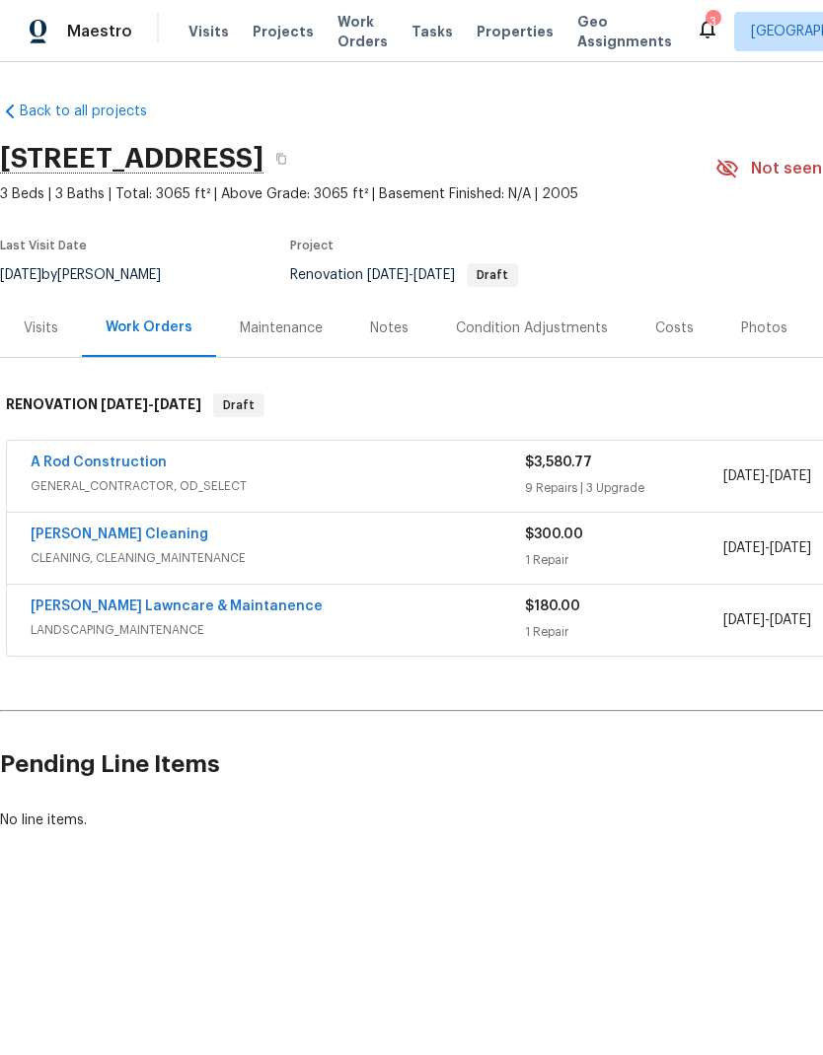
click at [412, 478] on span "GENERAL_CONTRACTOR, OD_SELECT" at bounding box center [278, 486] width 494 height 20
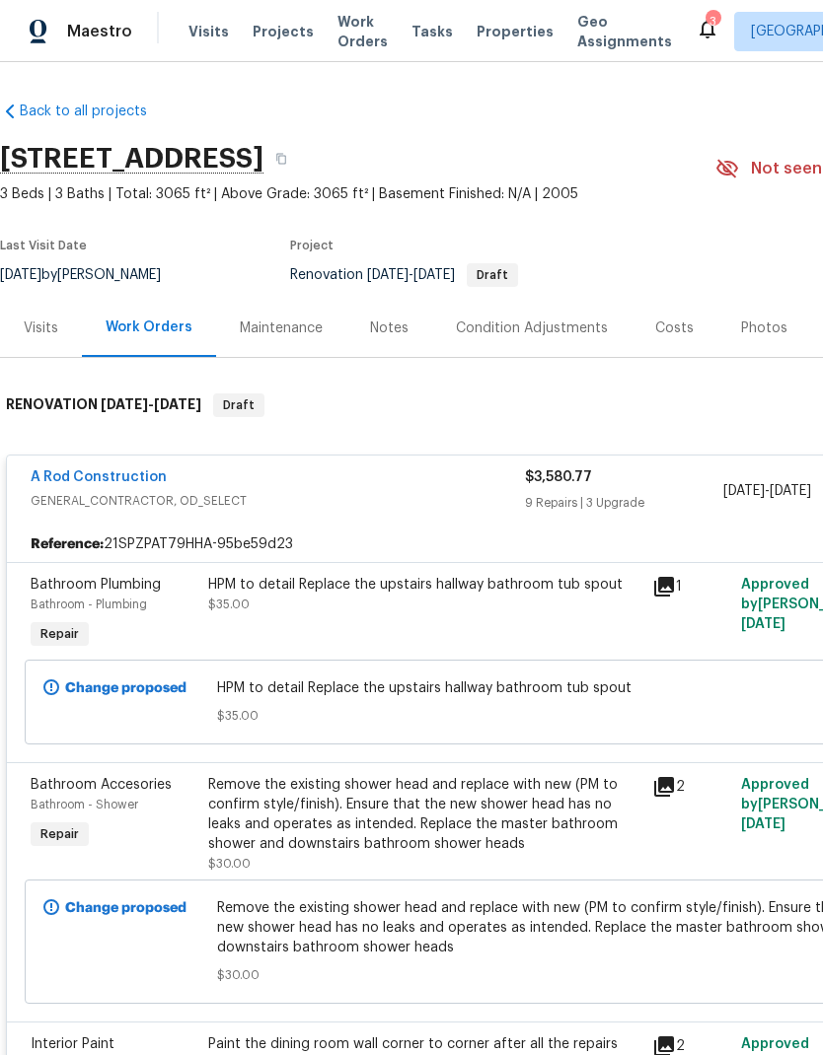
click at [130, 474] on link "A Rod Construction" at bounding box center [99, 477] width 136 height 14
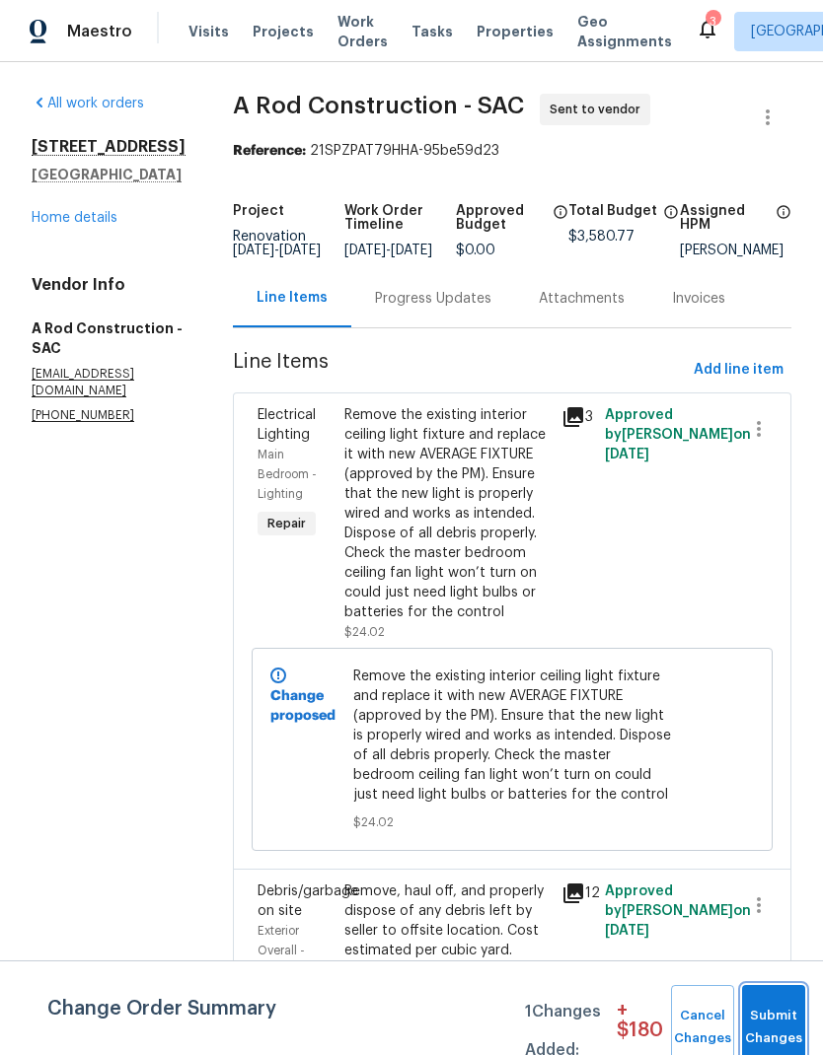
click at [784, 1023] on button "Submit Changes" at bounding box center [773, 1027] width 63 height 85
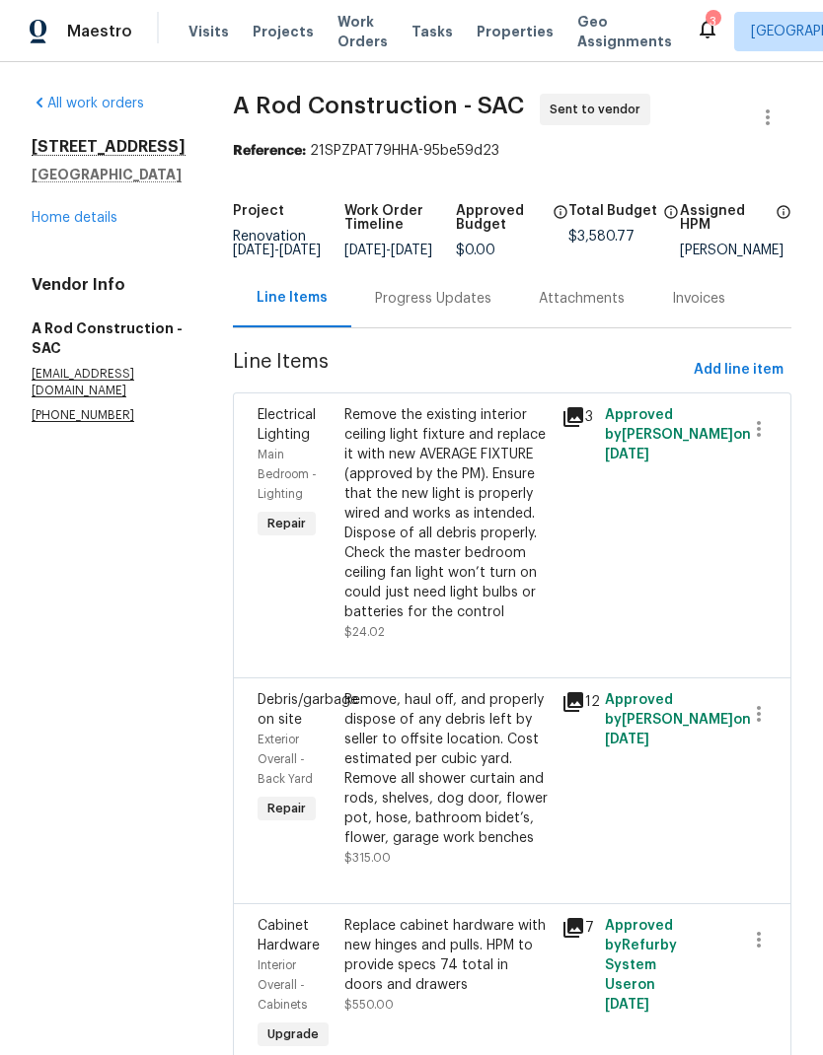
click at [53, 225] on link "Home details" at bounding box center [75, 218] width 86 height 14
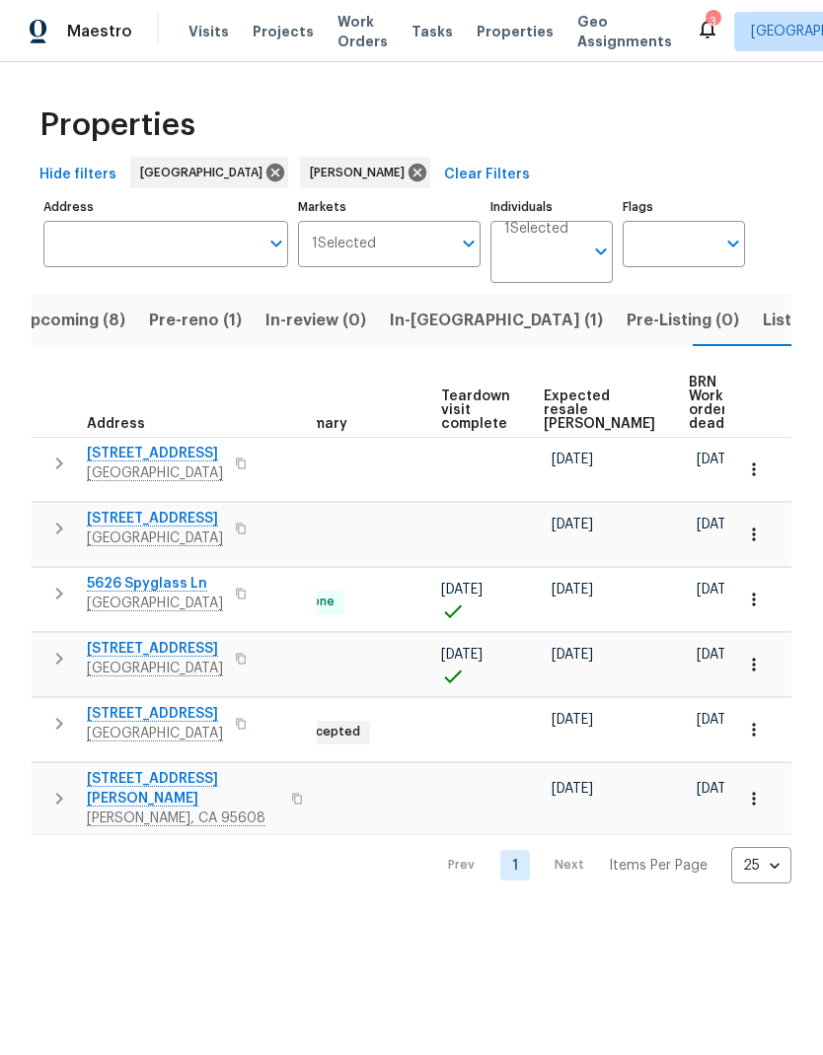
scroll to position [0, 430]
click at [689, 392] on span "BRN Work order deadline" at bounding box center [719, 403] width 61 height 55
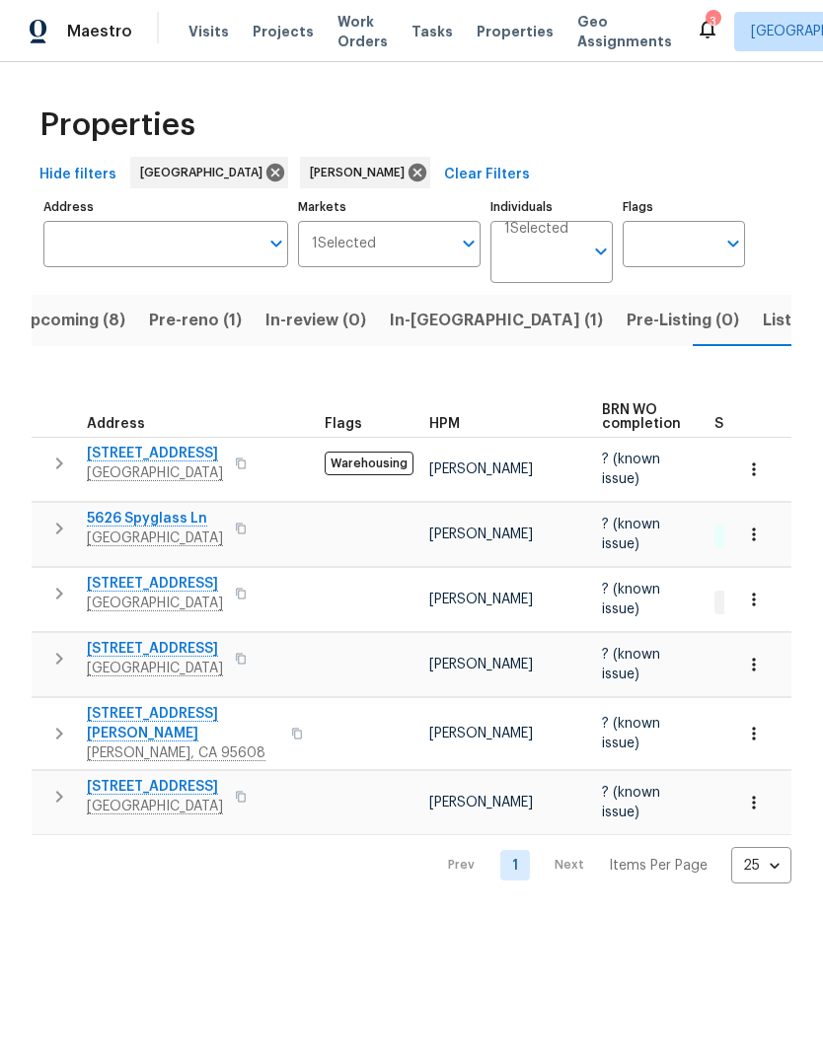
click at [182, 587] on span "[STREET_ADDRESS]" at bounding box center [155, 584] width 136 height 20
click at [762, 327] on span "Listed (9)" at bounding box center [799, 321] width 75 height 28
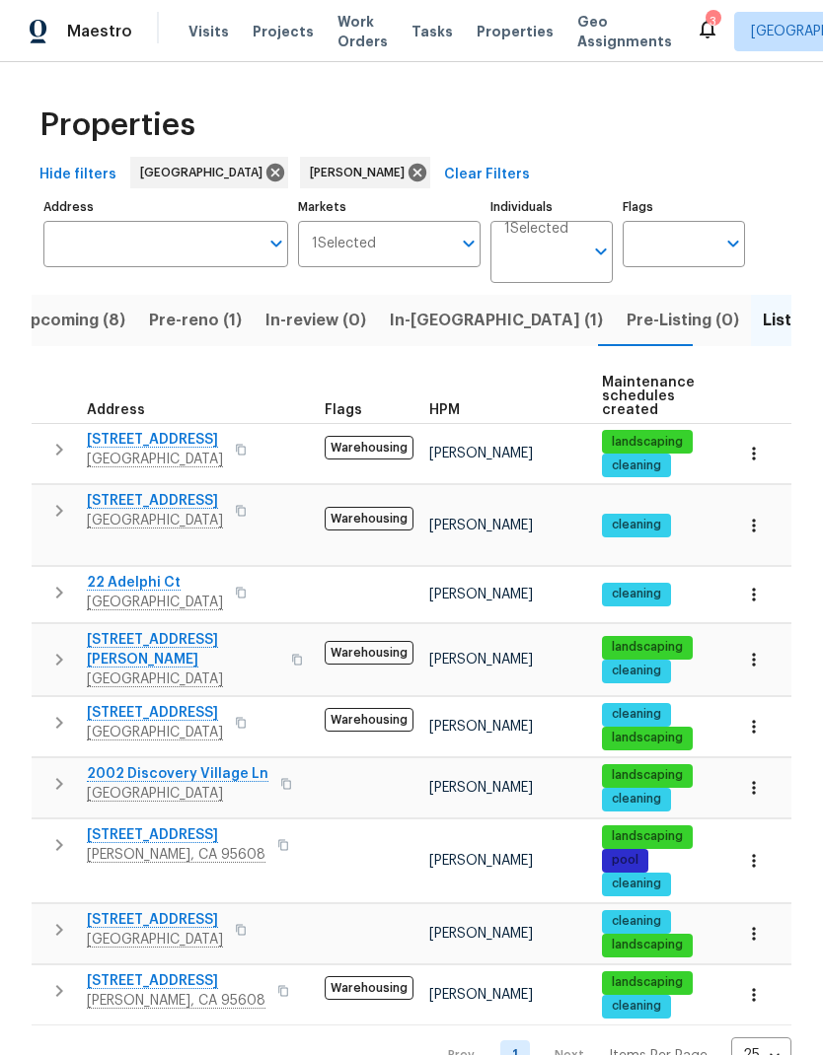
scroll to position [23, 0]
click at [189, 307] on span "Pre-reno (1)" at bounding box center [195, 321] width 93 height 28
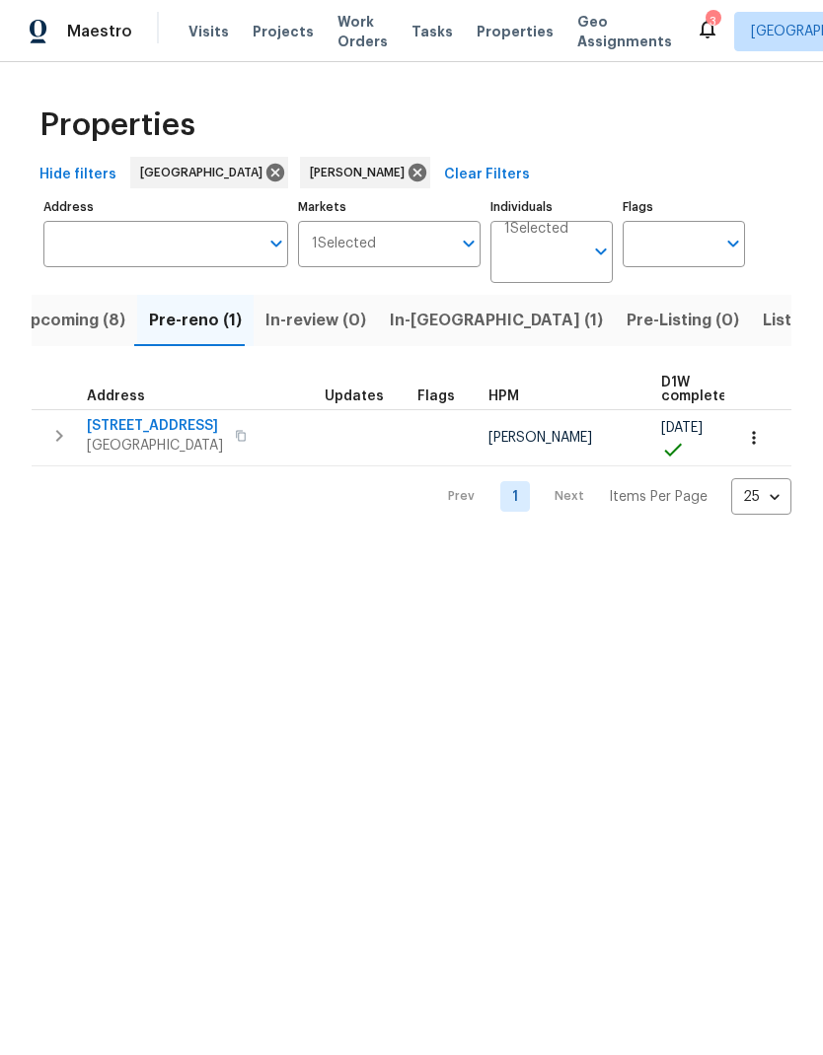
click at [70, 335] on button "Upcoming (8)" at bounding box center [72, 320] width 130 height 51
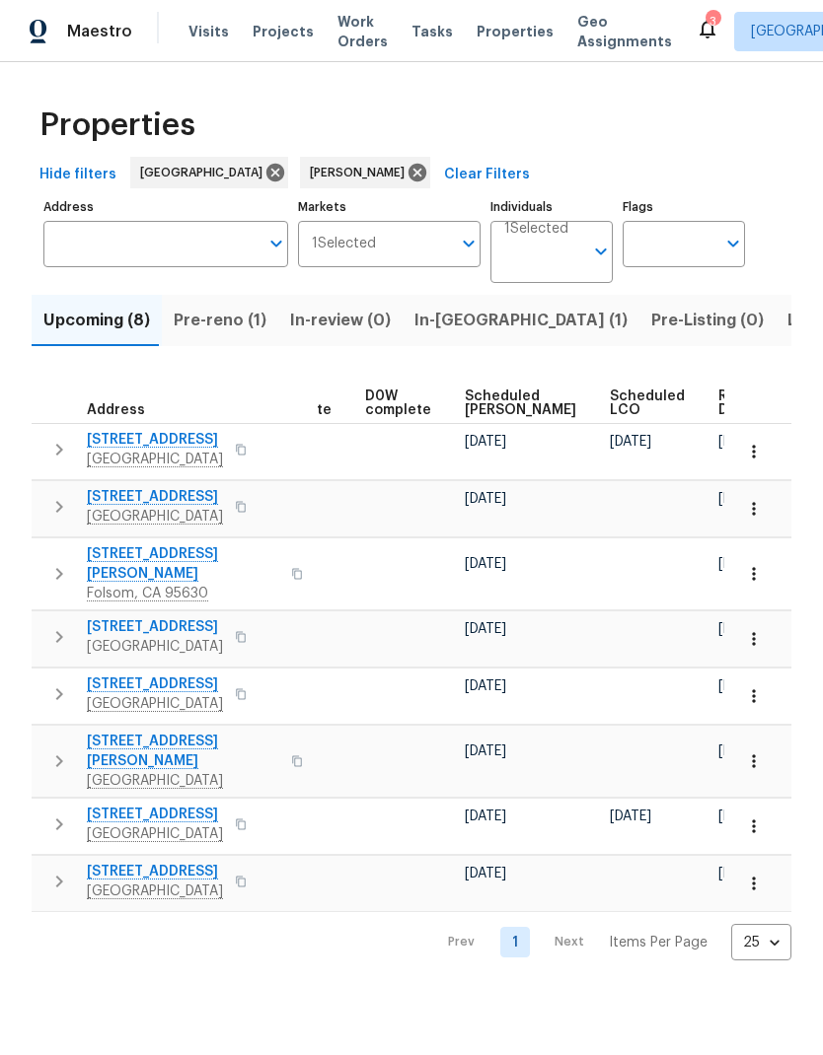
scroll to position [0, 496]
click at [719, 396] on span "Ready Date" at bounding box center [740, 404] width 43 height 28
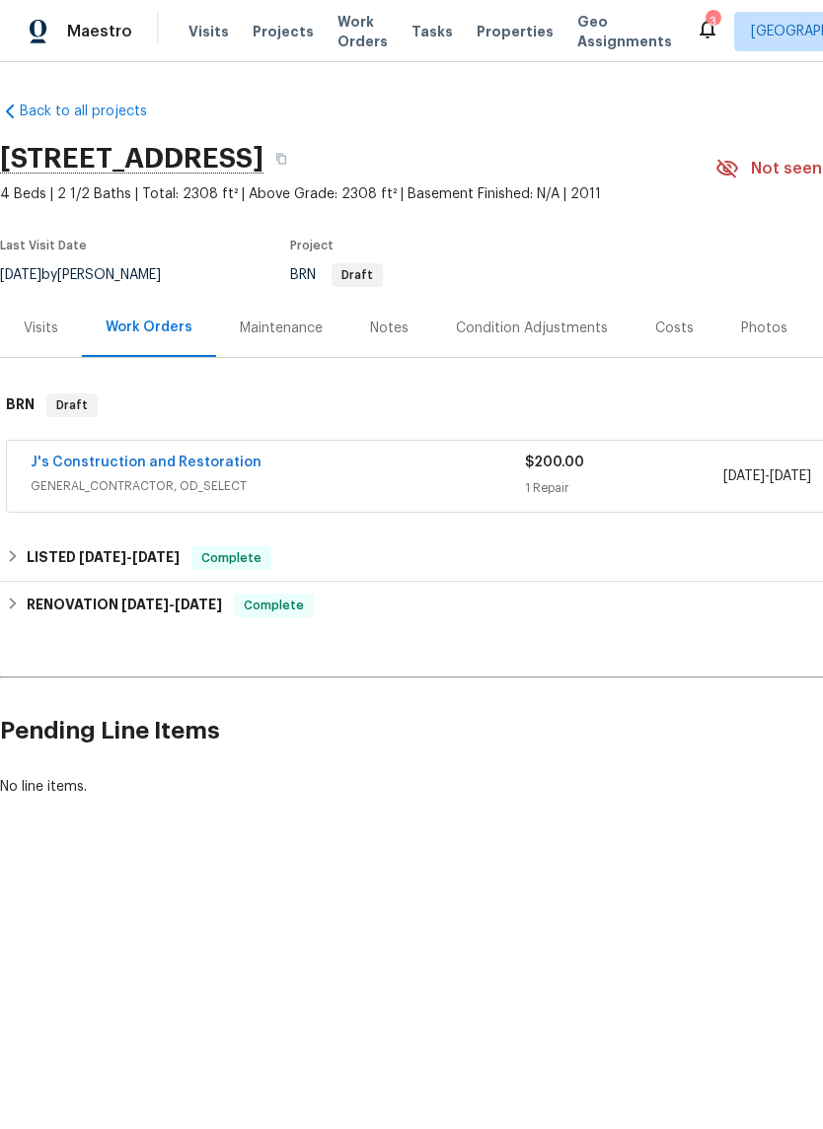
click at [215, 456] on link "J's Construction and Restoration" at bounding box center [146, 463] width 231 height 14
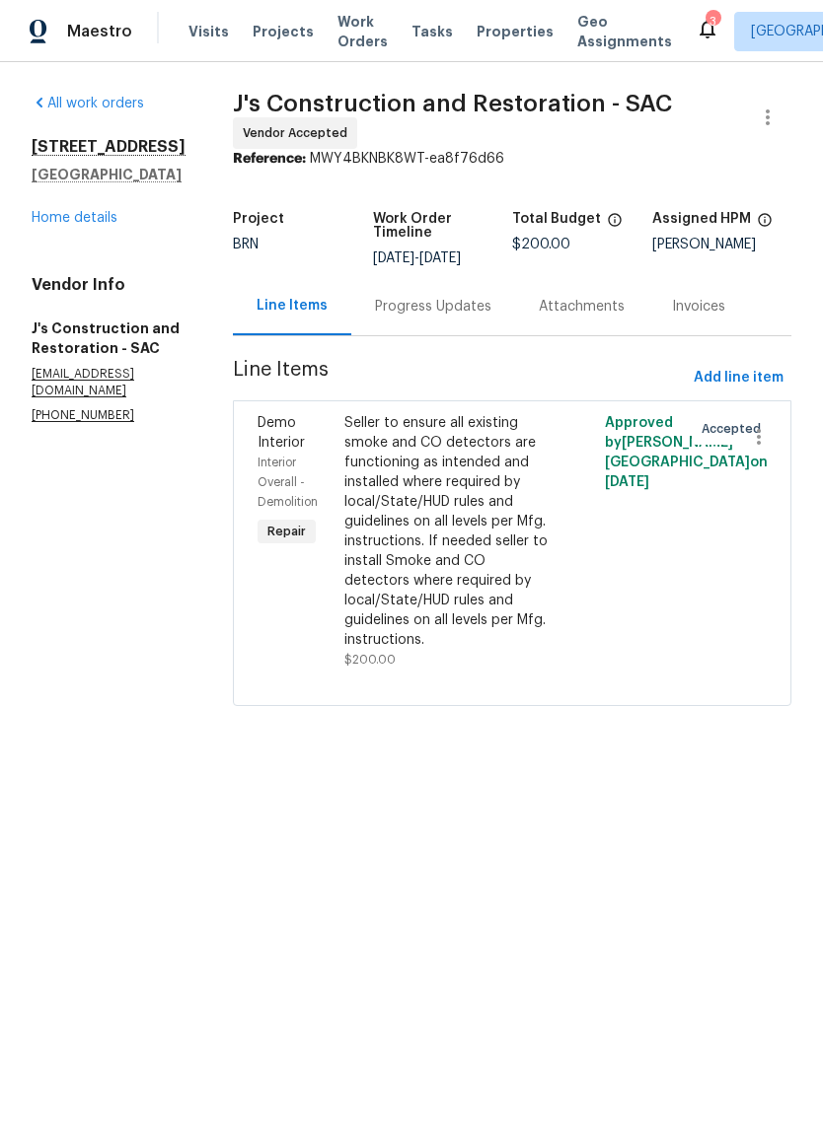
click at [67, 217] on link "Home details" at bounding box center [75, 218] width 86 height 14
